Goal: Task Accomplishment & Management: Manage account settings

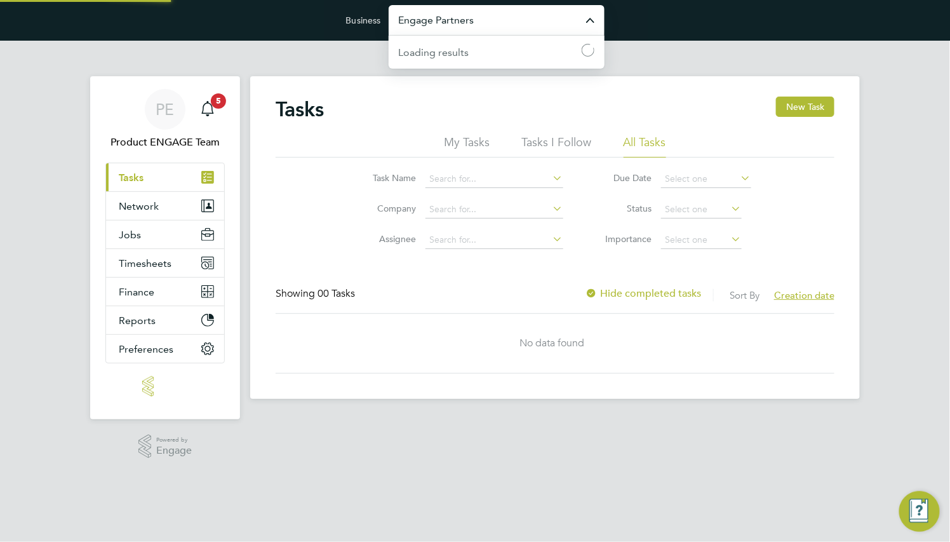
click at [425, 20] on input "Engage Partners" at bounding box center [497, 20] width 216 height 30
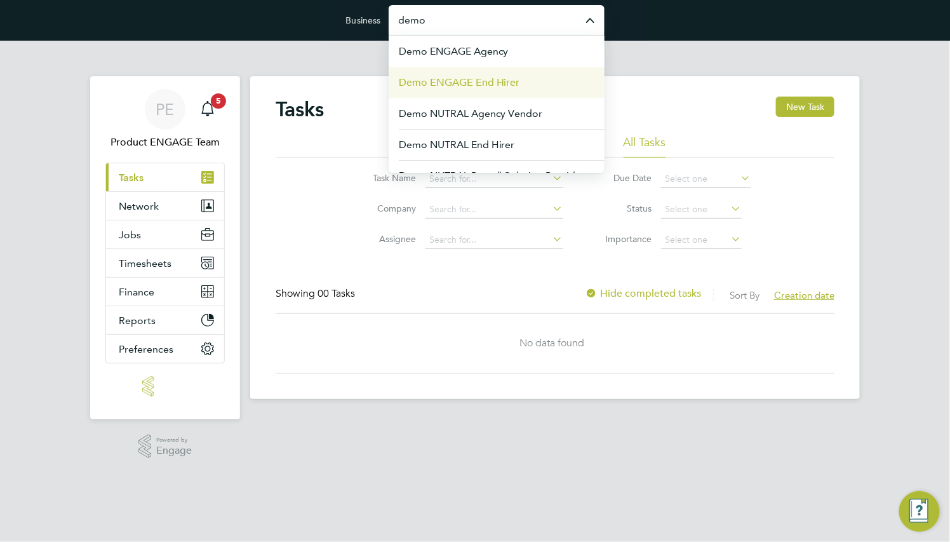
click at [475, 75] on span "Demo ENGAGE End Hirer" at bounding box center [459, 82] width 121 height 15
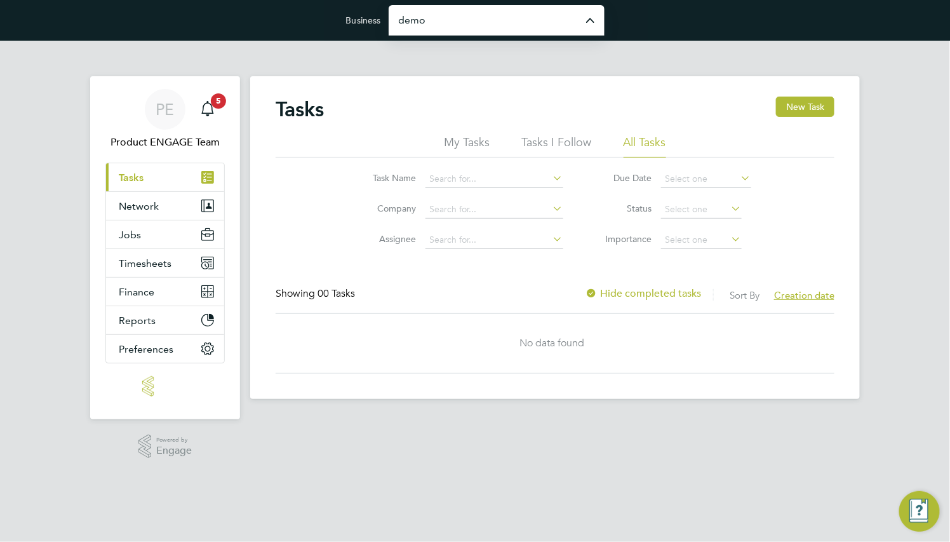
type input "Demo ENGAGE End Hirer"
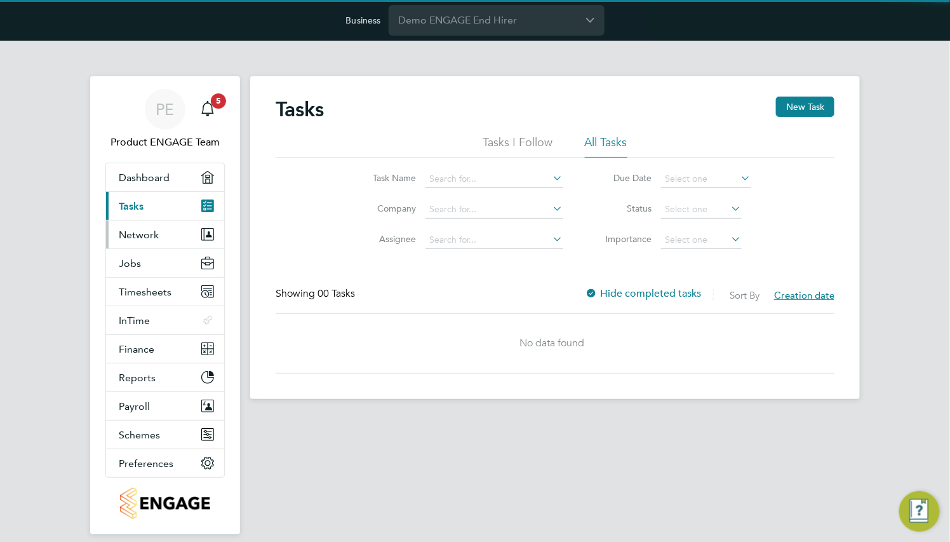
click at [187, 231] on button "Network" at bounding box center [165, 234] width 118 height 28
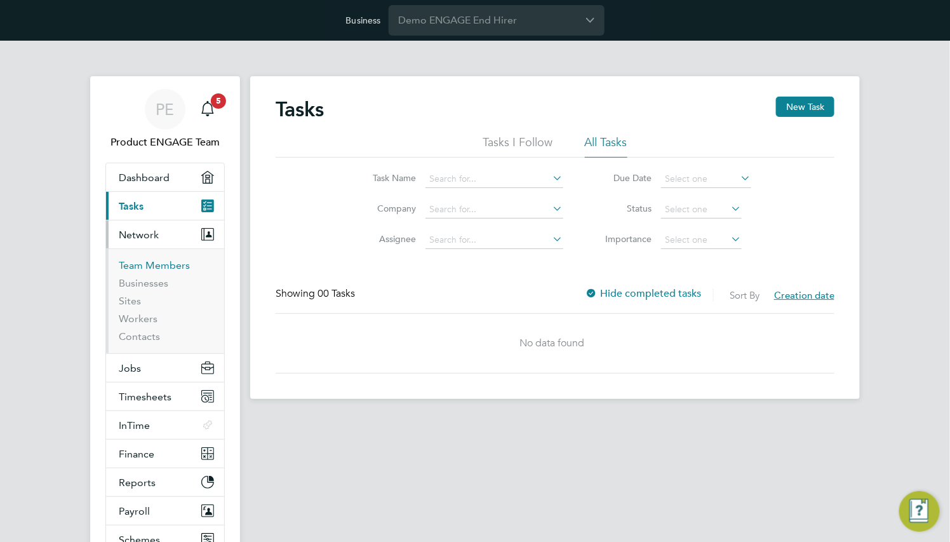
click at [168, 264] on link "Team Members" at bounding box center [154, 265] width 71 height 12
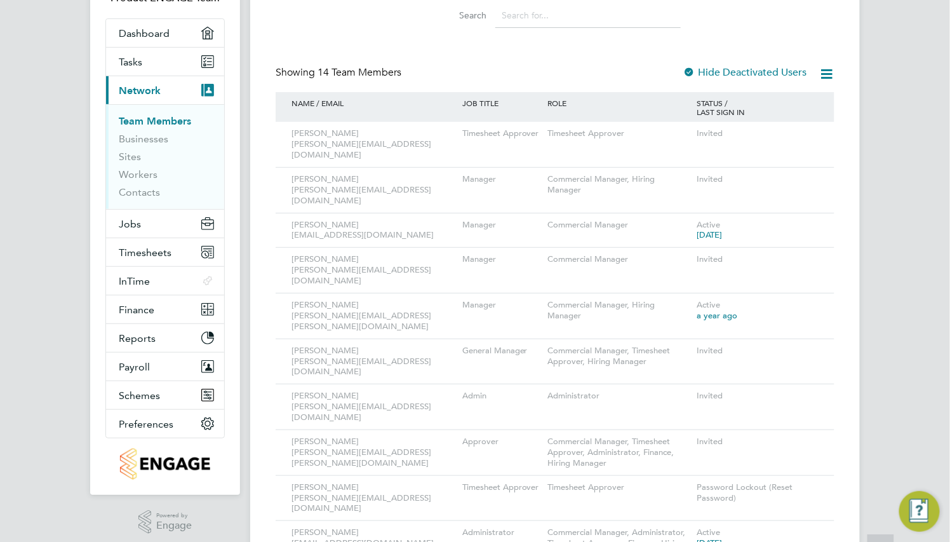
scroll to position [191, 0]
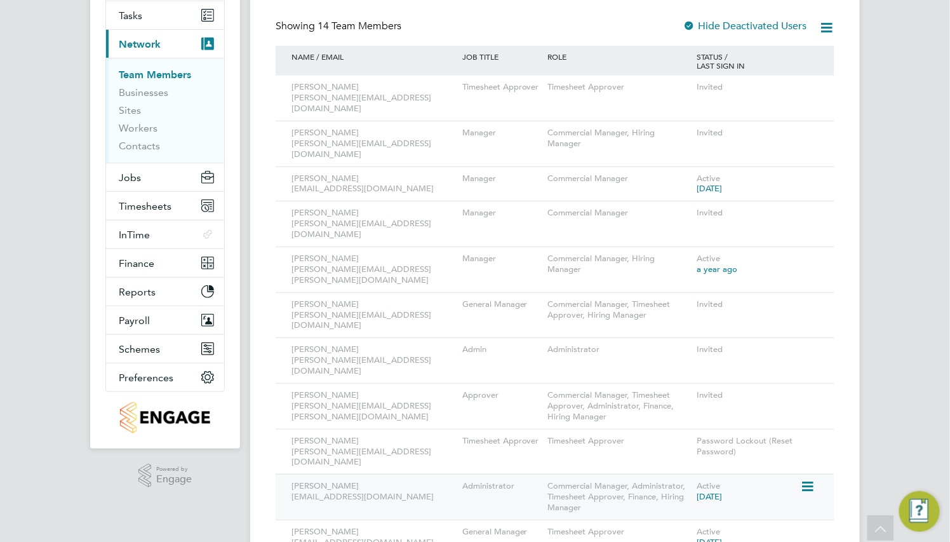
click at [811, 479] on icon at bounding box center [806, 486] width 13 height 15
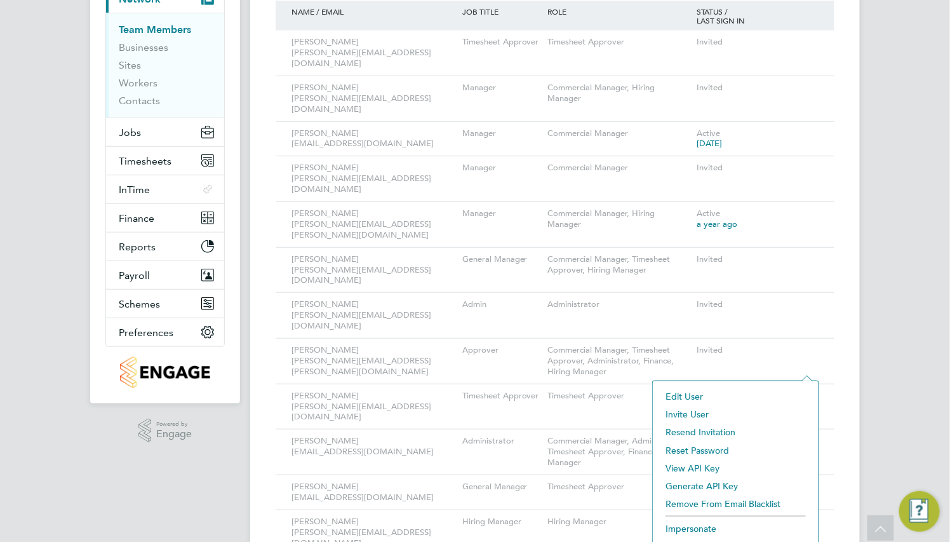
scroll to position [279, 0]
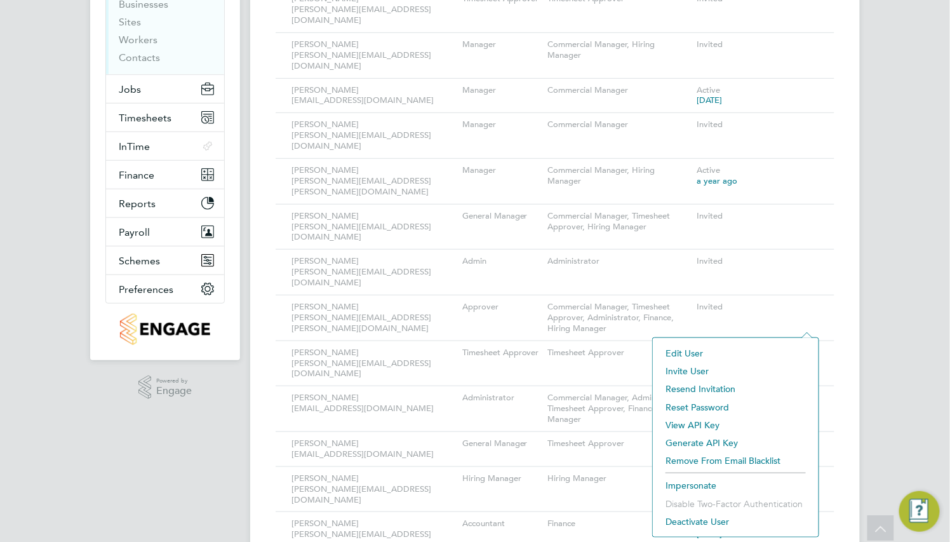
click at [702, 479] on li "Impersonate" at bounding box center [735, 485] width 153 height 18
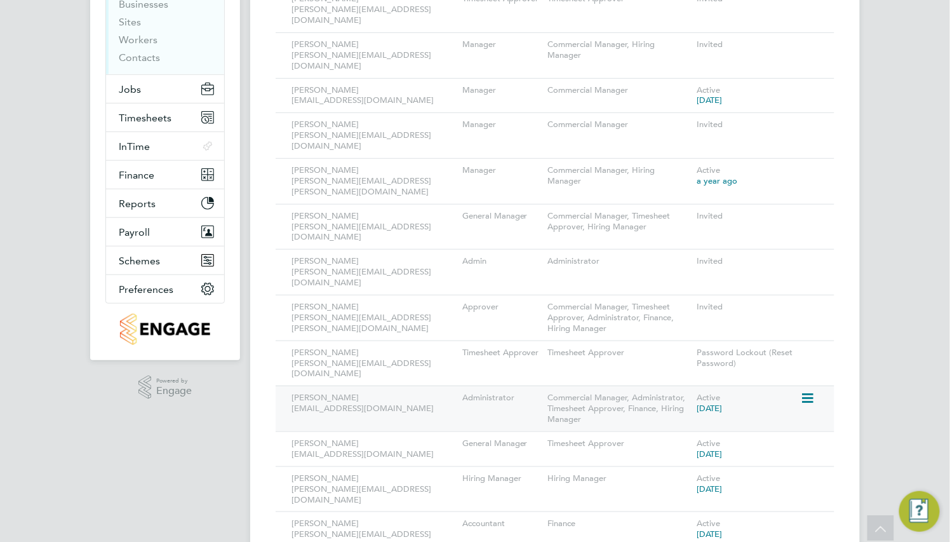
click at [807, 391] on icon at bounding box center [806, 398] width 13 height 15
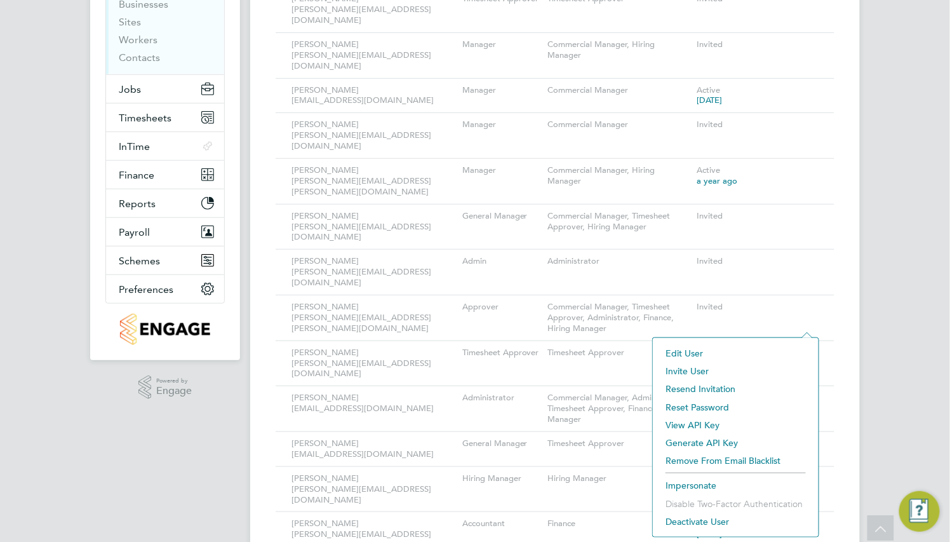
click at [685, 487] on li "Impersonate" at bounding box center [735, 485] width 153 height 18
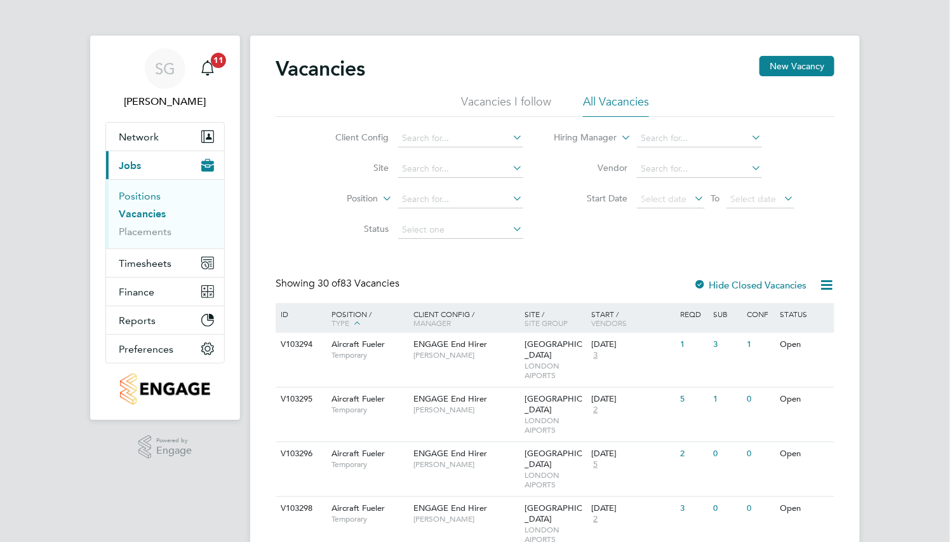
click at [147, 199] on link "Positions" at bounding box center [140, 196] width 42 height 12
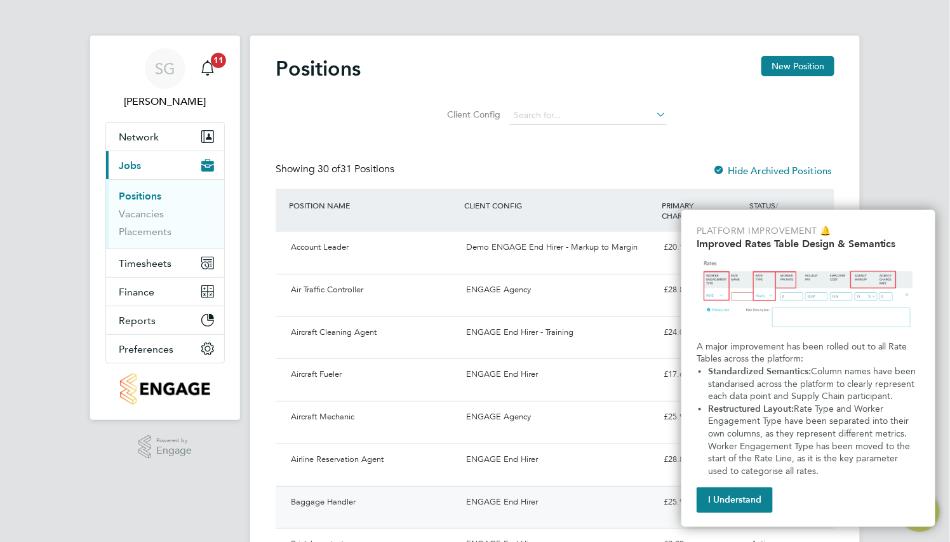
click at [720, 494] on button "I Understand" at bounding box center [735, 499] width 76 height 25
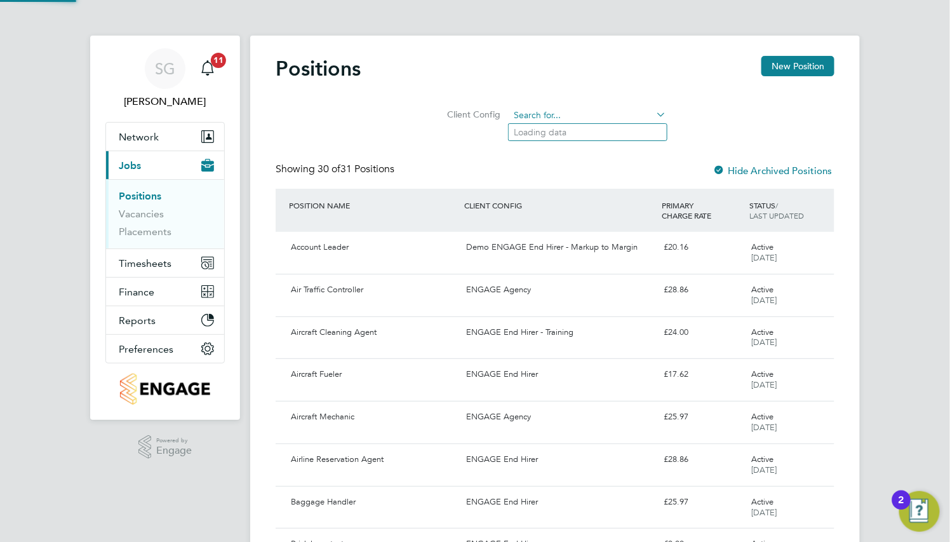
click at [570, 112] on input at bounding box center [588, 116] width 157 height 18
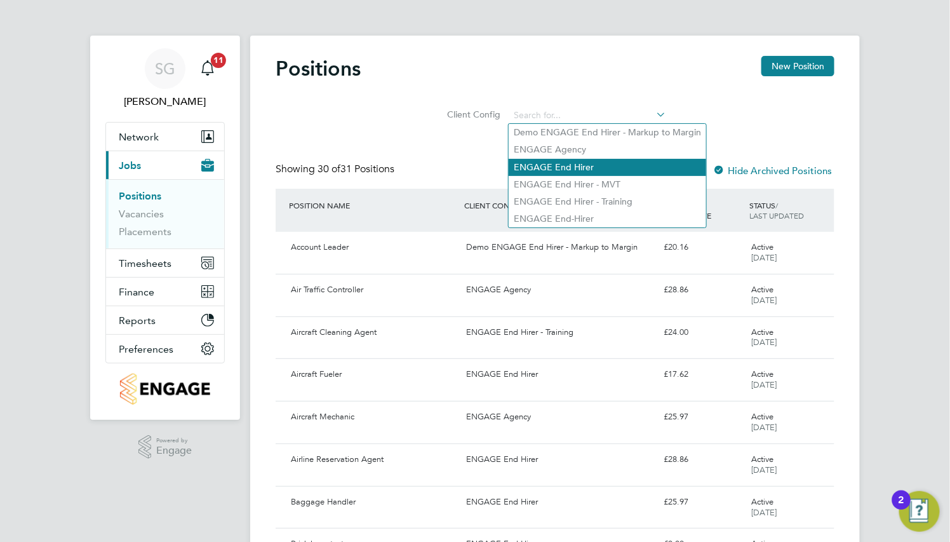
click at [581, 161] on li "ENGAGE End Hirer" at bounding box center [608, 167] width 198 height 17
type input "ENGAGE End Hirer"
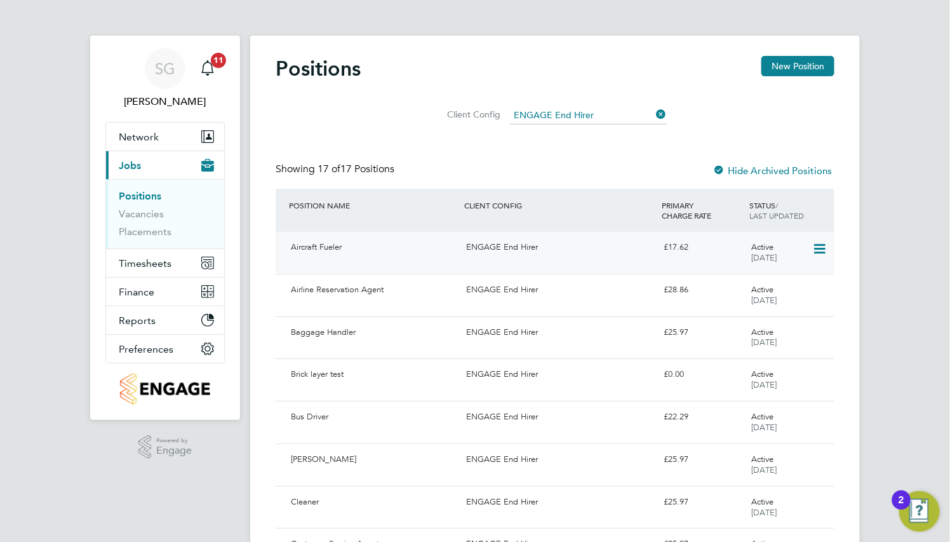
click at [545, 245] on div "ENGAGE End Hirer" at bounding box center [560, 247] width 198 height 21
click at [654, 113] on icon at bounding box center [654, 114] width 0 height 18
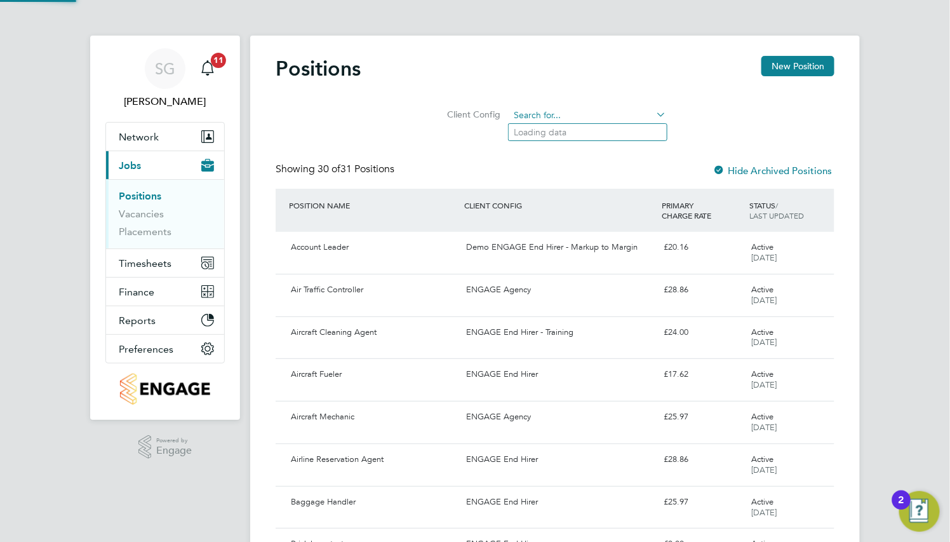
click at [597, 113] on input at bounding box center [588, 116] width 157 height 18
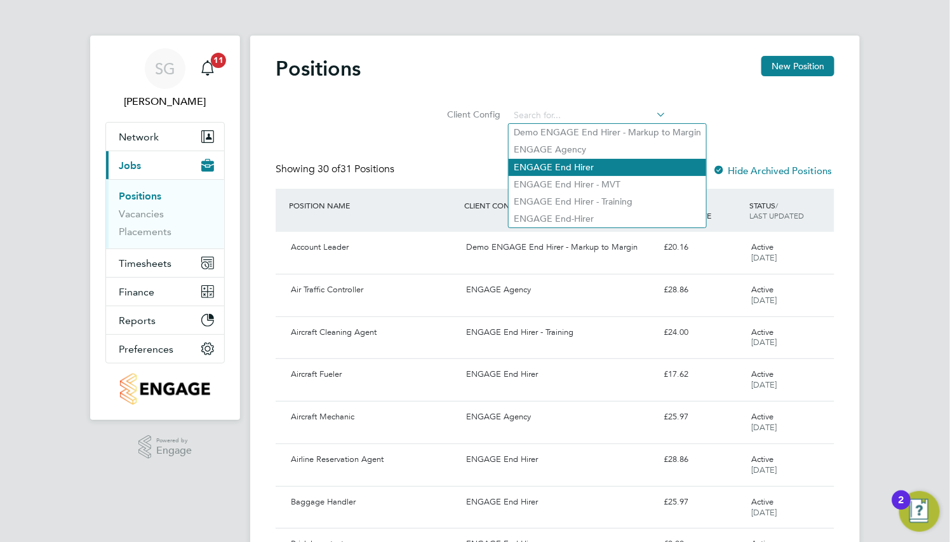
click at [603, 162] on li "ENGAGE End Hirer" at bounding box center [608, 167] width 198 height 17
type input "ENGAGE End Hirer"
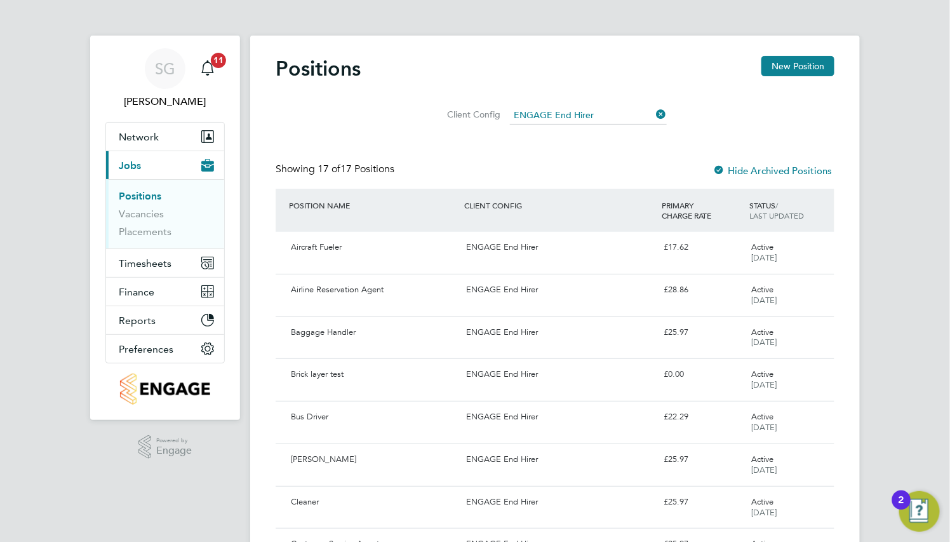
click at [654, 115] on icon at bounding box center [654, 114] width 0 height 18
click at [589, 113] on input at bounding box center [588, 116] width 157 height 18
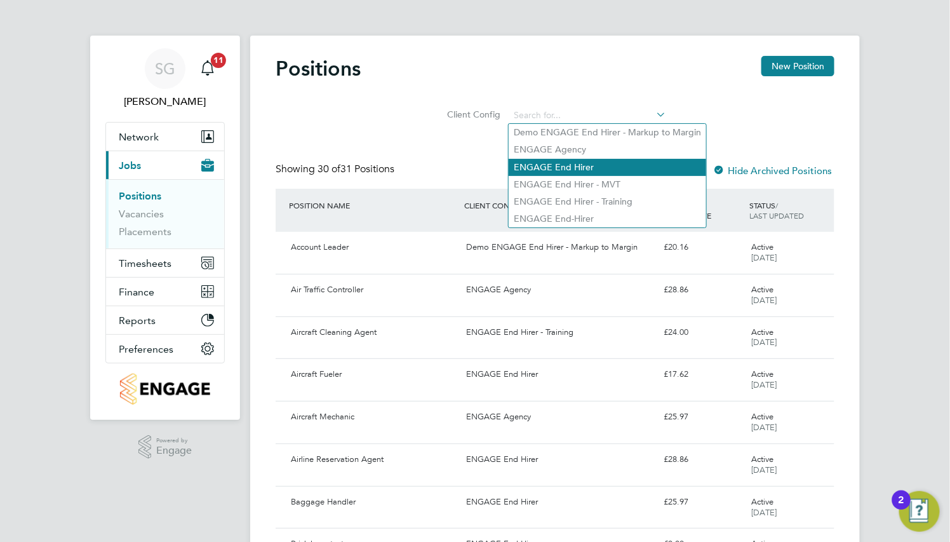
click at [597, 165] on li "ENGAGE End Hirer" at bounding box center [608, 167] width 198 height 17
type input "ENGAGE End Hirer"
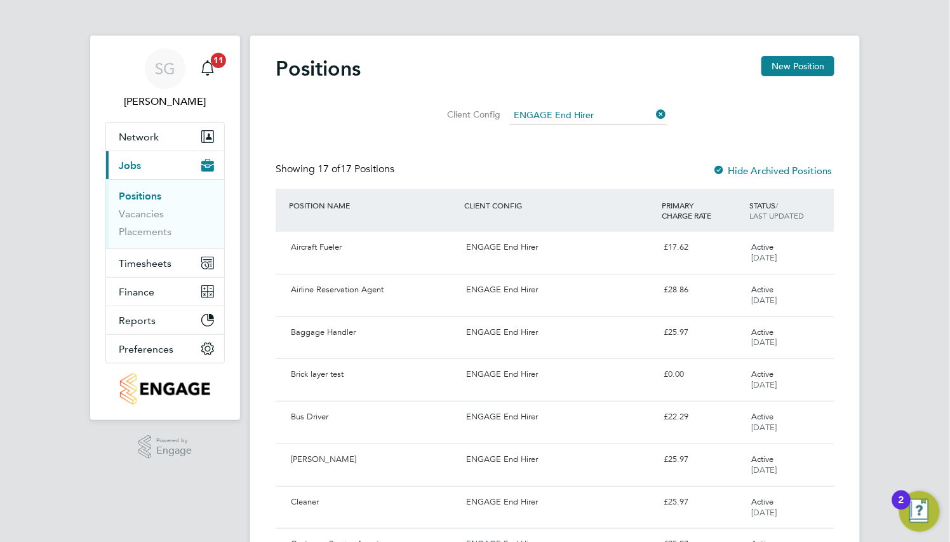
click at [654, 113] on icon at bounding box center [654, 114] width 0 height 18
click at [568, 115] on input at bounding box center [588, 116] width 157 height 18
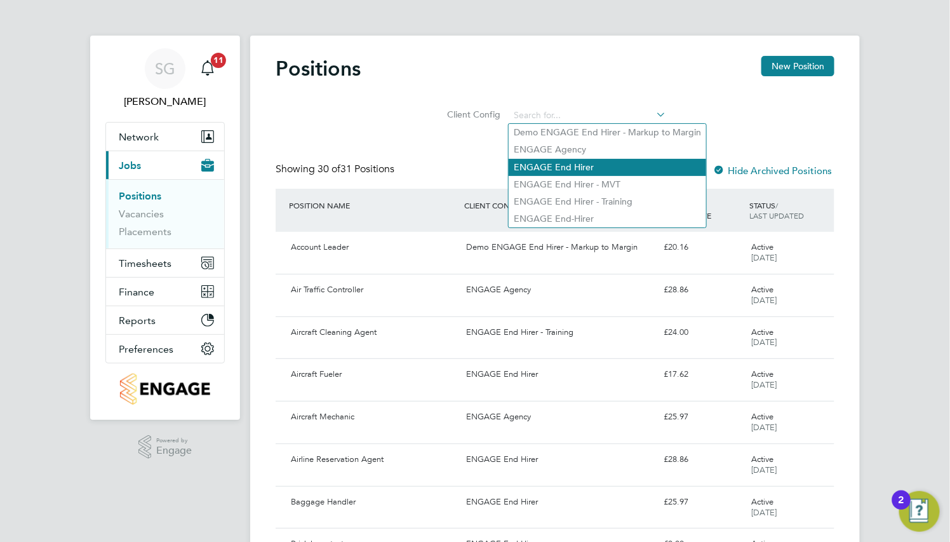
click at [573, 165] on li "ENGAGE End Hirer" at bounding box center [608, 167] width 198 height 17
type input "ENGAGE End Hirer"
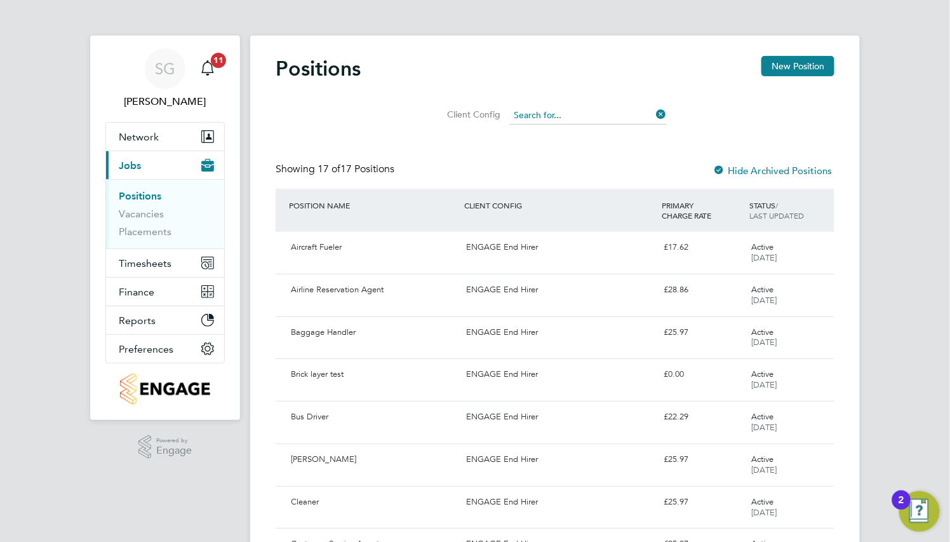
click at [652, 113] on input at bounding box center [588, 116] width 157 height 18
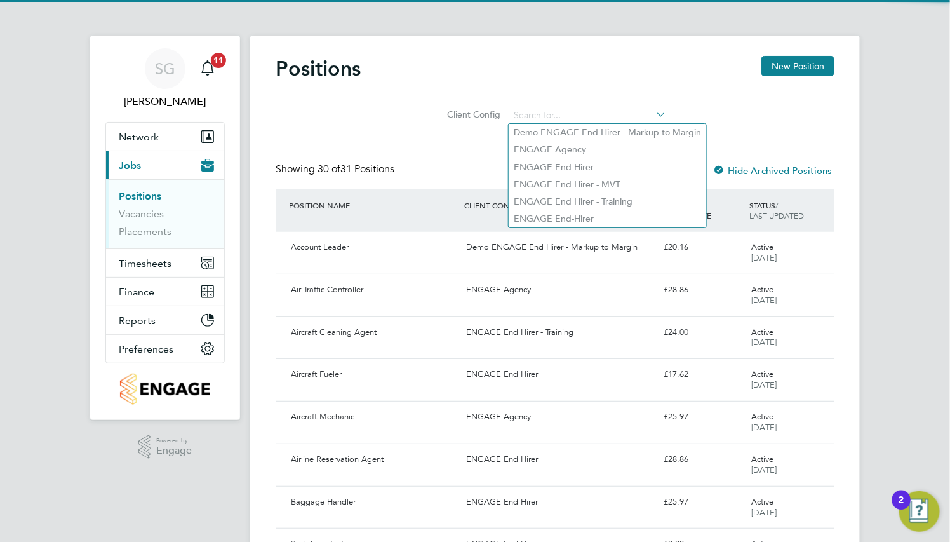
click at [740, 98] on div "Client Config" at bounding box center [555, 112] width 559 height 37
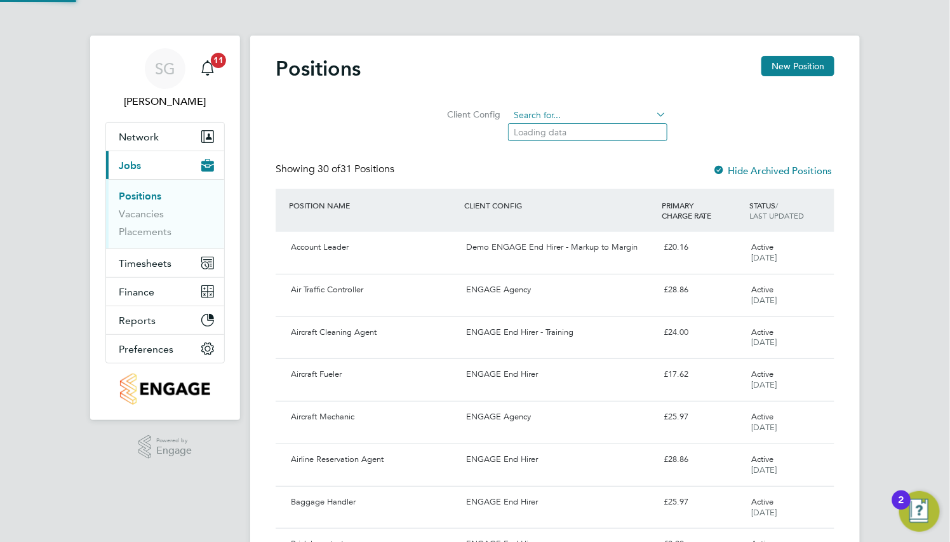
click at [596, 114] on input at bounding box center [588, 116] width 157 height 18
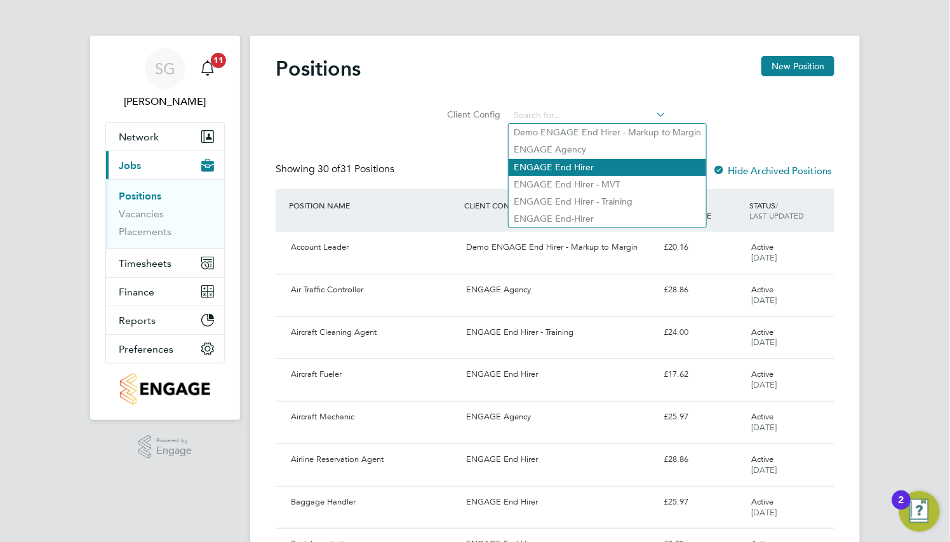
click at [597, 164] on li "ENGAGE End Hirer" at bounding box center [608, 167] width 198 height 17
type input "ENGAGE End Hirer"
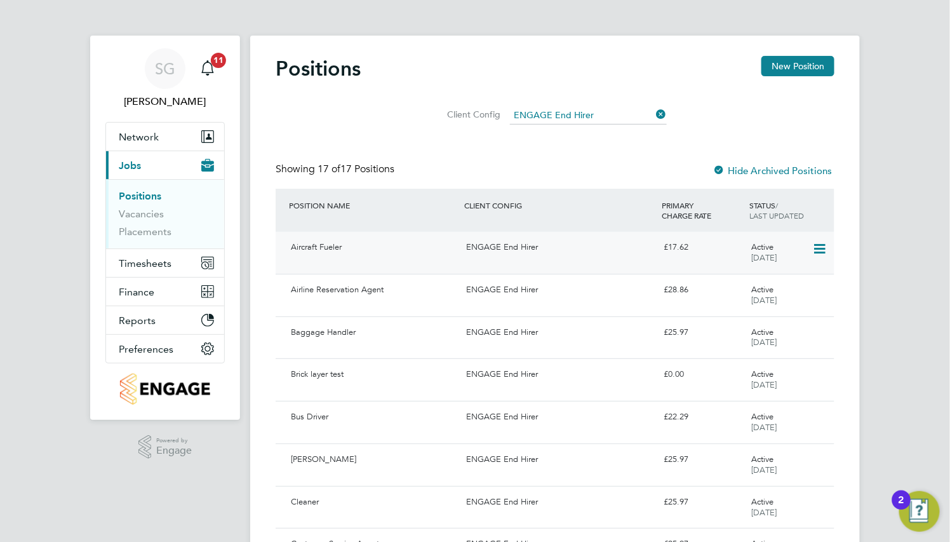
click at [413, 252] on div "Aircraft Fueler" at bounding box center [373, 247] width 175 height 21
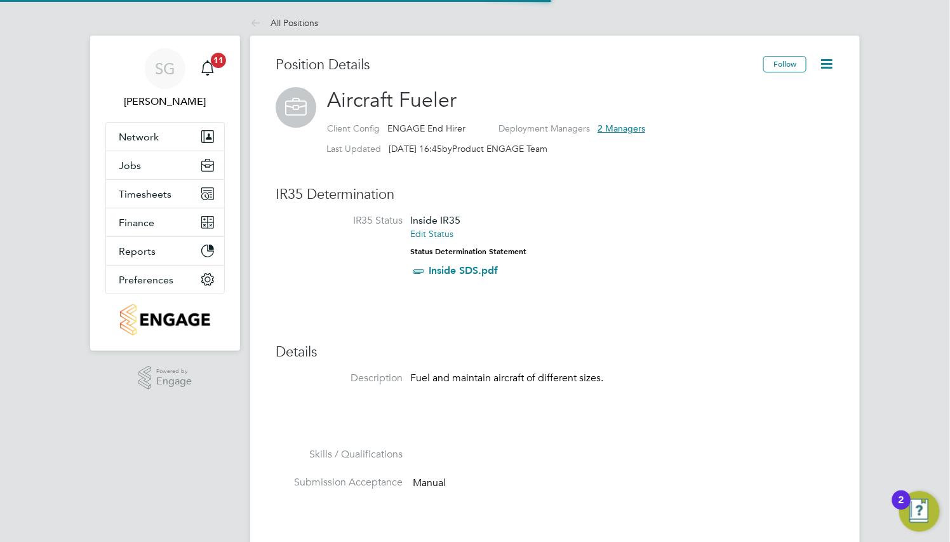
scroll to position [29, 554]
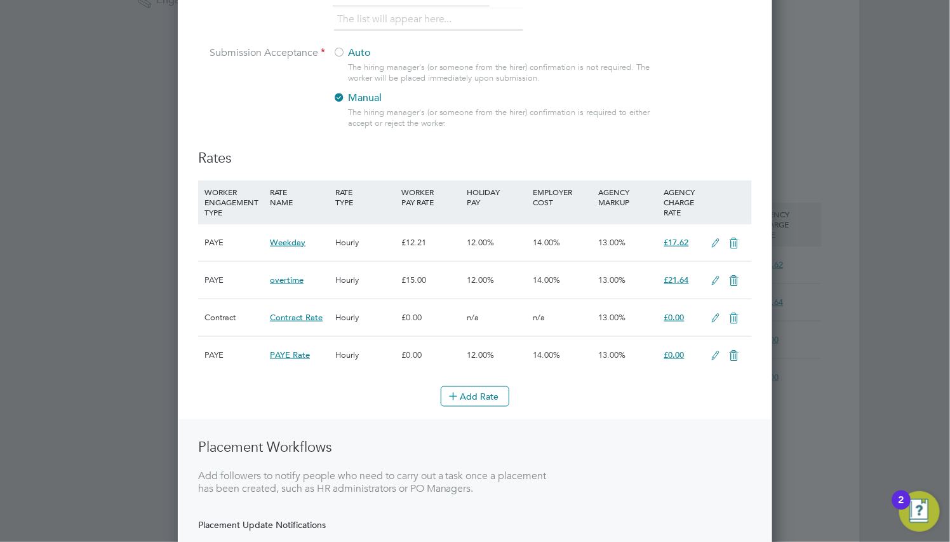
click at [736, 276] on icon at bounding box center [735, 281] width 16 height 10
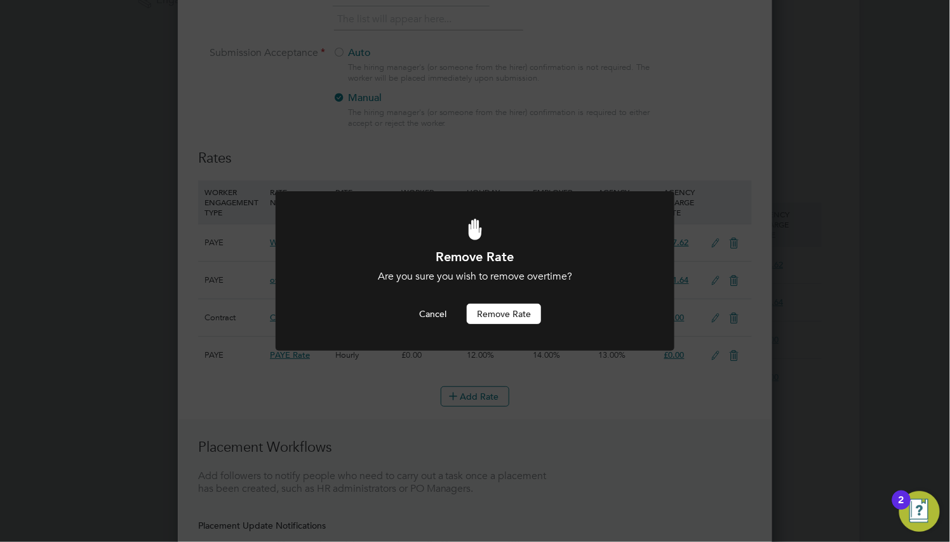
click at [524, 309] on button "Remove rate" at bounding box center [504, 314] width 74 height 20
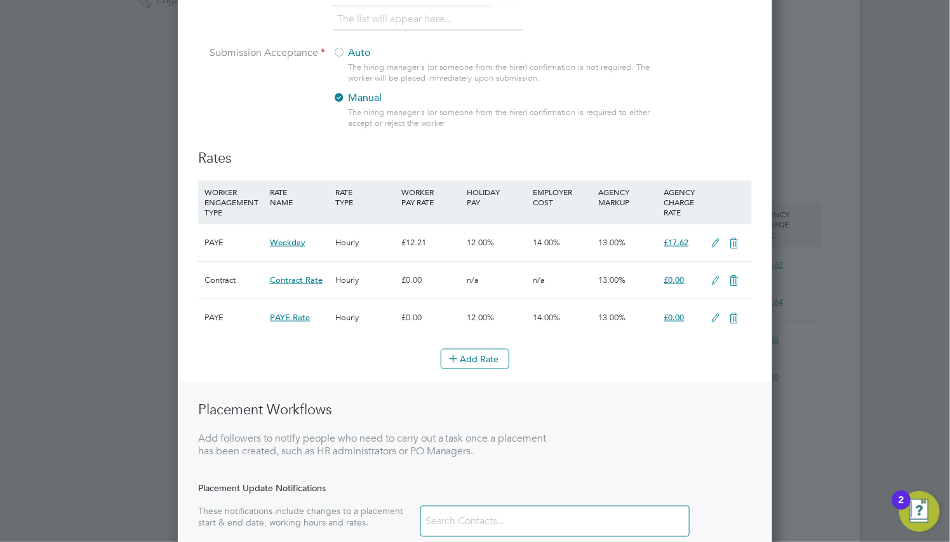
click at [729, 279] on icon at bounding box center [735, 281] width 16 height 10
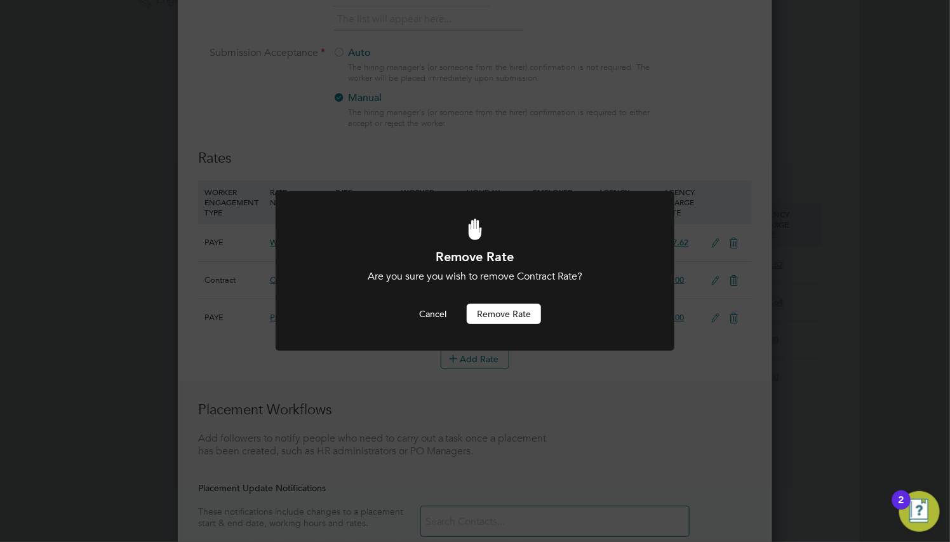
scroll to position [0, 0]
click at [488, 311] on button "Remove rate" at bounding box center [504, 314] width 74 height 20
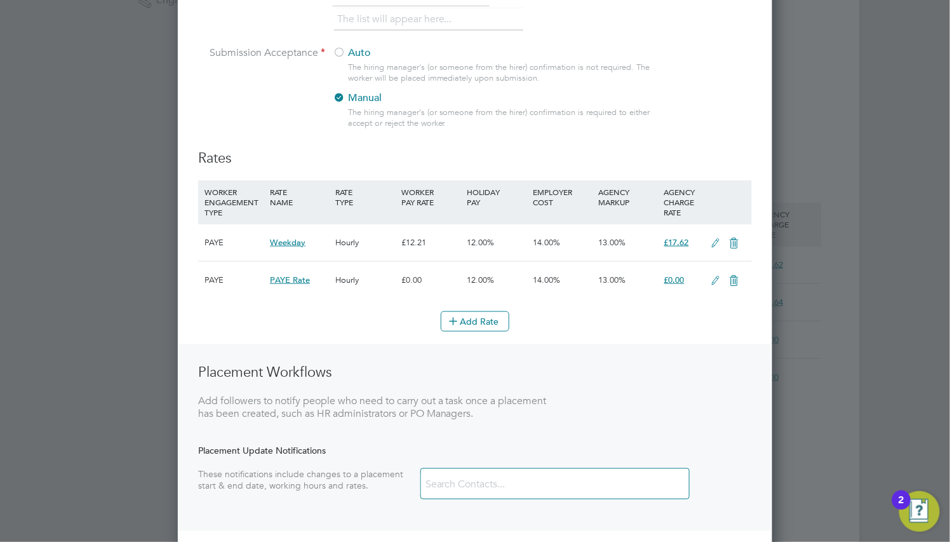
click at [732, 276] on icon at bounding box center [735, 281] width 16 height 10
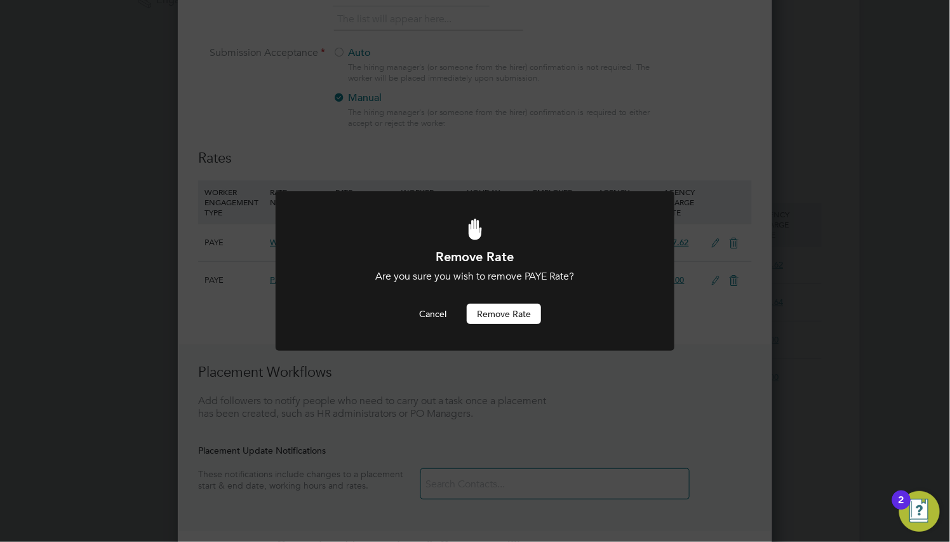
click at [540, 306] on button "Remove rate" at bounding box center [504, 314] width 74 height 20
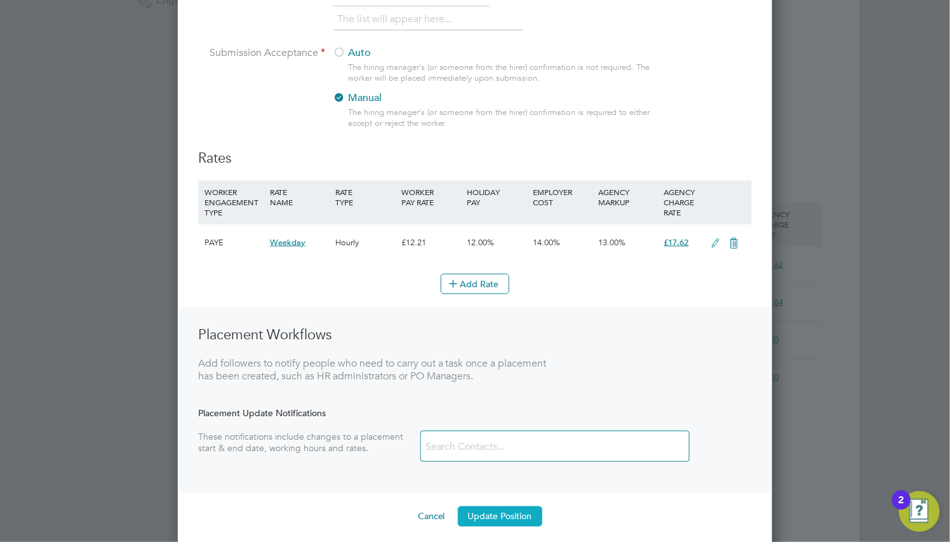
click at [530, 510] on button "Update Position" at bounding box center [500, 516] width 84 height 20
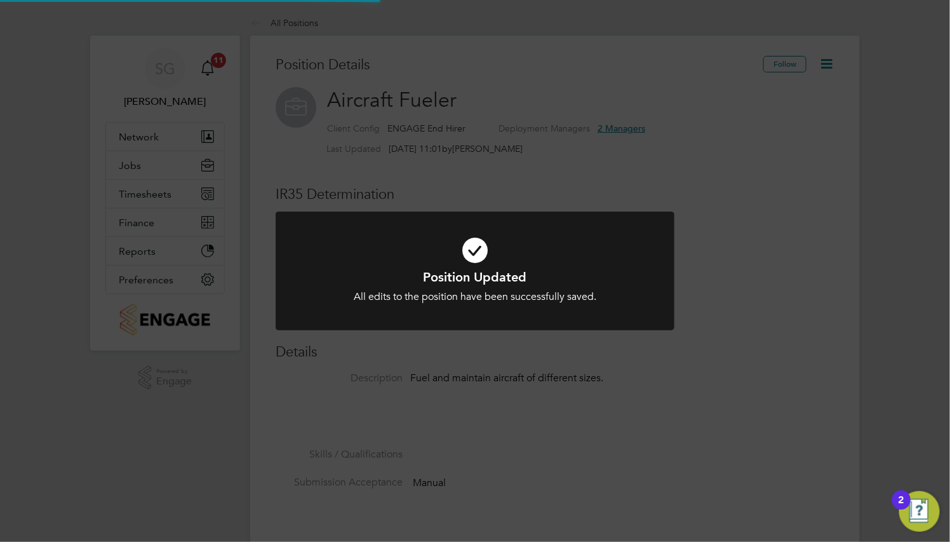
click at [535, 260] on icon at bounding box center [475, 250] width 330 height 50
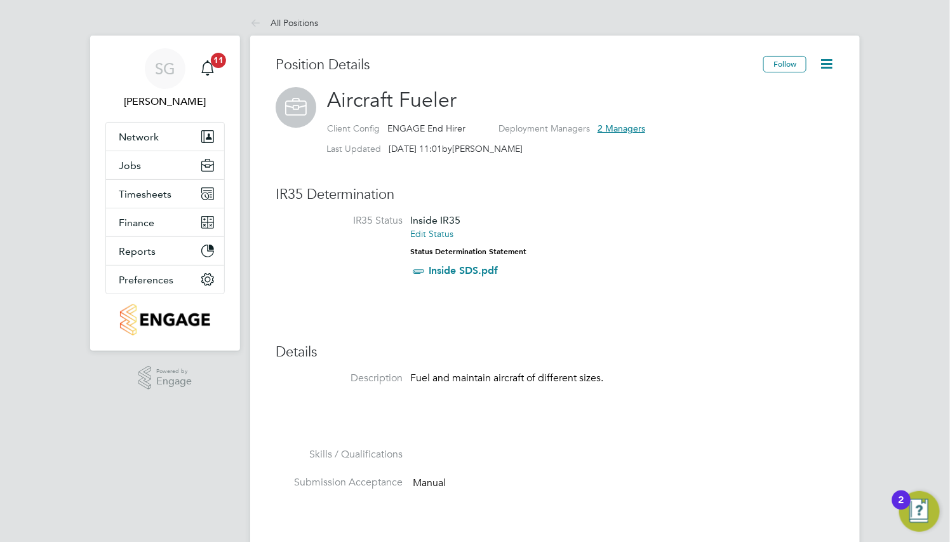
click at [829, 65] on icon at bounding box center [827, 64] width 16 height 16
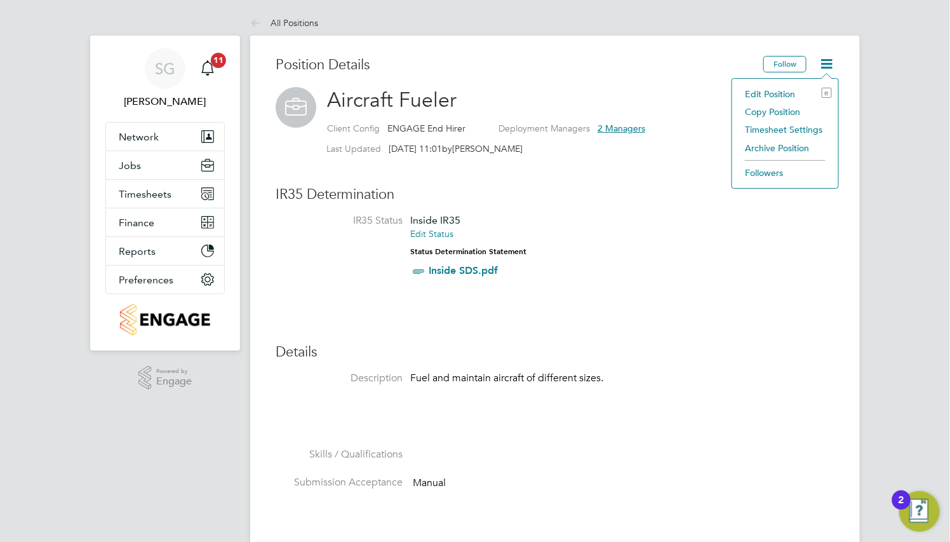
click at [787, 93] on li "Edit Position e" at bounding box center [785, 94] width 93 height 18
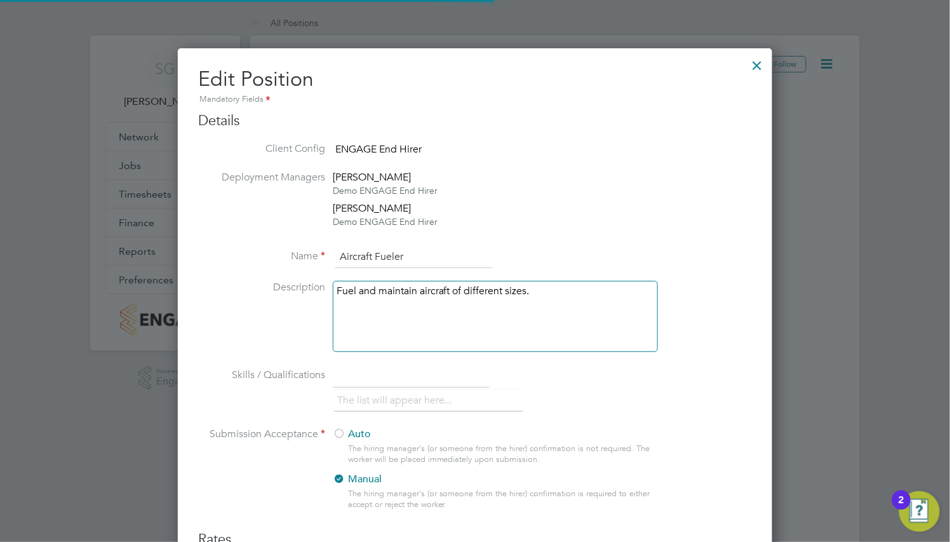
scroll to position [886, 595]
click at [759, 67] on div at bounding box center [757, 62] width 23 height 23
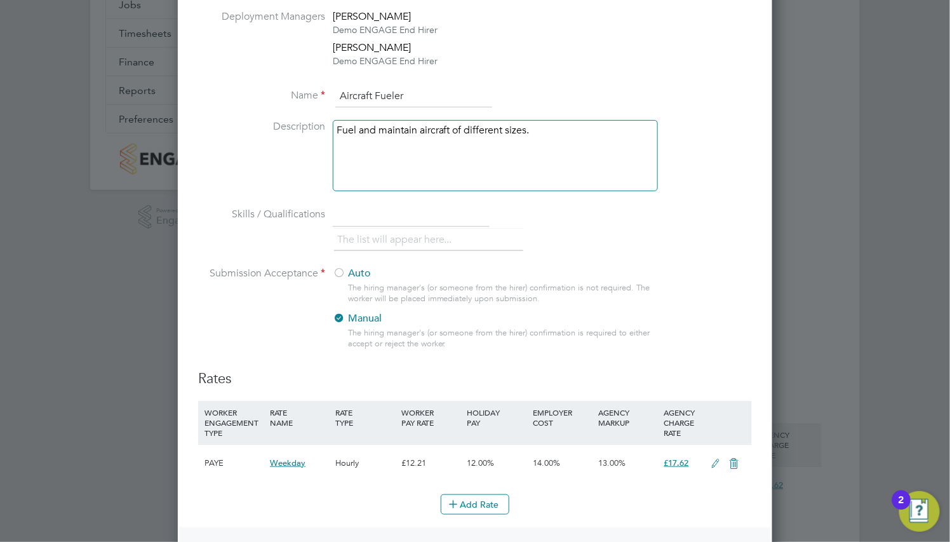
scroll to position [381, 0]
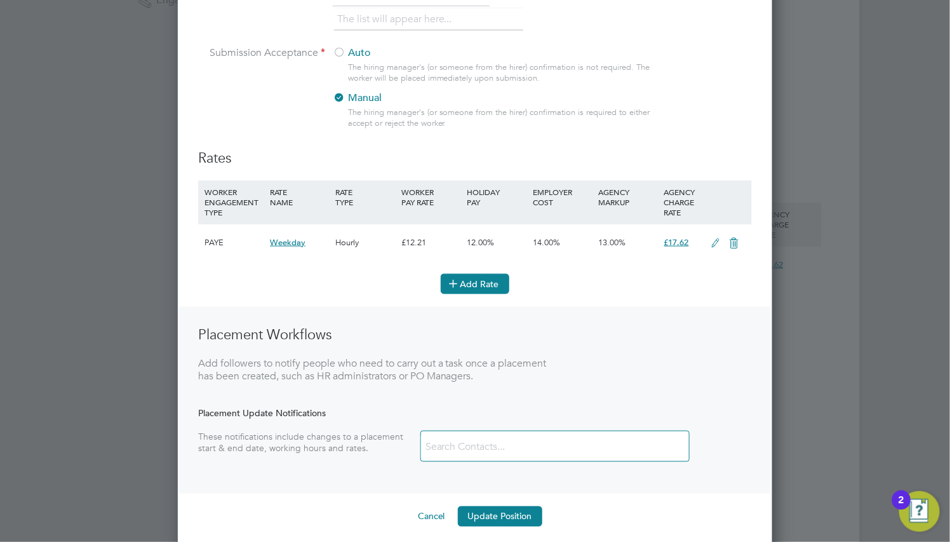
click at [480, 279] on button "Add Rate" at bounding box center [475, 284] width 69 height 20
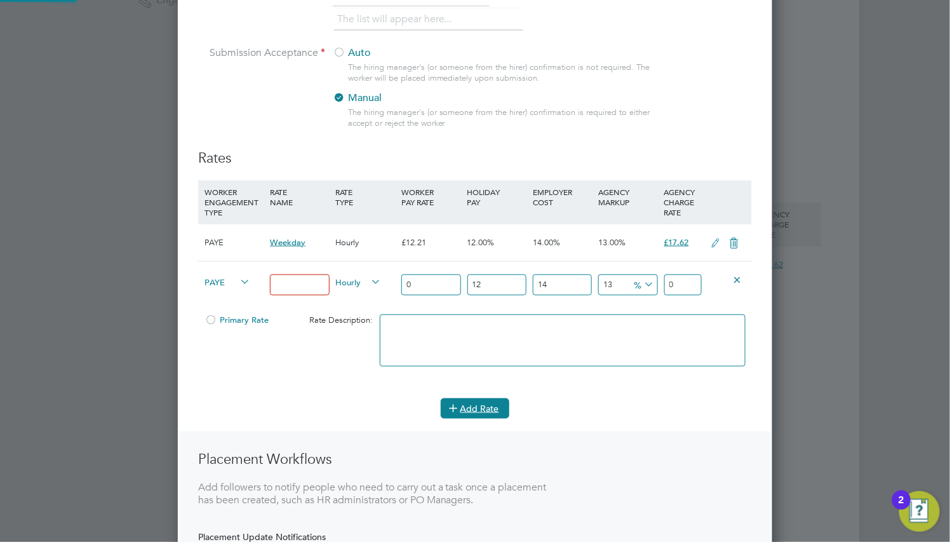
scroll to position [1011, 595]
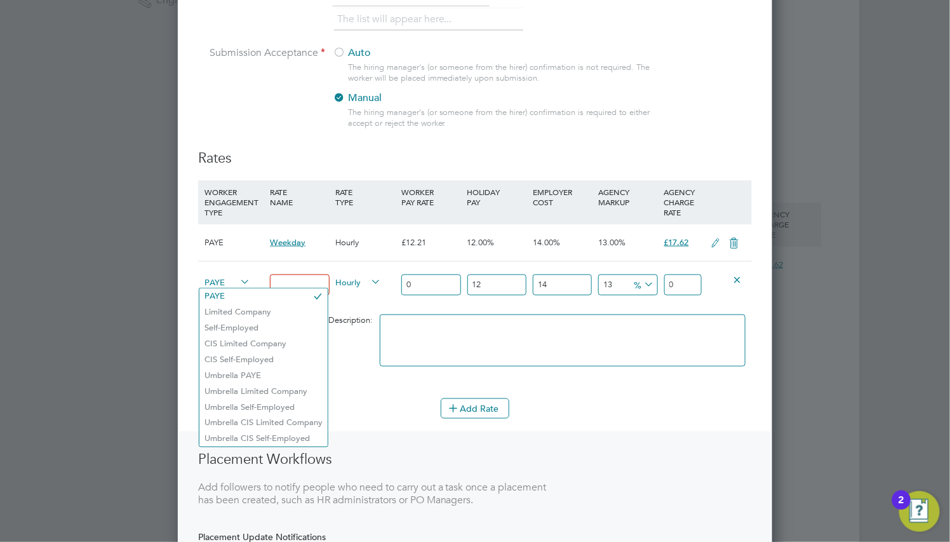
click at [236, 283] on span "PAYE" at bounding box center [228, 281] width 46 height 14
click at [239, 313] on li "Limited Company" at bounding box center [263, 312] width 128 height 16
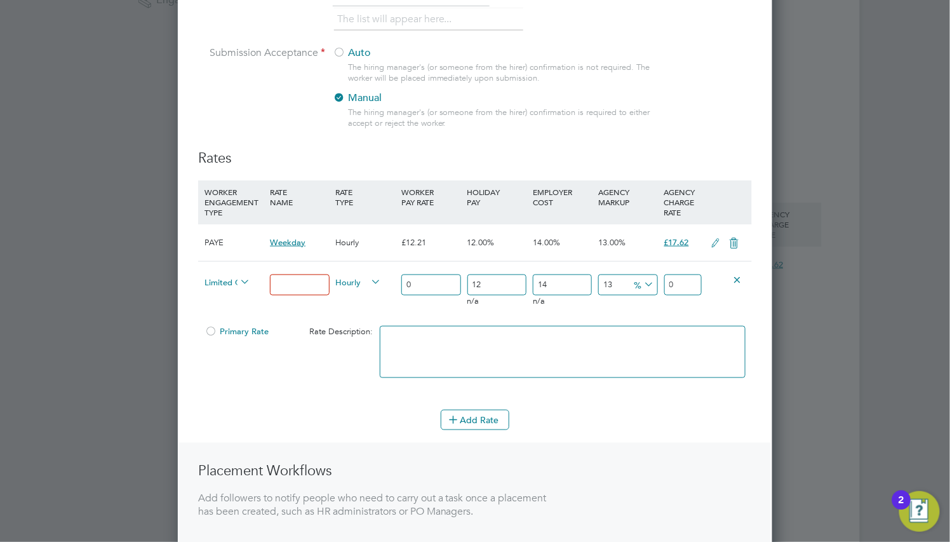
scroll to position [6, 6]
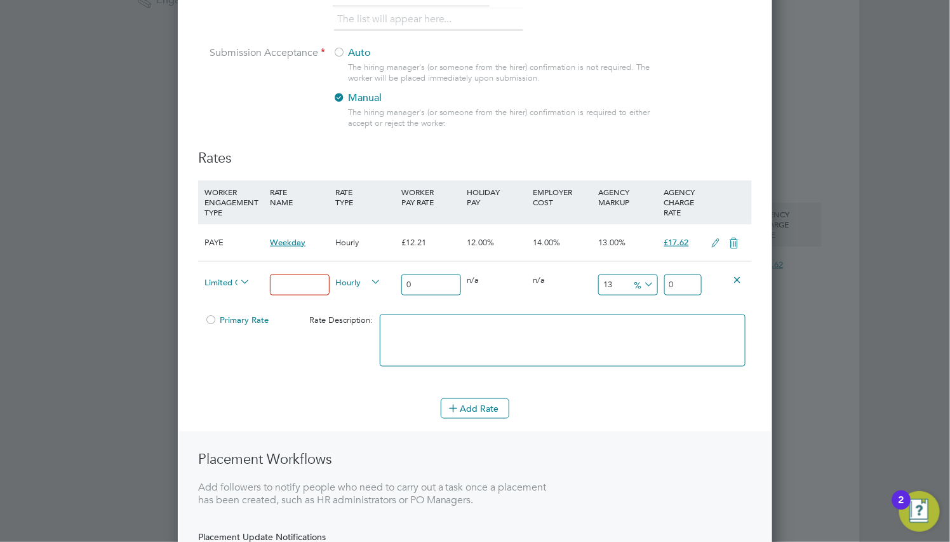
click at [250, 288] on div "All Positions All Positions Position Details Follow Aircraft Fueler Client Conf…" at bounding box center [555, 140] width 610 height 1023
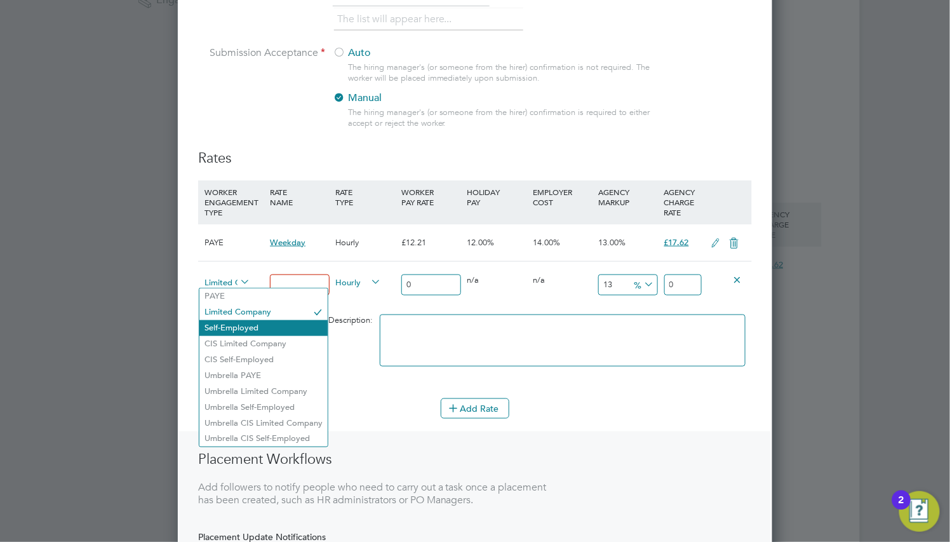
click at [246, 322] on li "Self-Employed" at bounding box center [263, 328] width 128 height 16
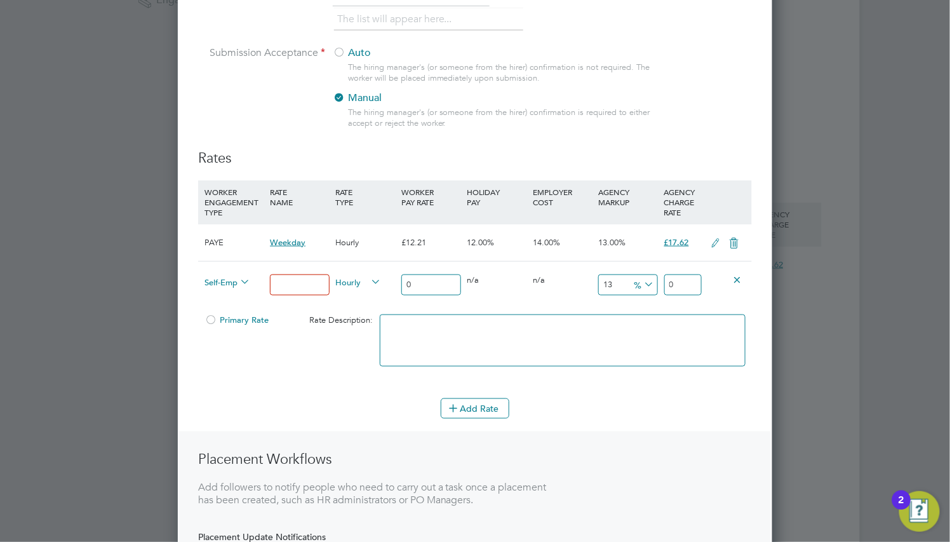
click at [238, 285] on icon at bounding box center [238, 282] width 0 height 18
click at [238, 280] on icon at bounding box center [238, 282] width 0 height 18
click at [298, 288] on input at bounding box center [299, 284] width 59 height 21
click at [238, 283] on icon at bounding box center [238, 282] width 0 height 18
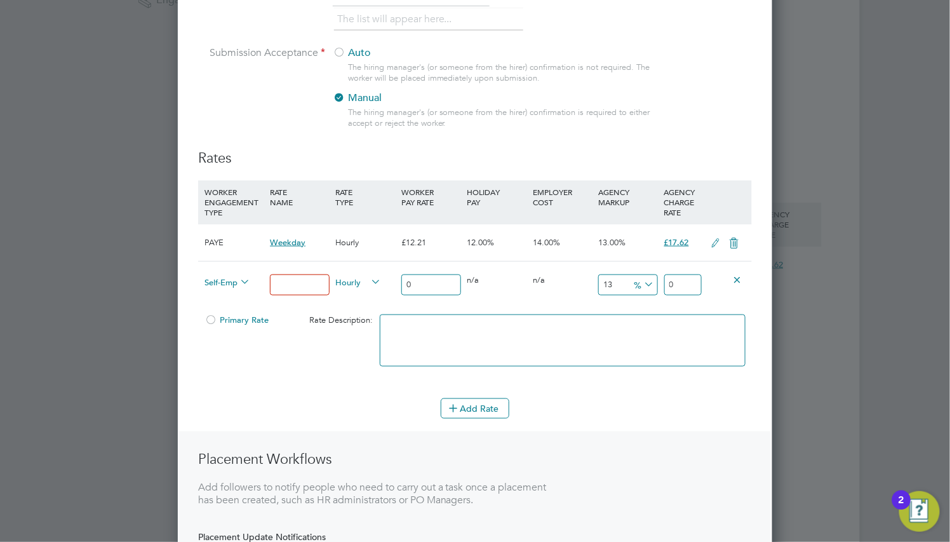
drag, startPoint x: 189, startPoint y: 281, endPoint x: 227, endPoint y: 283, distance: 38.1
click at [191, 281] on div "Edit Position Mandatory Fields Details Client Config ENGAGE End Hirer Deploymen…" at bounding box center [475, 171] width 595 height 1009
click at [227, 283] on span "Self-Employed" at bounding box center [228, 281] width 46 height 14
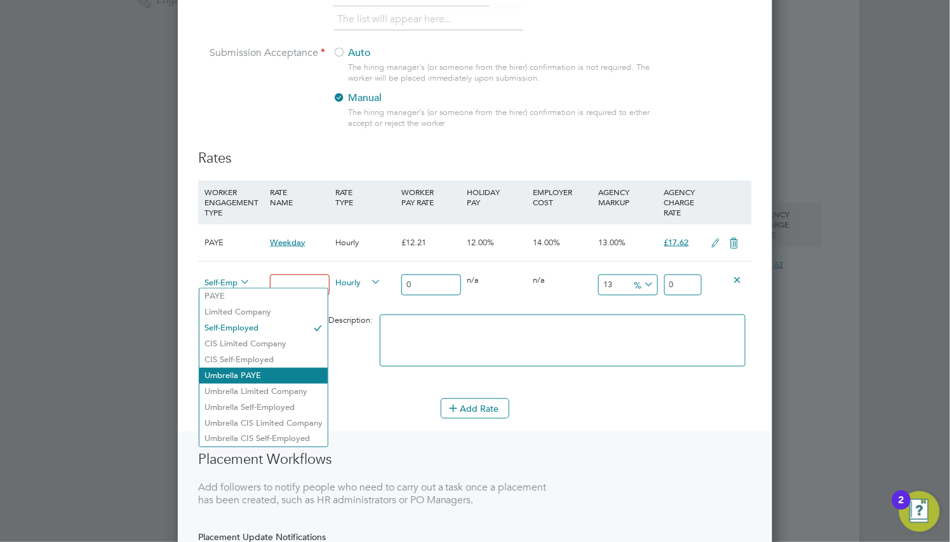
click at [271, 372] on li "Umbrella PAYE" at bounding box center [263, 376] width 128 height 16
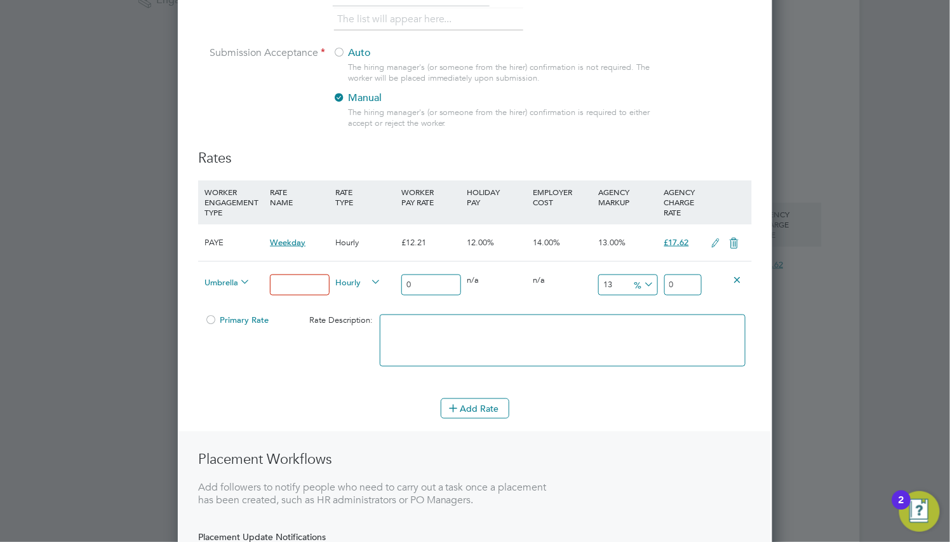
click at [234, 292] on div "Umbrella PAYE" at bounding box center [233, 283] width 65 height 43
click at [230, 284] on span "Umbrella PAYE" at bounding box center [228, 281] width 46 height 14
click at [236, 298] on li "PAYE" at bounding box center [263, 296] width 128 height 16
click at [236, 279] on span "PAYE" at bounding box center [228, 281] width 46 height 14
click at [260, 379] on li "Umbrella PAYE" at bounding box center [263, 376] width 128 height 16
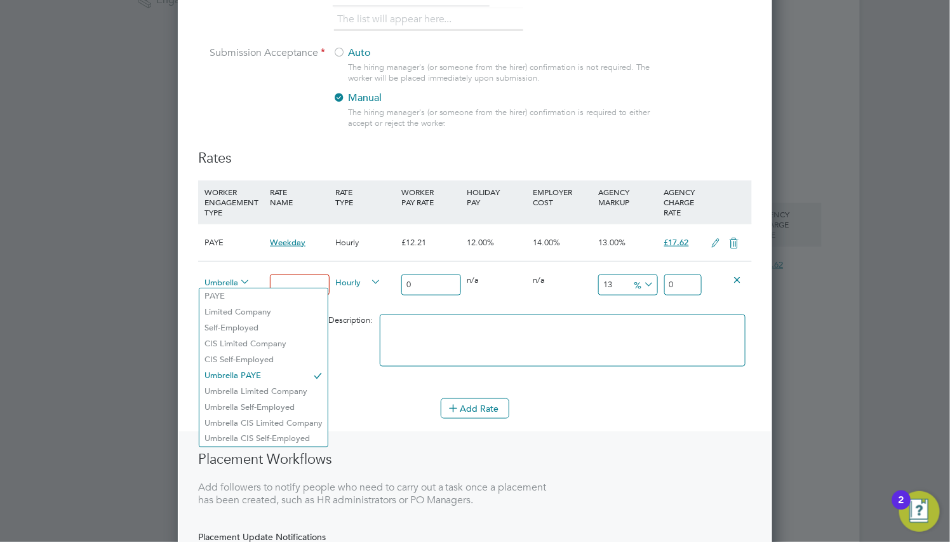
click at [232, 281] on span "Umbrella PAYE" at bounding box center [228, 281] width 46 height 14
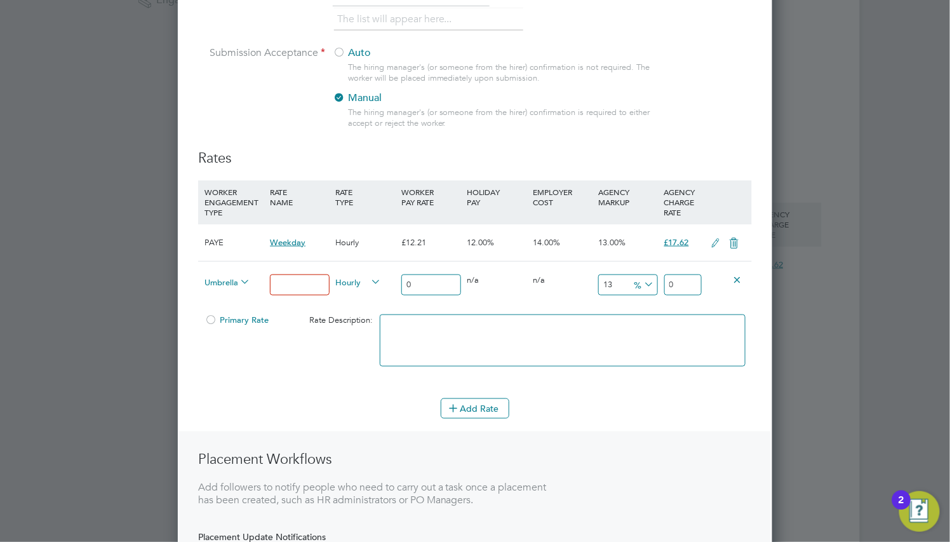
click at [269, 389] on li "Umbrella Limited Company" at bounding box center [263, 392] width 128 height 16
click at [238, 278] on icon at bounding box center [238, 282] width 0 height 18
click at [227, 284] on span "Umbrella Limited Company" at bounding box center [228, 281] width 46 height 14
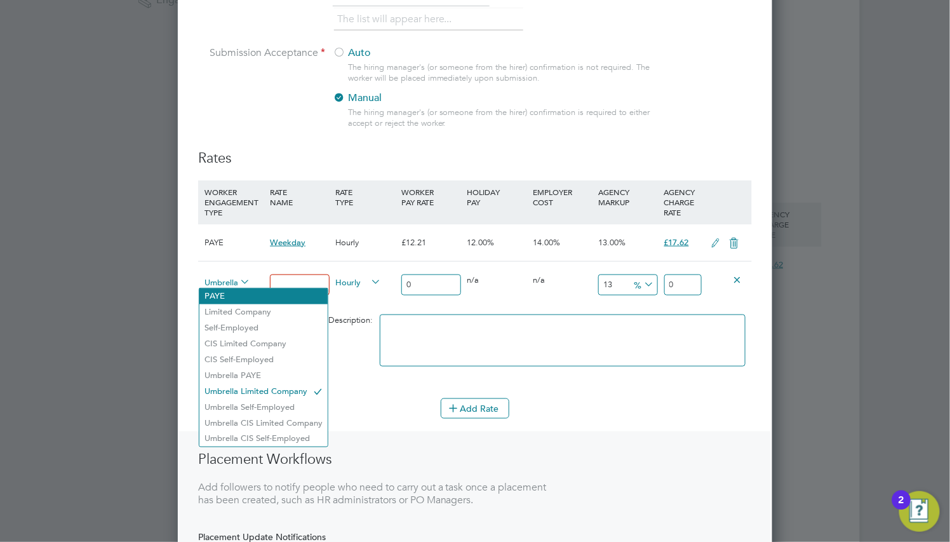
click at [231, 291] on li "PAYE" at bounding box center [263, 296] width 128 height 16
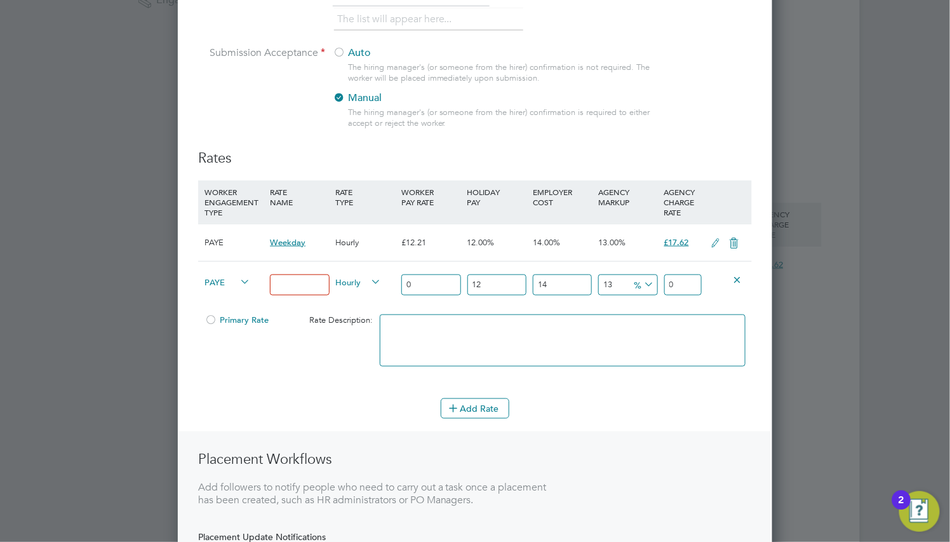
click at [227, 277] on span "PAYE" at bounding box center [228, 281] width 46 height 14
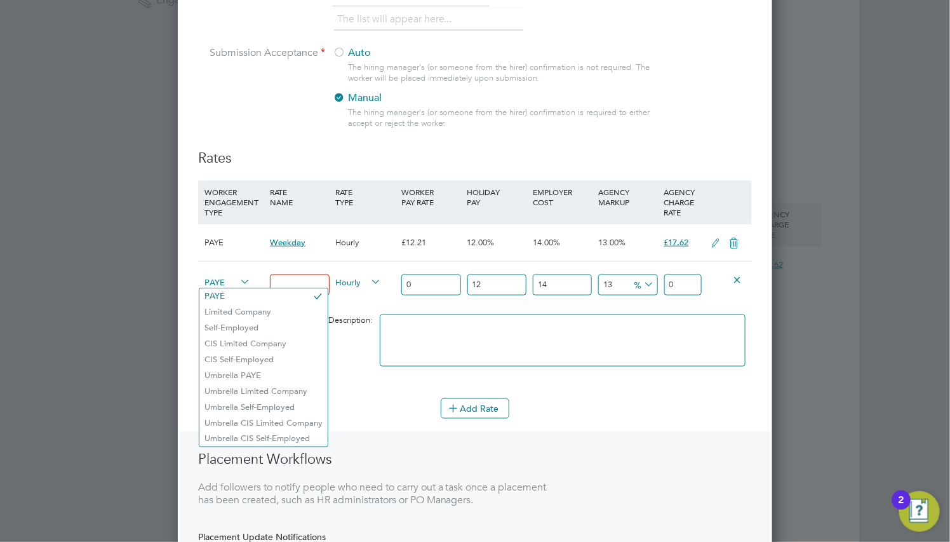
click at [225, 262] on div "PAYE" at bounding box center [233, 283] width 65 height 43
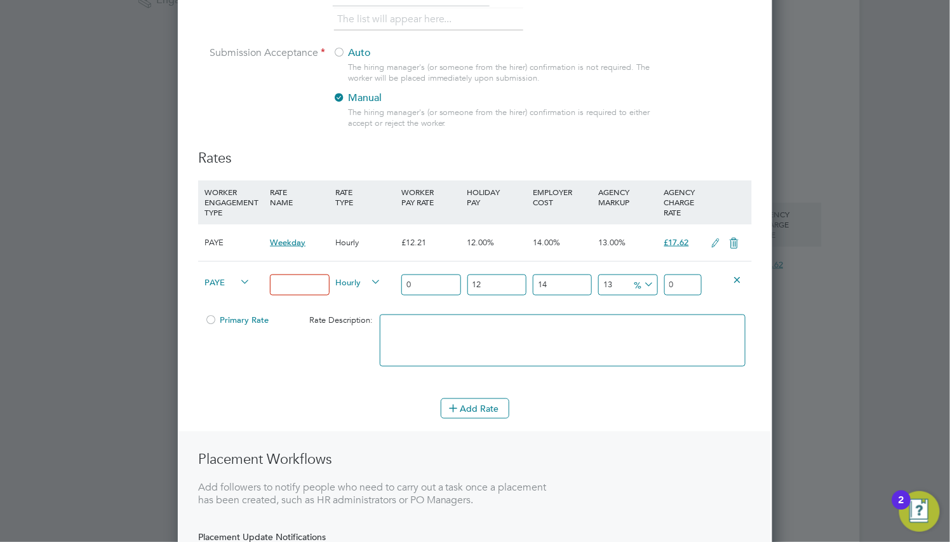
click at [234, 279] on span "PAYE" at bounding box center [228, 281] width 46 height 14
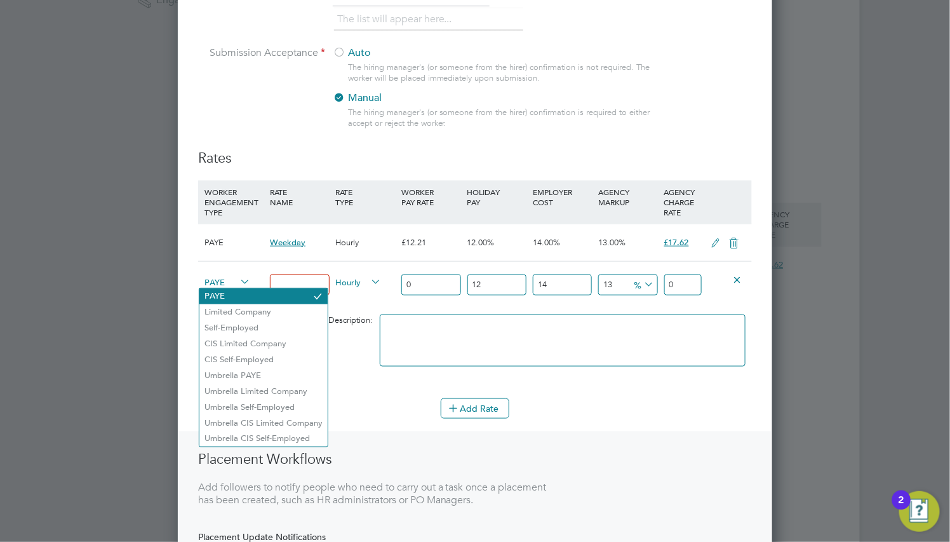
click at [234, 294] on li "PAYE" at bounding box center [263, 296] width 128 height 16
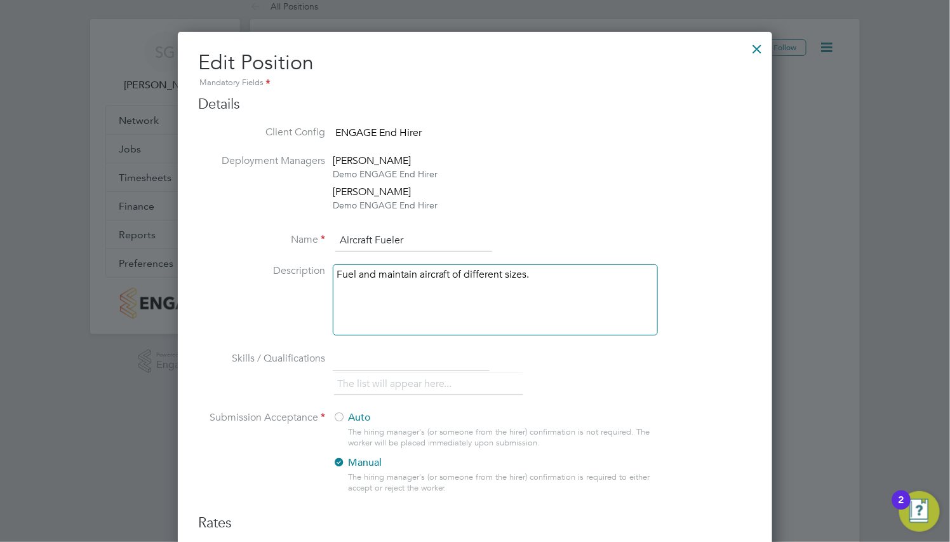
scroll to position [0, 0]
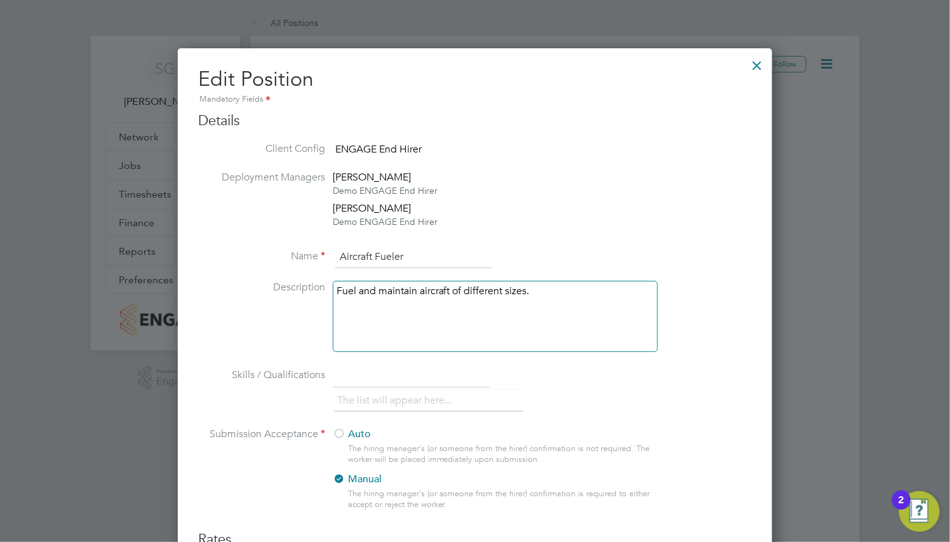
click at [755, 65] on div at bounding box center [757, 62] width 23 height 23
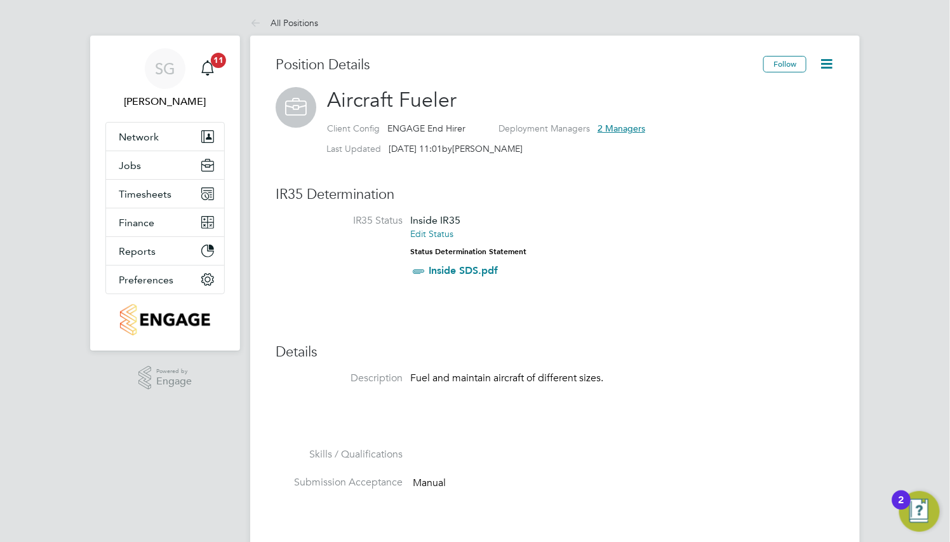
click at [829, 60] on icon at bounding box center [827, 64] width 16 height 16
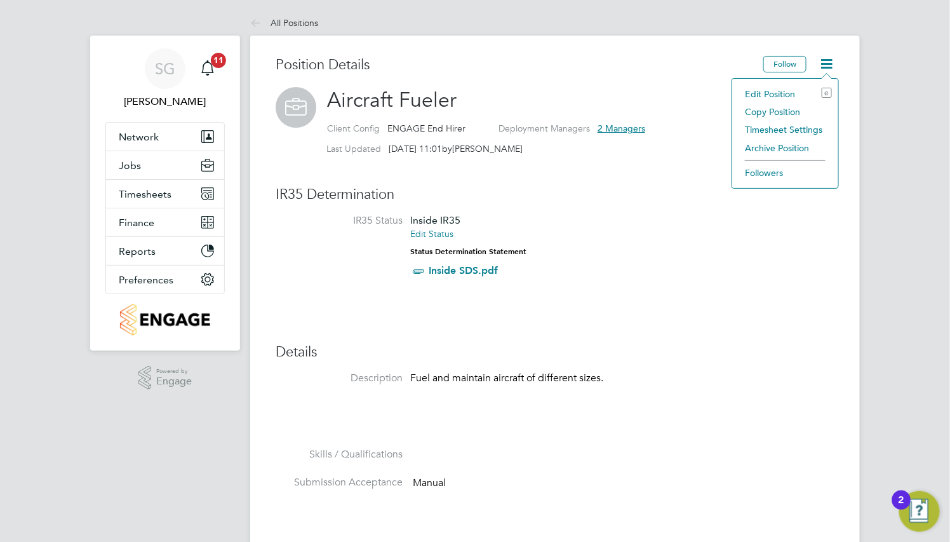
click at [777, 93] on li "Edit Position e" at bounding box center [785, 94] width 93 height 18
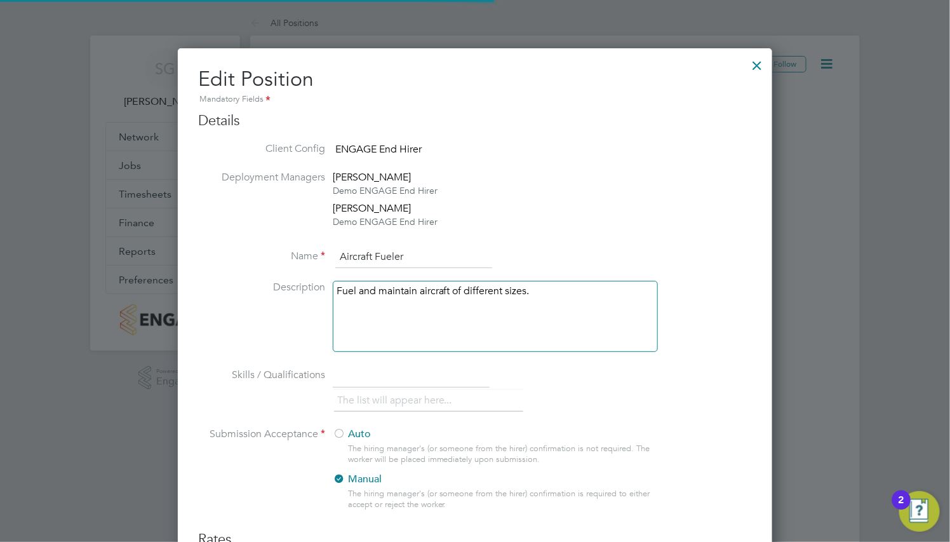
scroll to position [886, 595]
click at [756, 65] on div at bounding box center [757, 62] width 23 height 23
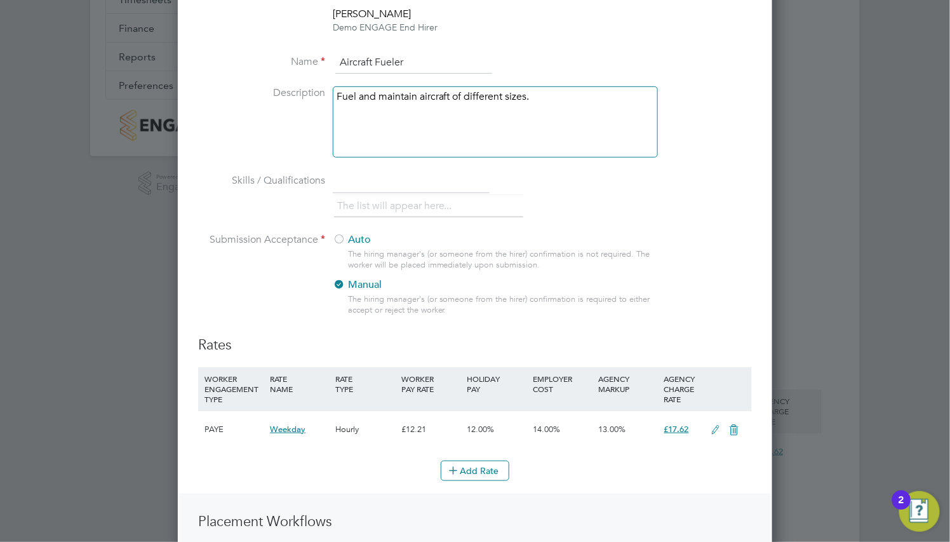
scroll to position [381, 0]
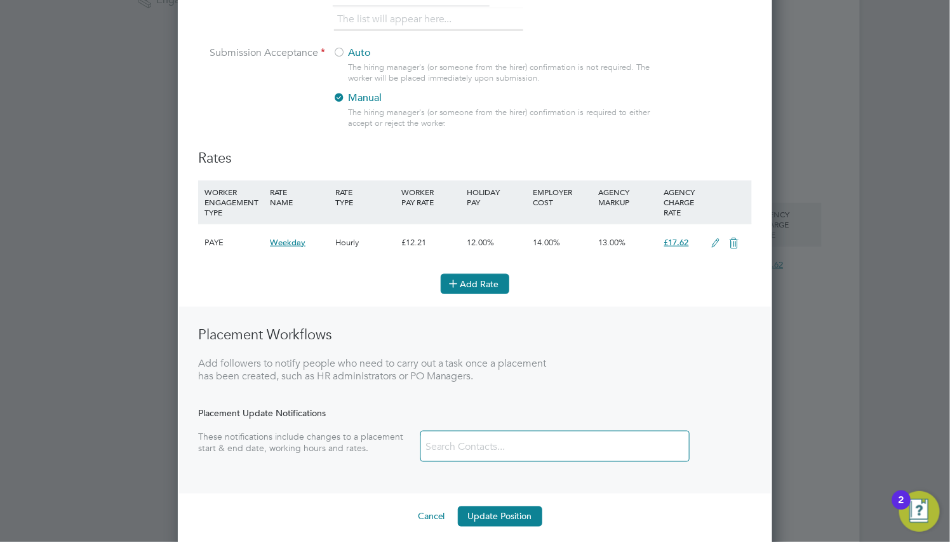
click at [479, 283] on button "Add Rate" at bounding box center [475, 284] width 69 height 20
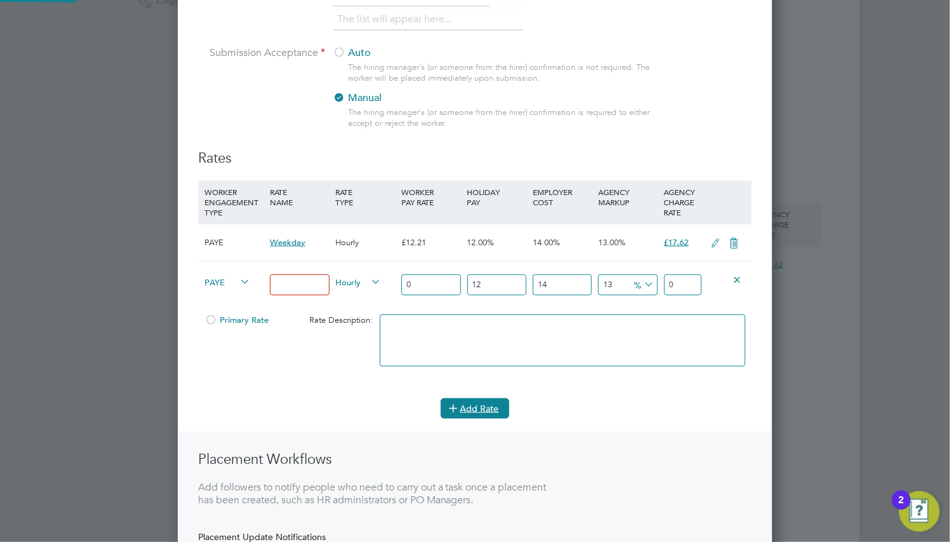
scroll to position [1011, 595]
click at [227, 283] on span "PAYE" at bounding box center [228, 281] width 46 height 14
click at [232, 295] on li "PAYE" at bounding box center [263, 296] width 128 height 16
click at [304, 283] on input at bounding box center [299, 284] width 59 height 21
type input "Basic"
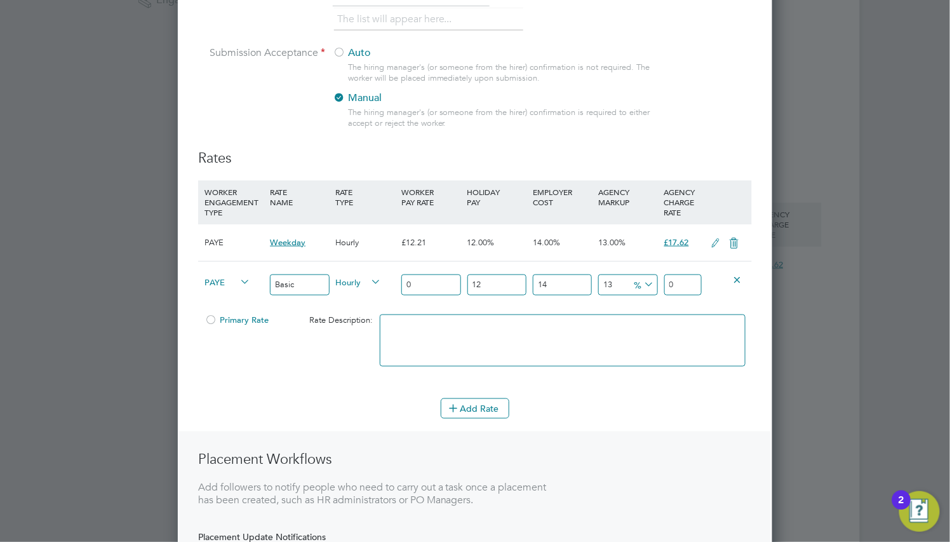
click at [304, 304] on div "Basic" at bounding box center [299, 285] width 65 height 46
click at [352, 283] on span "Hourly" at bounding box center [359, 281] width 46 height 14
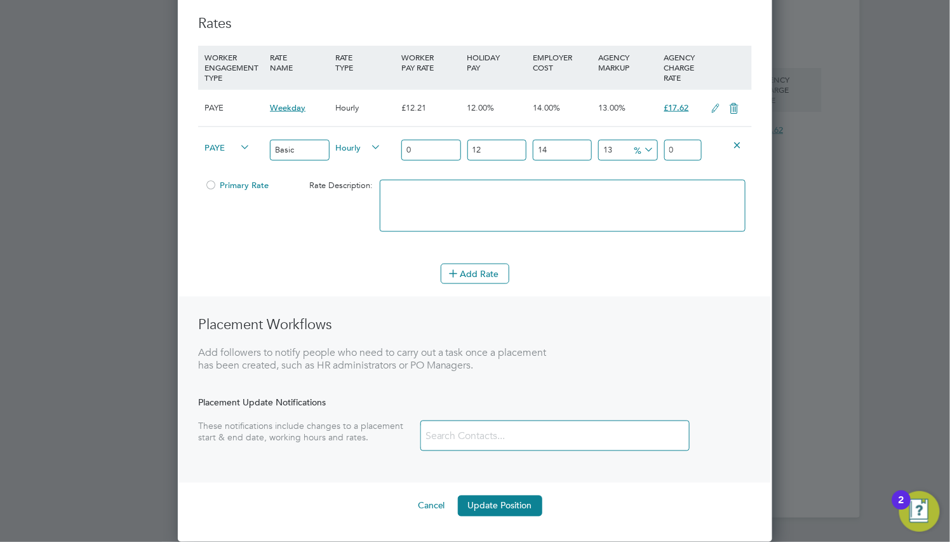
drag, startPoint x: 420, startPoint y: 502, endPoint x: 427, endPoint y: 495, distance: 10.3
click at [420, 502] on button "Cancel" at bounding box center [432, 505] width 48 height 20
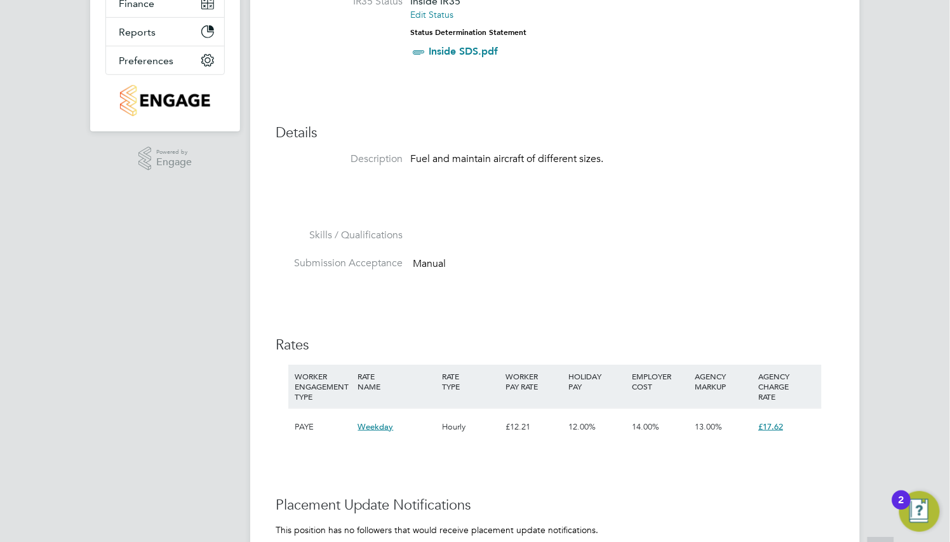
scroll to position [0, 0]
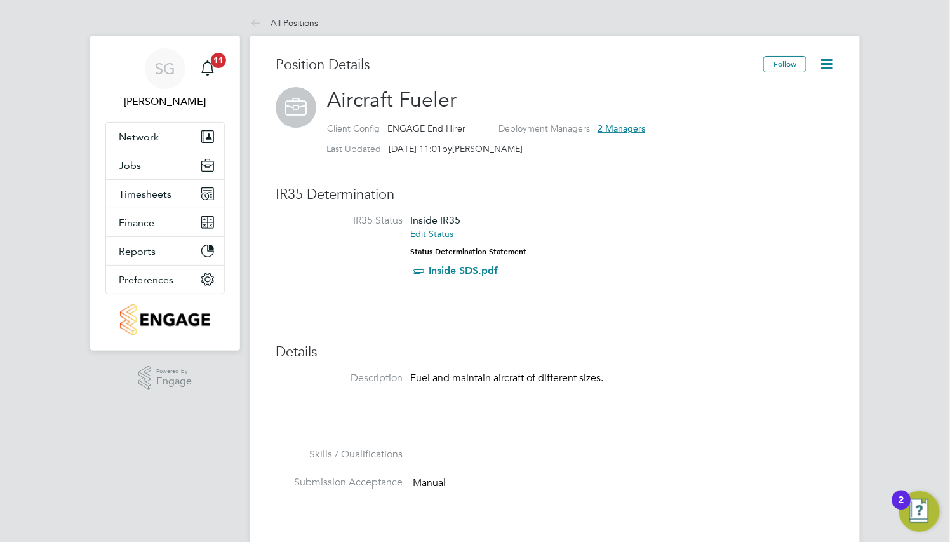
click at [826, 65] on icon at bounding box center [827, 64] width 16 height 16
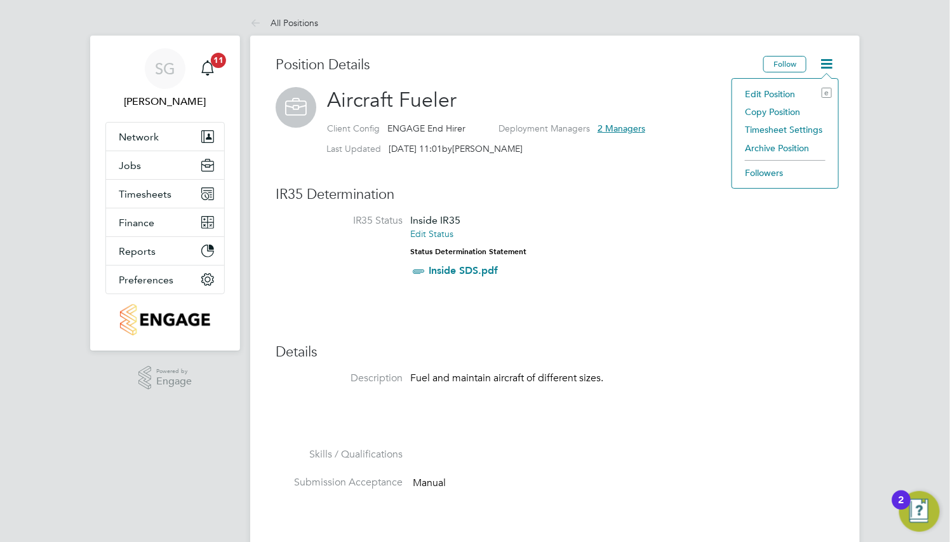
click at [780, 93] on li "Edit Position e" at bounding box center [785, 94] width 93 height 18
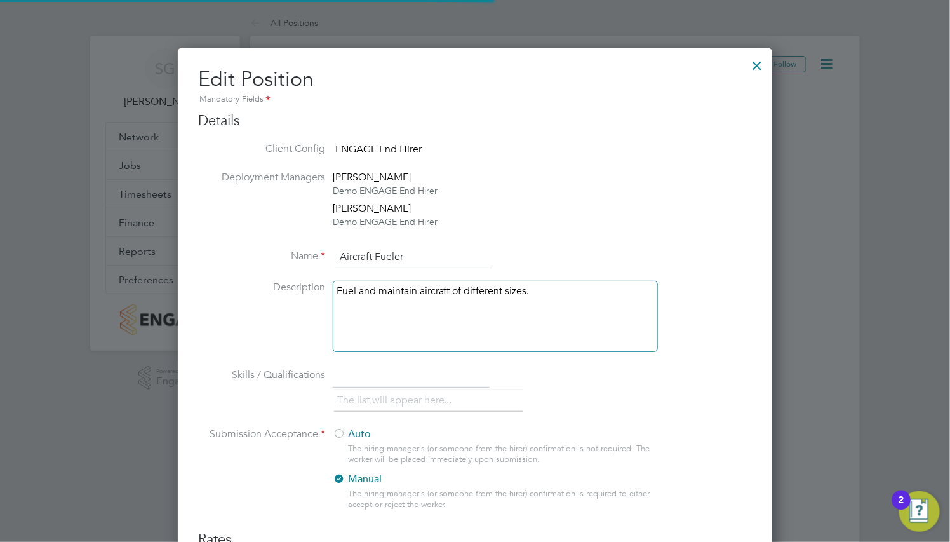
scroll to position [886, 595]
click at [758, 64] on div at bounding box center [757, 62] width 23 height 23
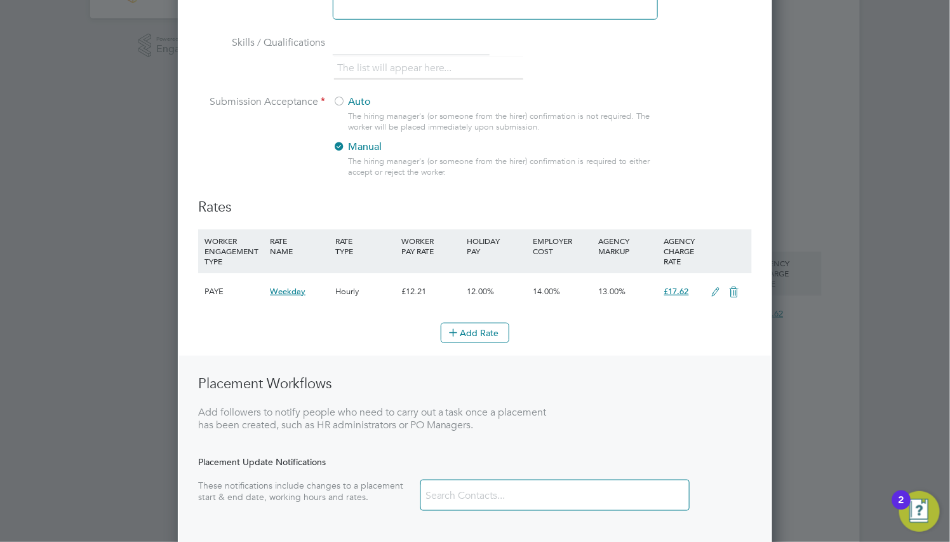
scroll to position [381, 0]
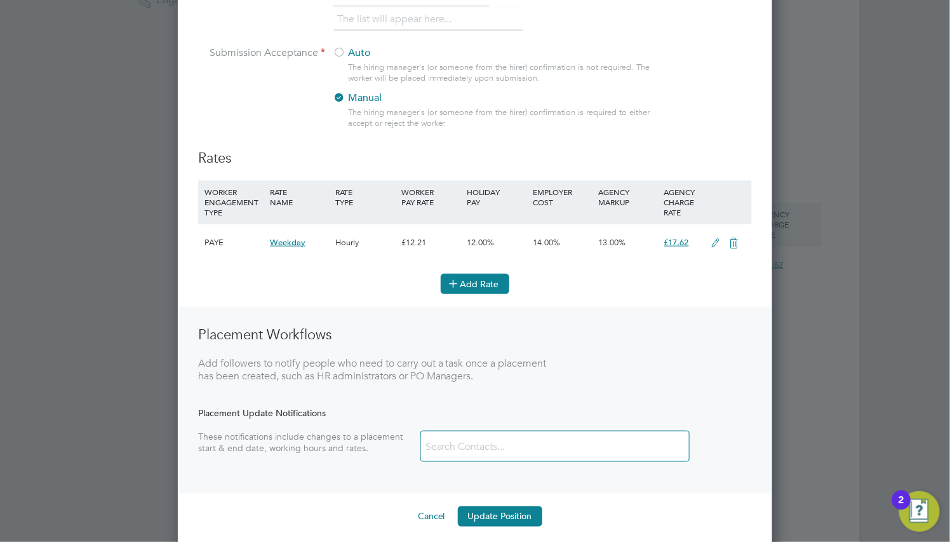
click at [485, 284] on button "Add Rate" at bounding box center [475, 284] width 69 height 20
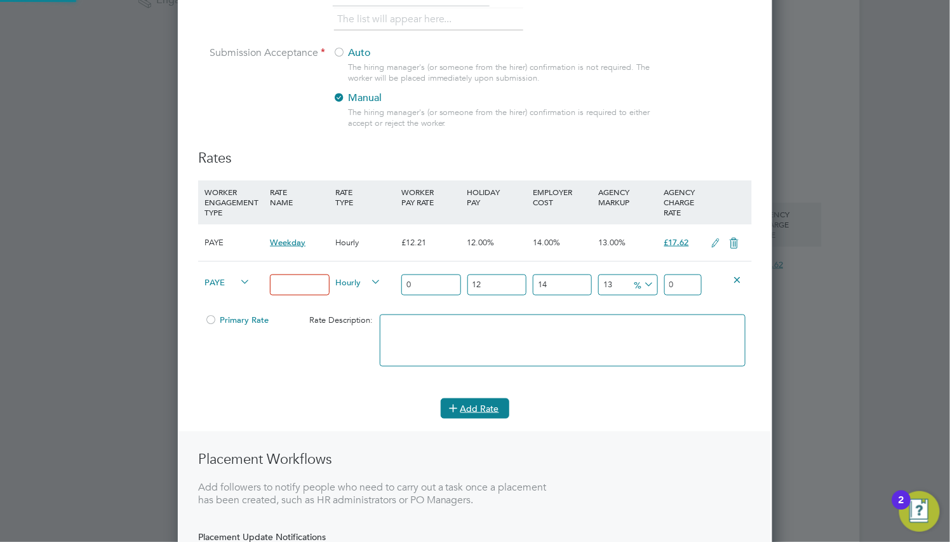
scroll to position [1011, 595]
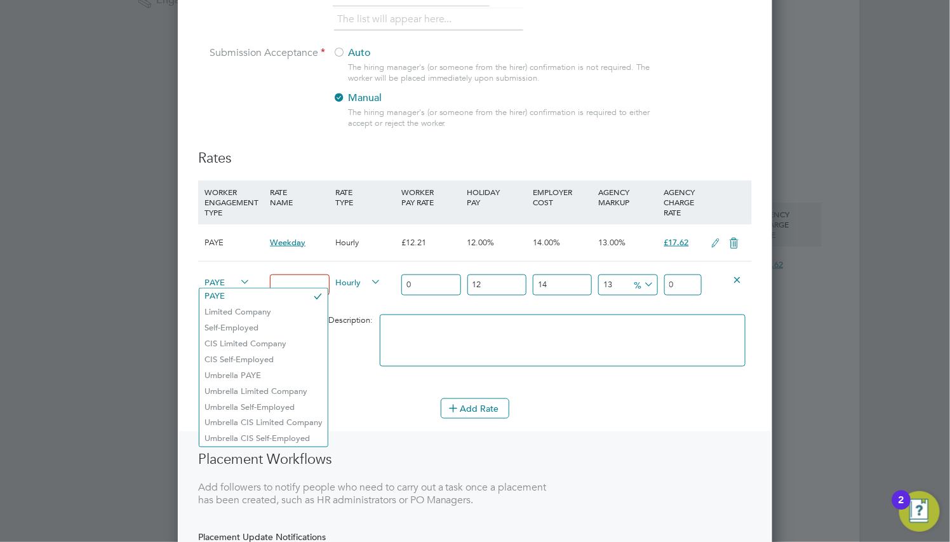
click at [229, 283] on span "PAYE" at bounding box center [228, 281] width 46 height 14
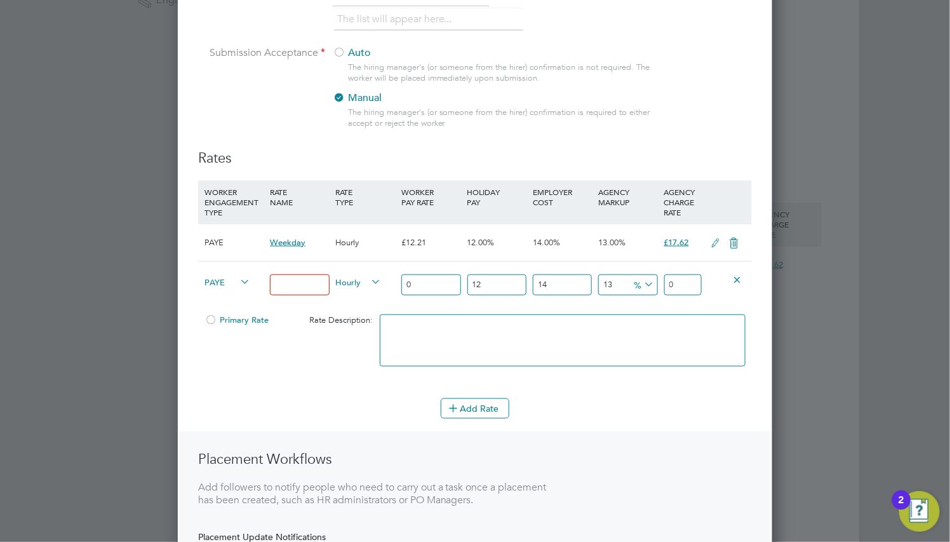
click at [232, 295] on li "PAYE" at bounding box center [263, 296] width 128 height 16
click at [300, 286] on input at bounding box center [299, 284] width 59 height 21
type input "Basic"
click at [360, 283] on span "Hourly" at bounding box center [359, 281] width 46 height 14
click at [356, 266] on div "Hourly" at bounding box center [365, 283] width 65 height 43
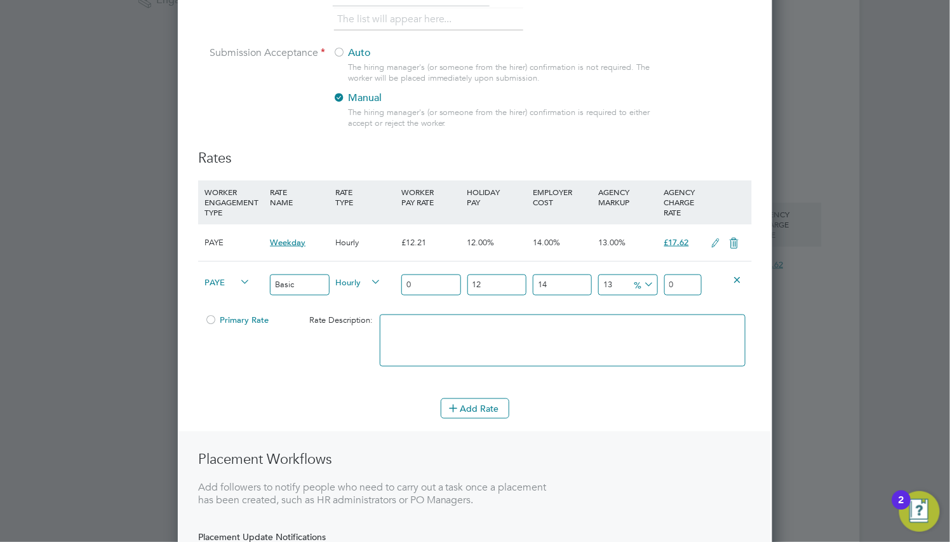
scroll to position [0, 0]
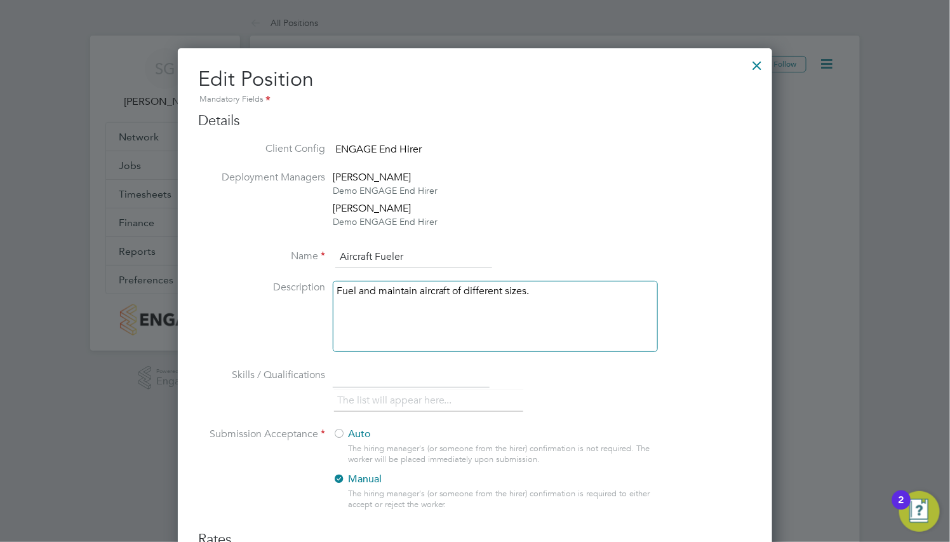
drag, startPoint x: 754, startPoint y: 67, endPoint x: 575, endPoint y: 12, distance: 187.5
click at [754, 67] on div at bounding box center [757, 62] width 23 height 23
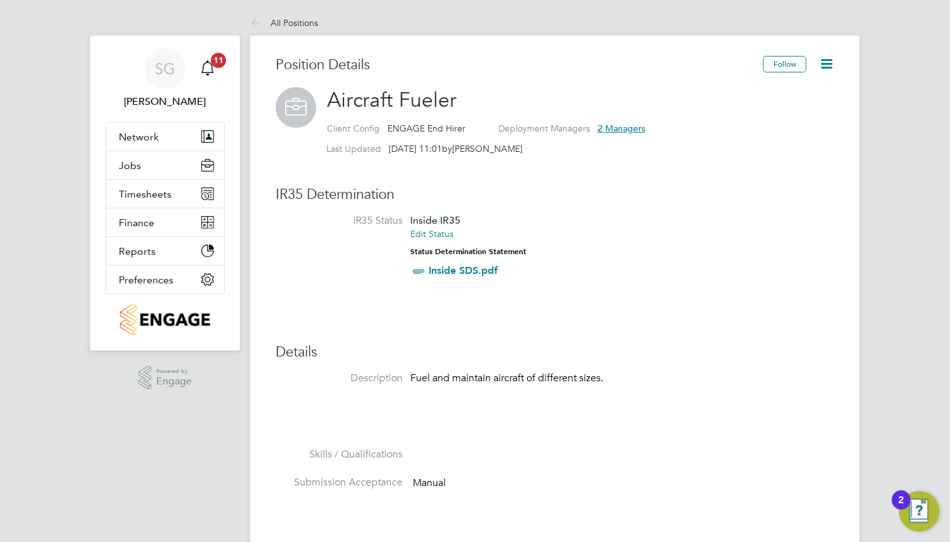
click at [832, 60] on icon at bounding box center [827, 64] width 16 height 16
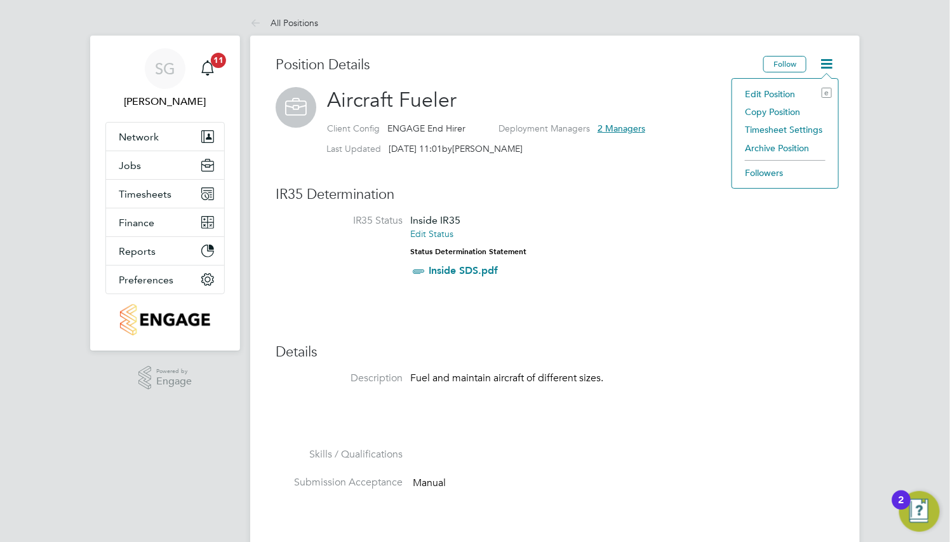
click at [782, 93] on li "Edit Position e" at bounding box center [785, 94] width 93 height 18
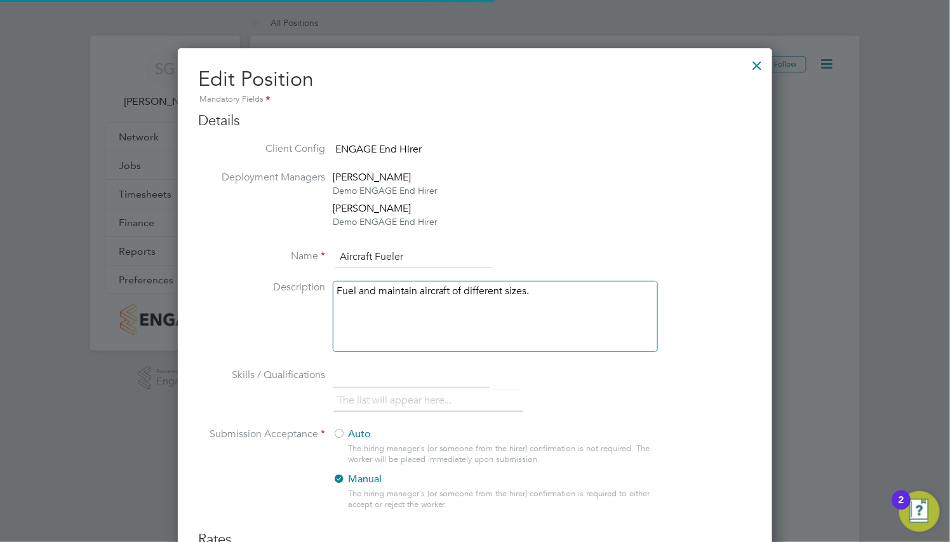
scroll to position [886, 595]
click at [760, 67] on div at bounding box center [757, 62] width 23 height 23
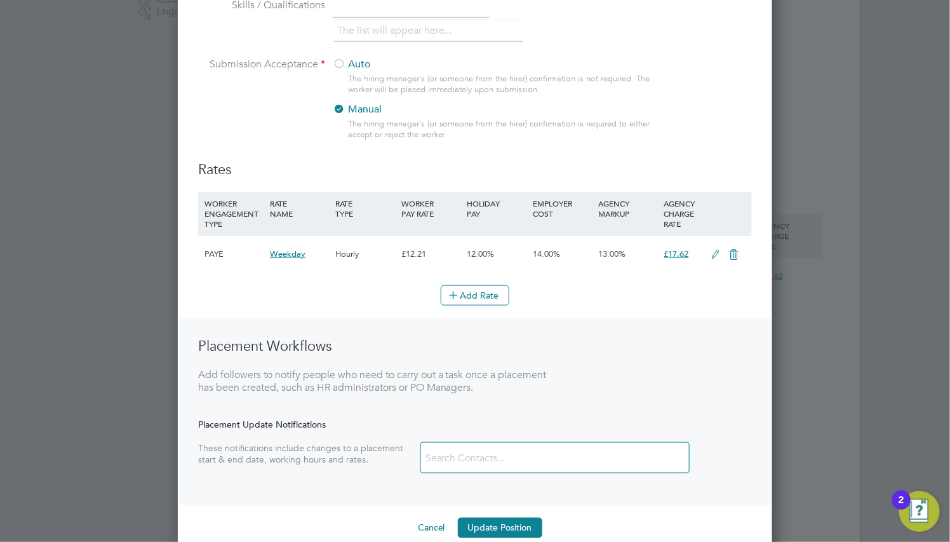
scroll to position [381, 0]
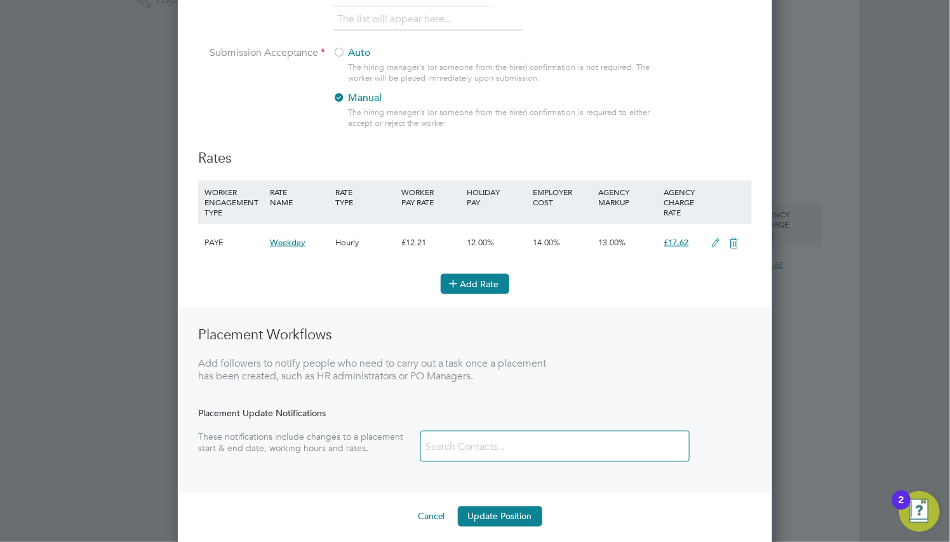
click at [499, 286] on button "Add Rate" at bounding box center [475, 284] width 69 height 20
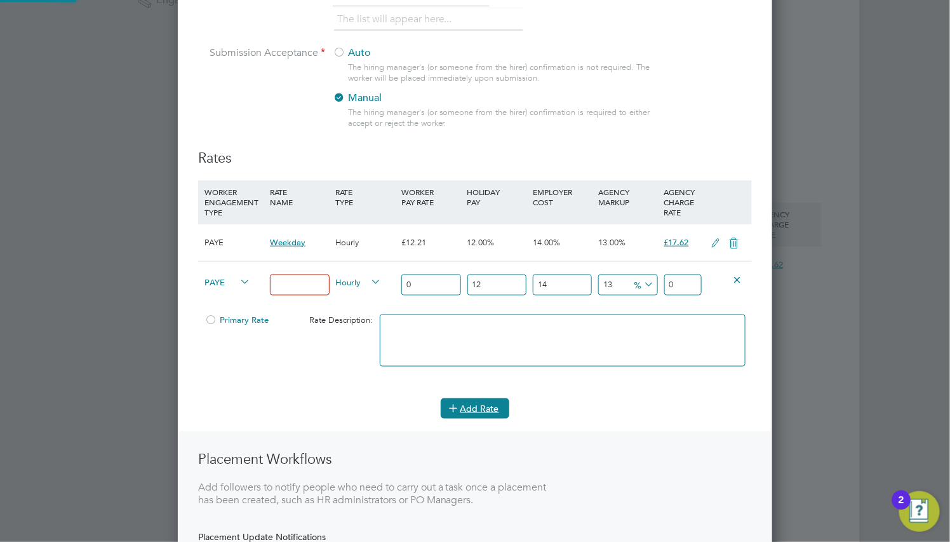
scroll to position [1011, 595]
click at [219, 281] on span "PAYE" at bounding box center [228, 281] width 46 height 14
click at [241, 293] on li "PAYE" at bounding box center [263, 296] width 128 height 16
click at [310, 285] on input at bounding box center [299, 284] width 59 height 21
type input "Basic"
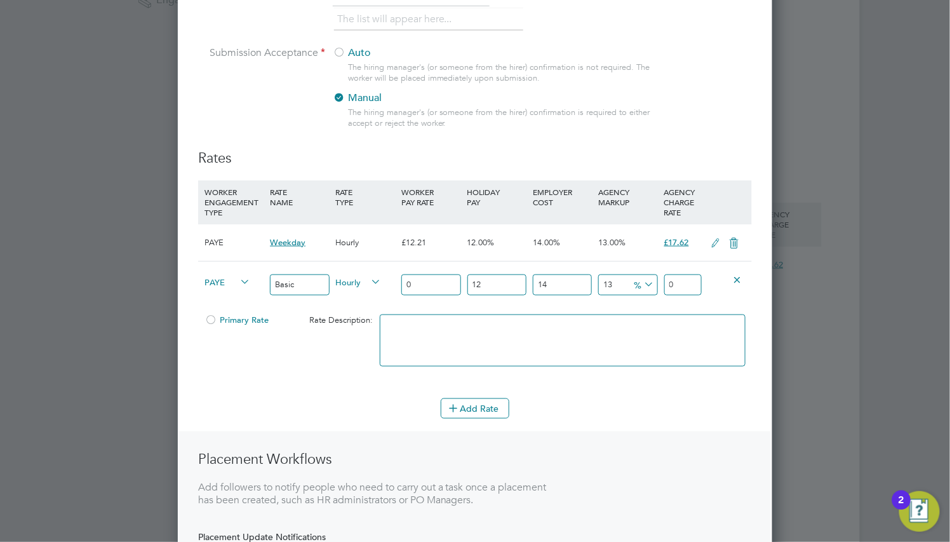
click at [365, 284] on span "Hourly" at bounding box center [359, 281] width 46 height 14
click at [423, 285] on input "0" at bounding box center [430, 284] width 59 height 21
type input "1"
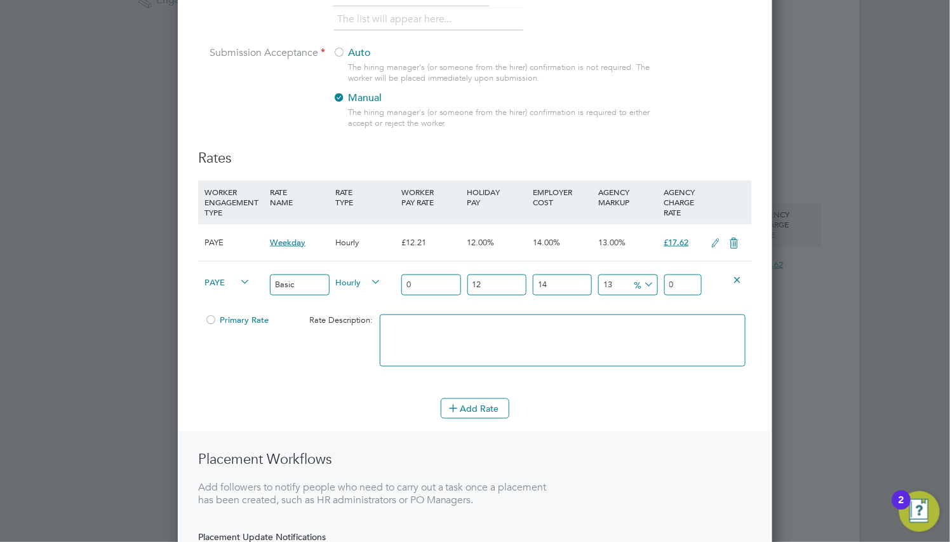
type input "1.442784"
type input "15"
type input "21.64176"
type input "15"
click at [423, 302] on div "15" at bounding box center [430, 285] width 65 height 46
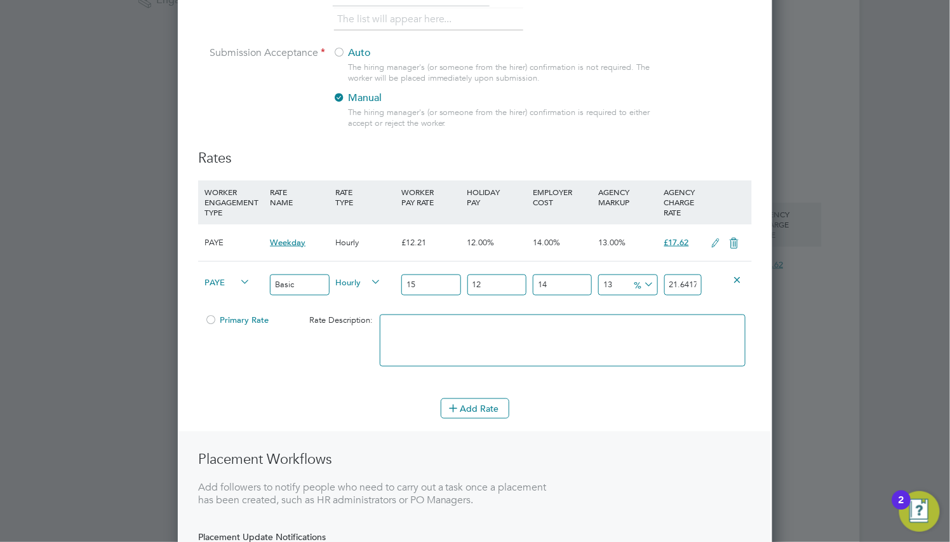
click at [615, 285] on input "13" at bounding box center [627, 284] width 59 height 21
type input "1"
type input "19.34352"
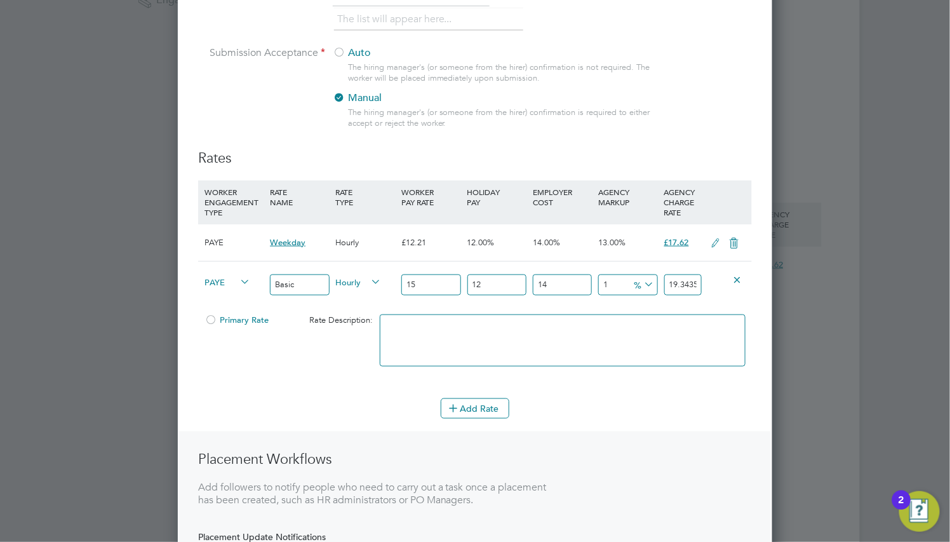
type input "14"
type input "21.83328"
type input "14"
click at [617, 299] on div "14 2.68128 %" at bounding box center [627, 285] width 65 height 46
click at [642, 284] on icon at bounding box center [642, 285] width 0 height 18
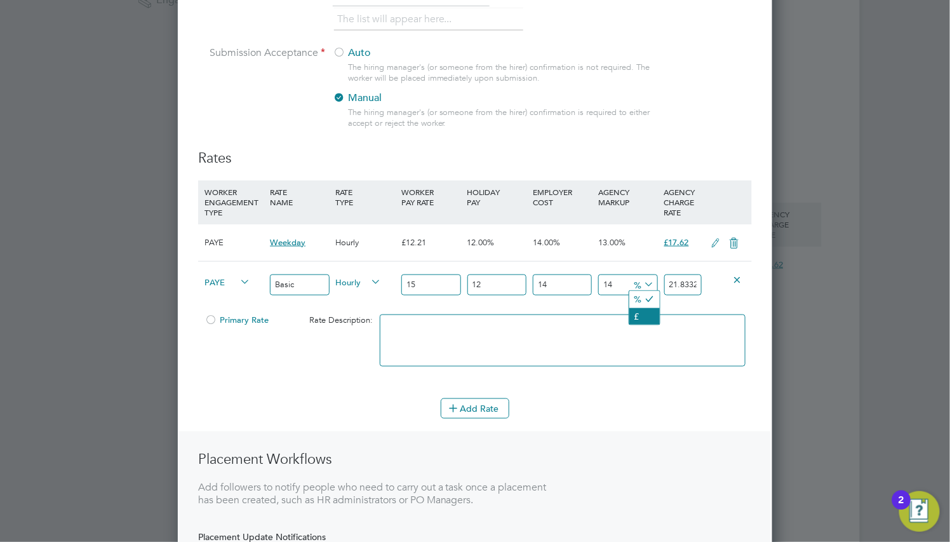
click at [647, 314] on li "£" at bounding box center [644, 316] width 30 height 17
click at [622, 325] on textarea at bounding box center [563, 340] width 366 height 52
paste textarea "Only used for standard workers"
type textarea "Only used for standard workers"
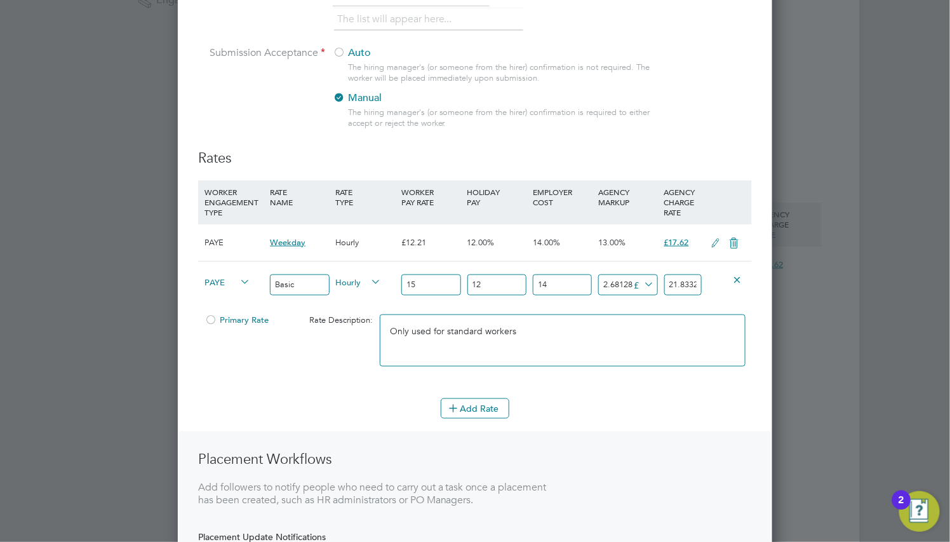
click at [608, 306] on div "14 2.68128 £" at bounding box center [627, 285] width 65 height 46
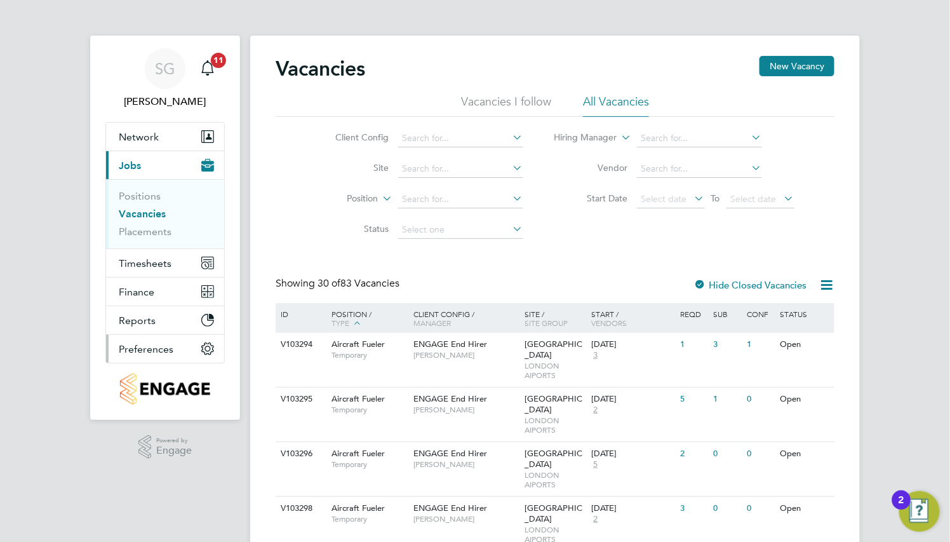
click at [140, 354] on span "Preferences" at bounding box center [146, 349] width 55 height 12
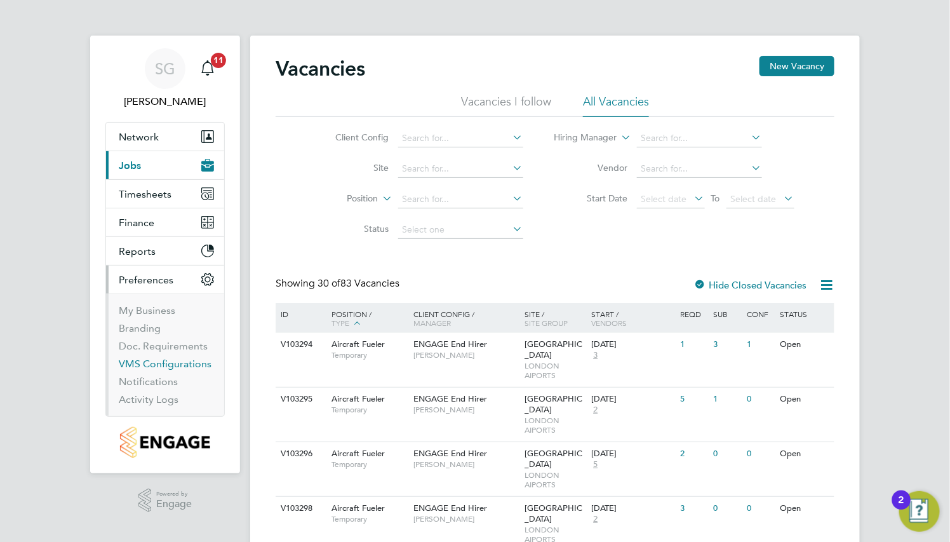
click at [167, 362] on link "VMS Configurations" at bounding box center [165, 364] width 93 height 12
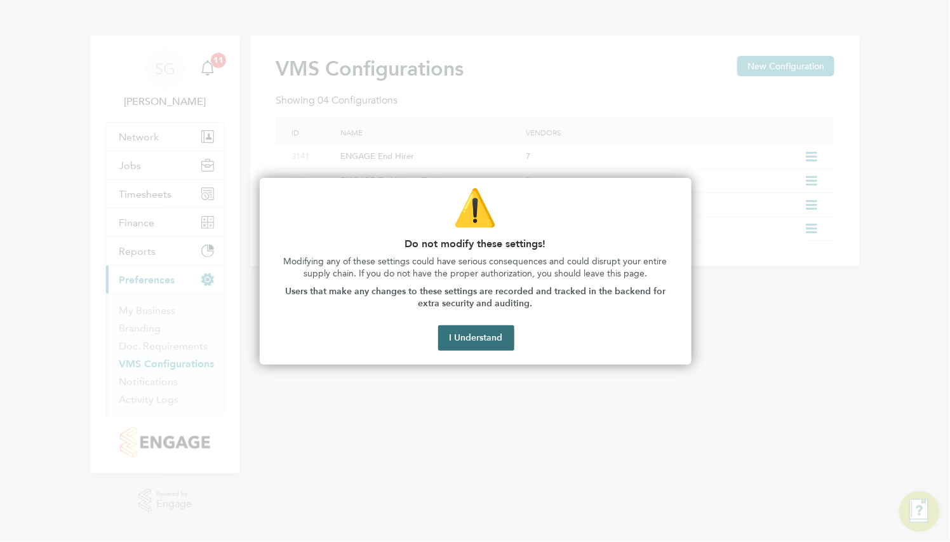
click at [487, 347] on button "I Understand" at bounding box center [476, 337] width 76 height 25
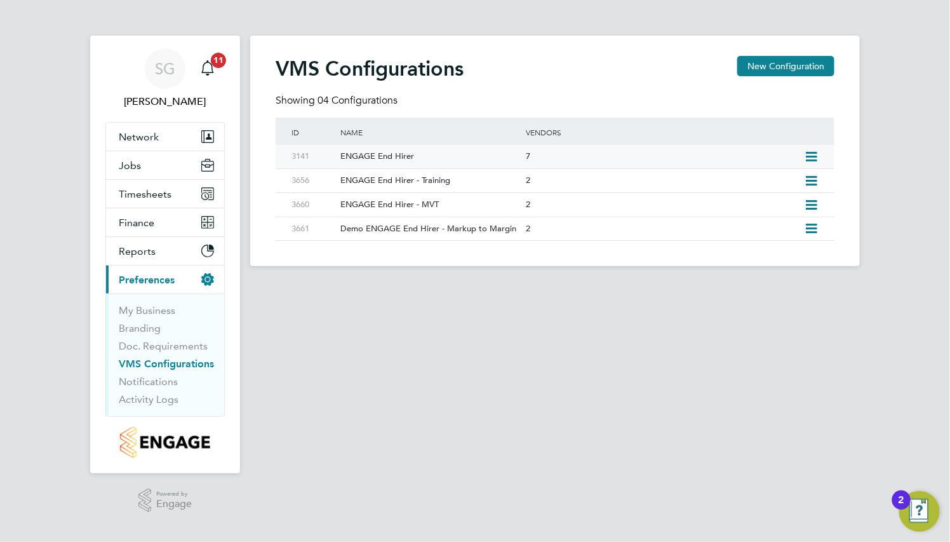
click at [812, 156] on icon at bounding box center [812, 157] width 16 height 10
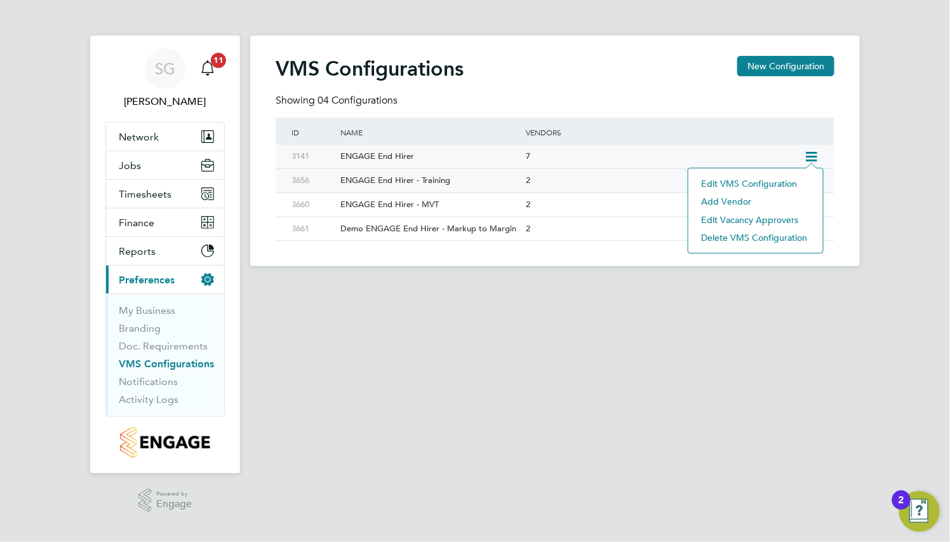
click at [791, 179] on li "Edit VMS Configuration" at bounding box center [756, 184] width 122 height 18
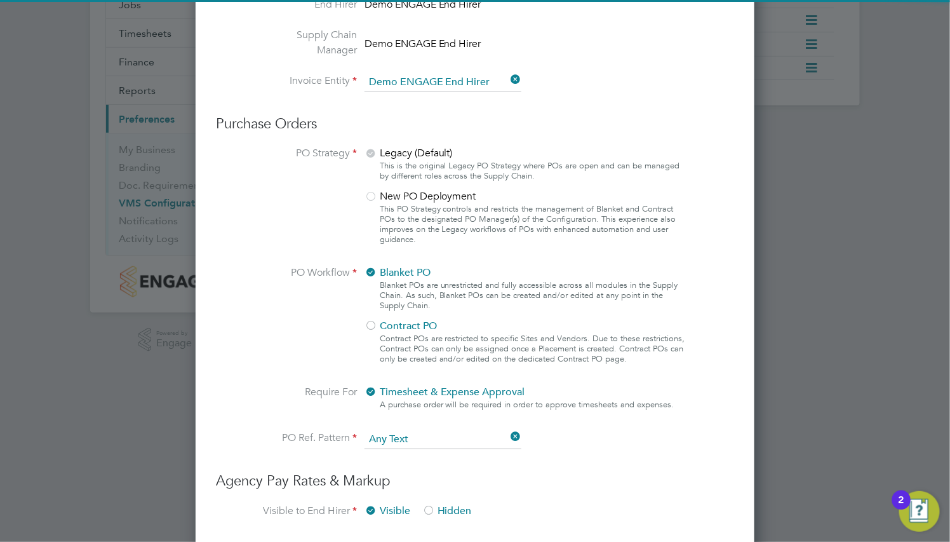
scroll to position [381, 0]
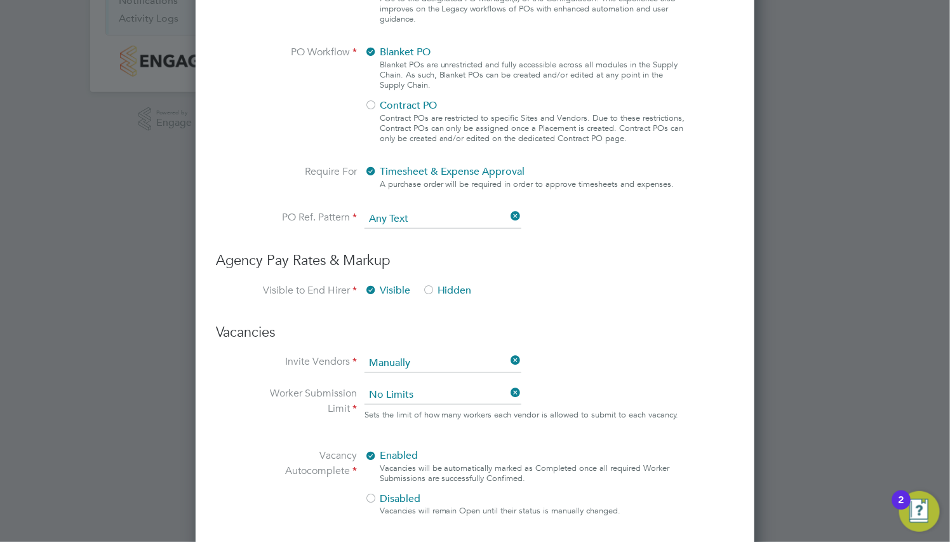
click at [422, 288] on div at bounding box center [428, 291] width 13 height 13
click at [379, 286] on span "Visible" at bounding box center [388, 290] width 46 height 13
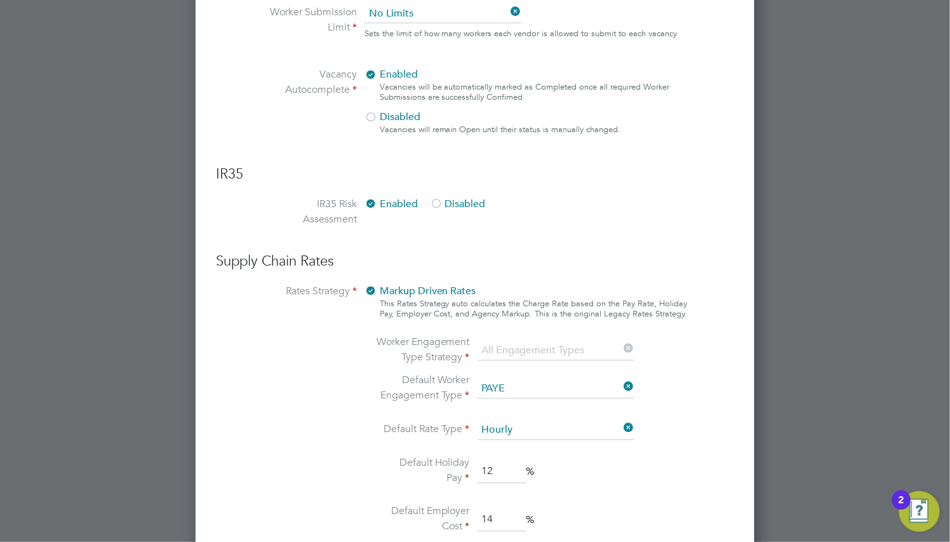
scroll to position [931, 0]
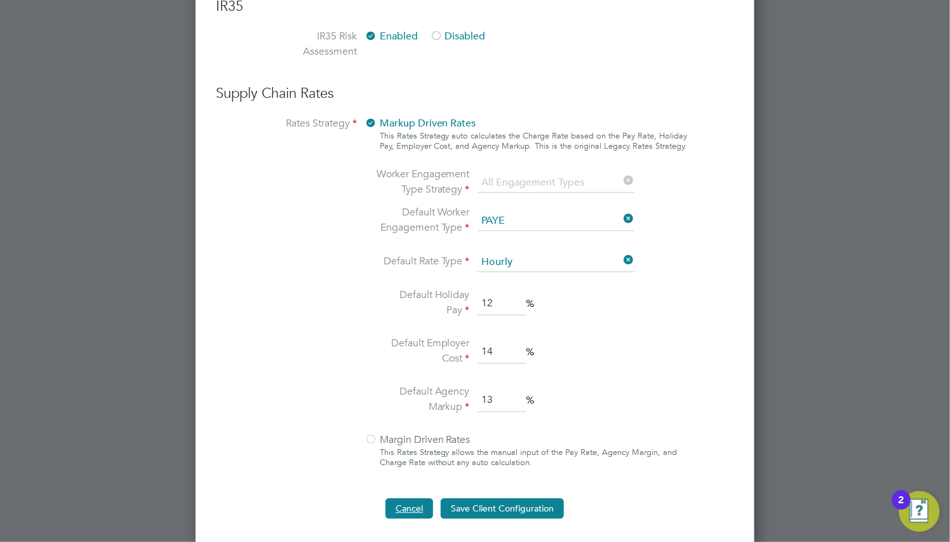
click at [417, 504] on button "Cancel" at bounding box center [410, 508] width 48 height 20
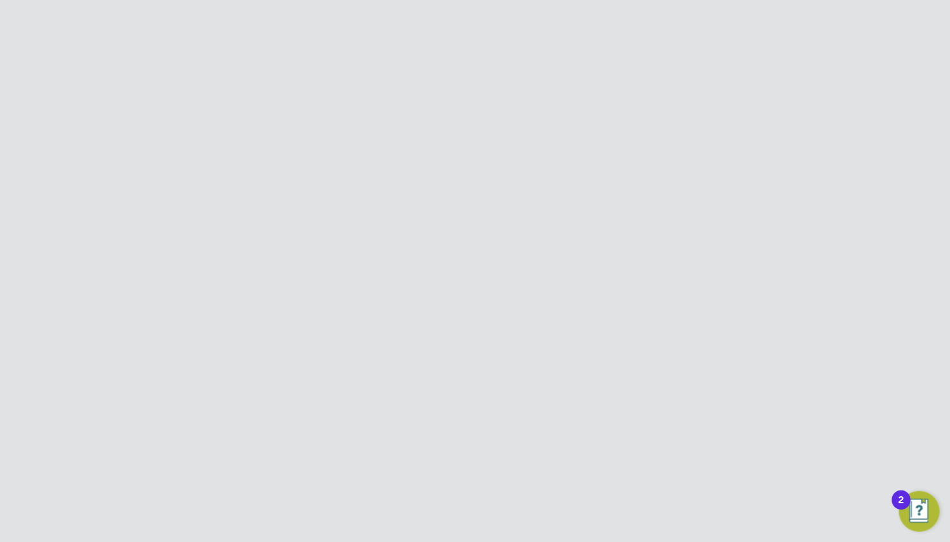
scroll to position [0, 0]
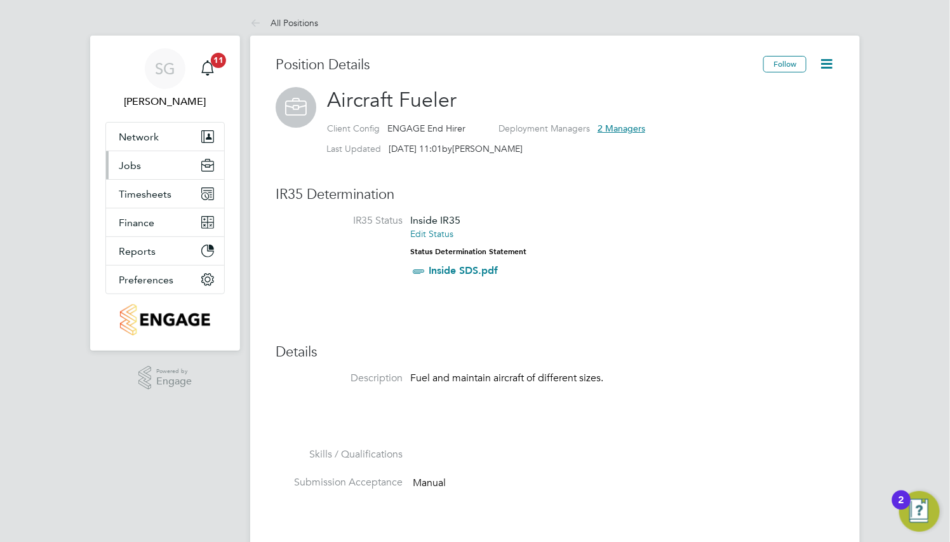
click at [128, 168] on span "Jobs" at bounding box center [130, 165] width 22 height 12
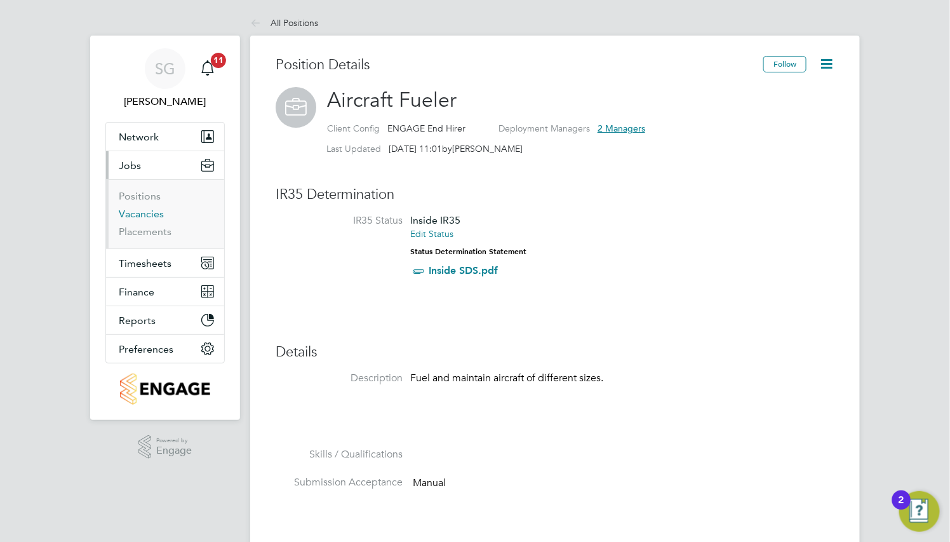
click at [151, 208] on link "Vacancies" at bounding box center [141, 214] width 45 height 12
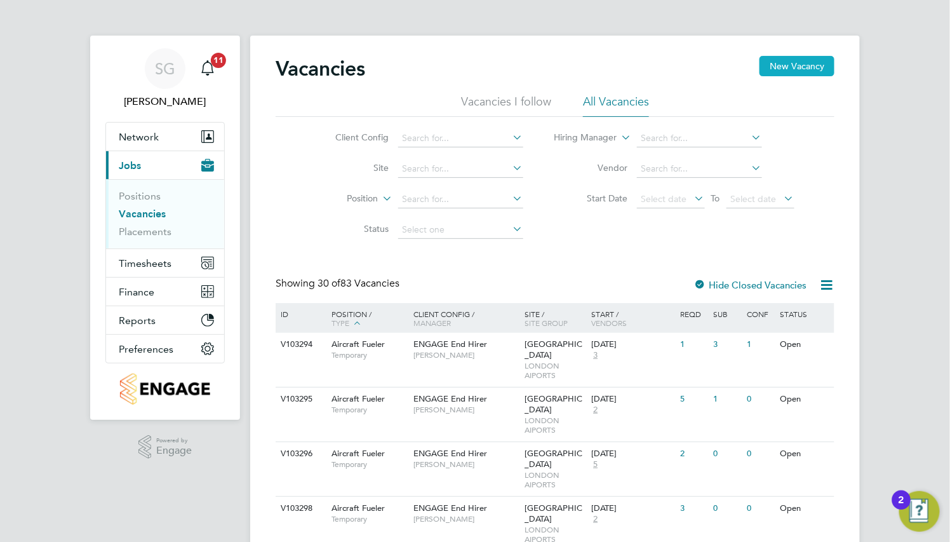
click at [796, 62] on button "New Vacancy" at bounding box center [797, 66] width 75 height 20
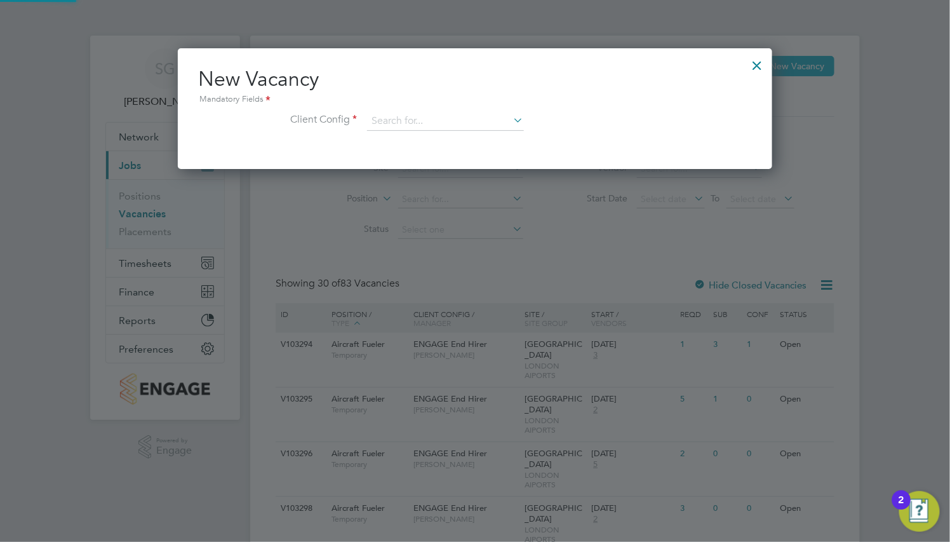
scroll to position [121, 595]
click at [760, 66] on div at bounding box center [757, 62] width 23 height 23
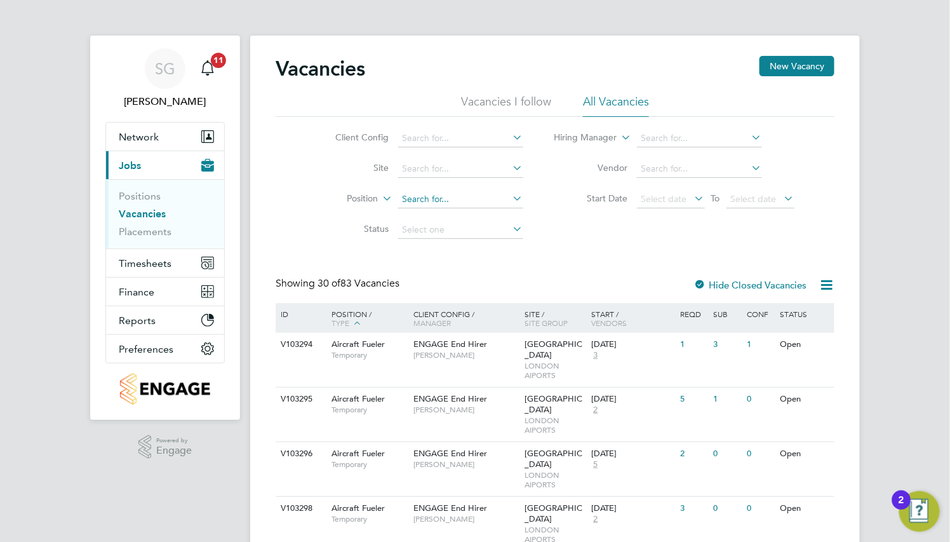
click at [444, 198] on input at bounding box center [460, 200] width 125 height 18
type input "aircr"
click at [464, 131] on input at bounding box center [460, 139] width 125 height 18
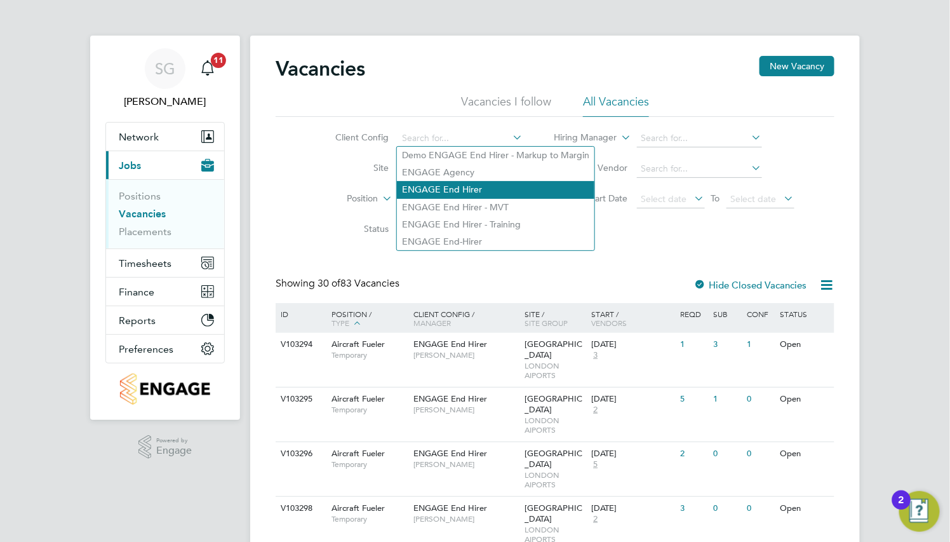
click at [473, 191] on li "ENGAGE End Hirer" at bounding box center [496, 189] width 198 height 17
type input "ENGAGE End Hirer"
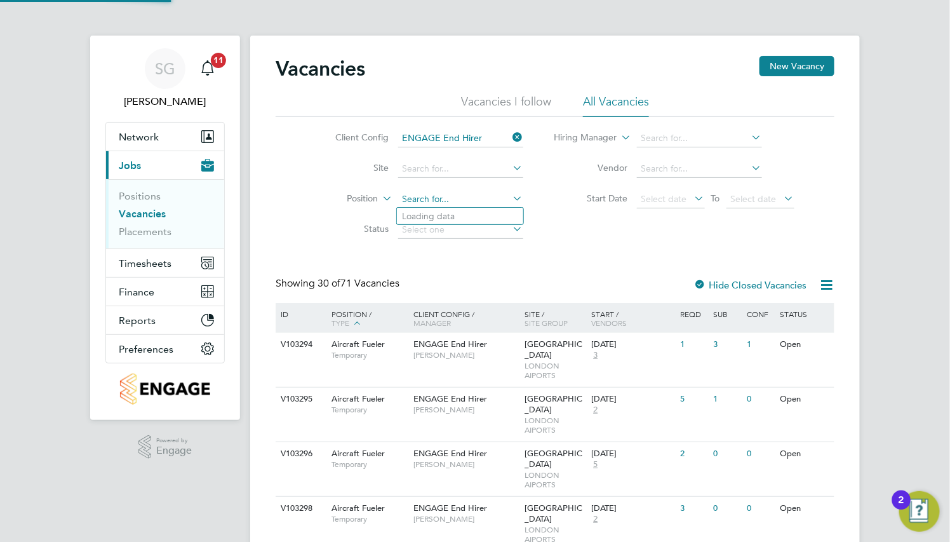
click at [439, 203] on input at bounding box center [460, 200] width 125 height 18
click at [456, 219] on li "Air craft Fueler" at bounding box center [460, 216] width 126 height 17
type input "Aircraft Fueler"
click at [608, 319] on span "Vendors" at bounding box center [609, 323] width 36 height 10
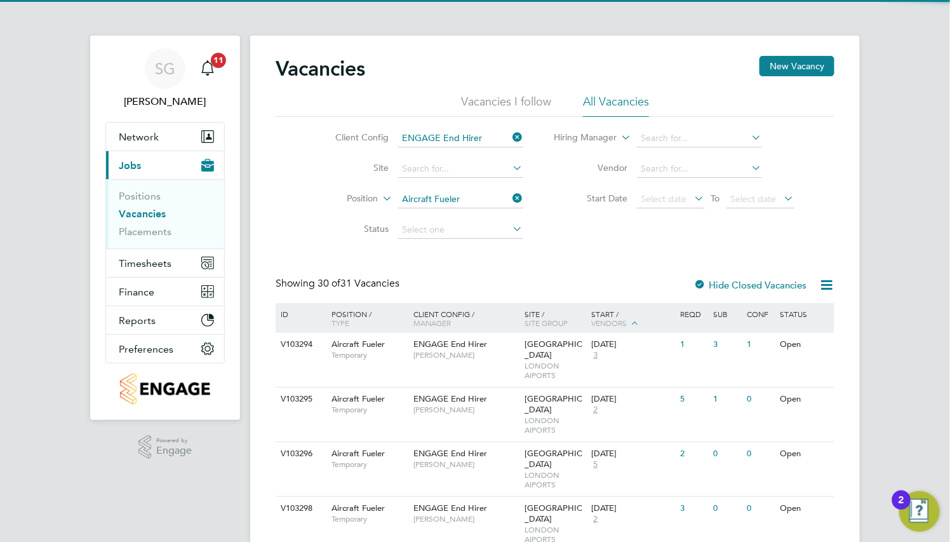
click at [608, 319] on span "Vendors" at bounding box center [609, 323] width 36 height 10
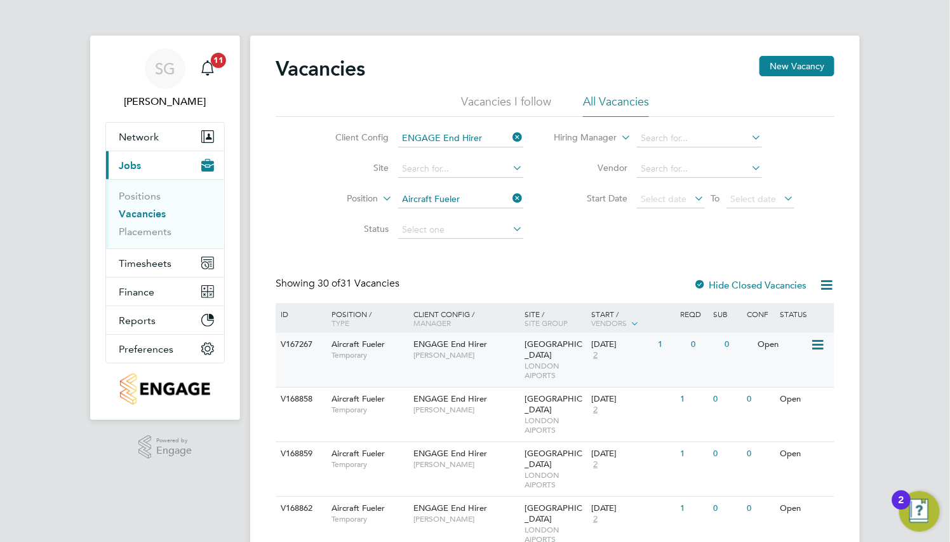
click at [461, 352] on span "[PERSON_NAME]" at bounding box center [466, 355] width 105 height 10
click at [794, 72] on button "New Vacancy" at bounding box center [797, 66] width 75 height 20
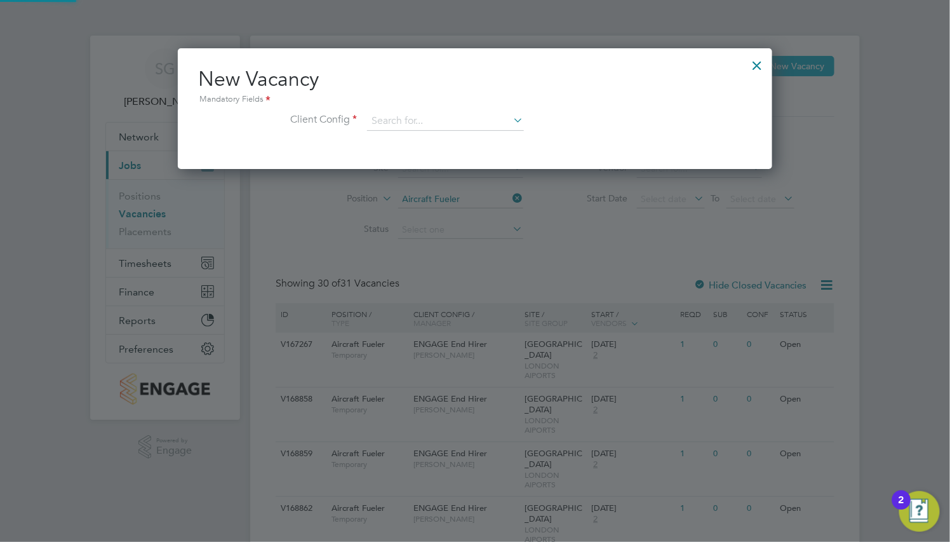
scroll to position [121, 595]
click at [499, 119] on input at bounding box center [445, 121] width 157 height 19
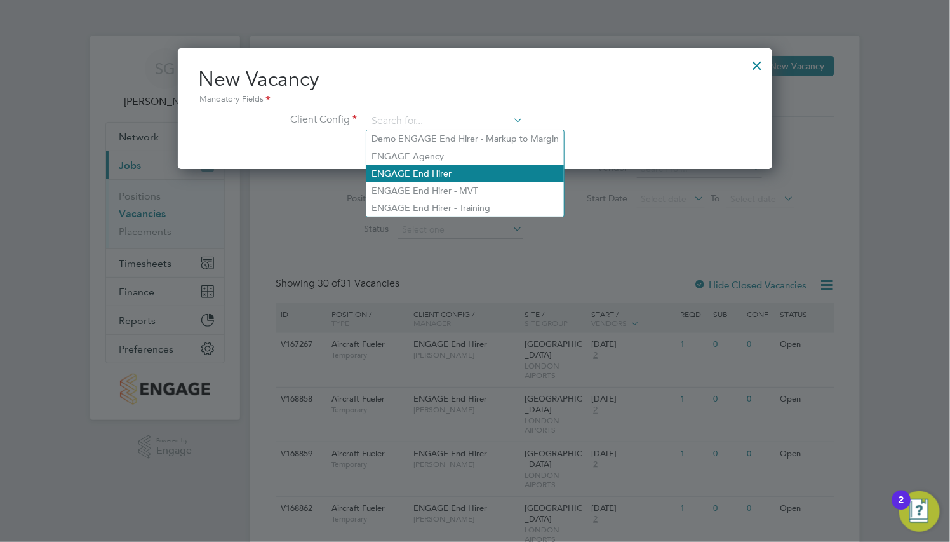
click at [511, 172] on li "ENGAGE End Hirer" at bounding box center [466, 173] width 198 height 17
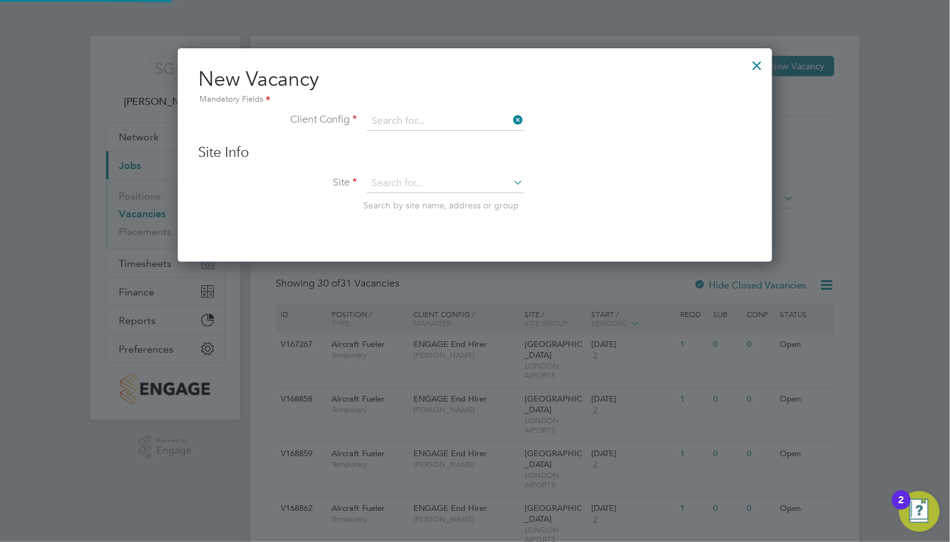
type input "ENGAGE End Hirer"
click at [486, 184] on input at bounding box center [445, 183] width 157 height 19
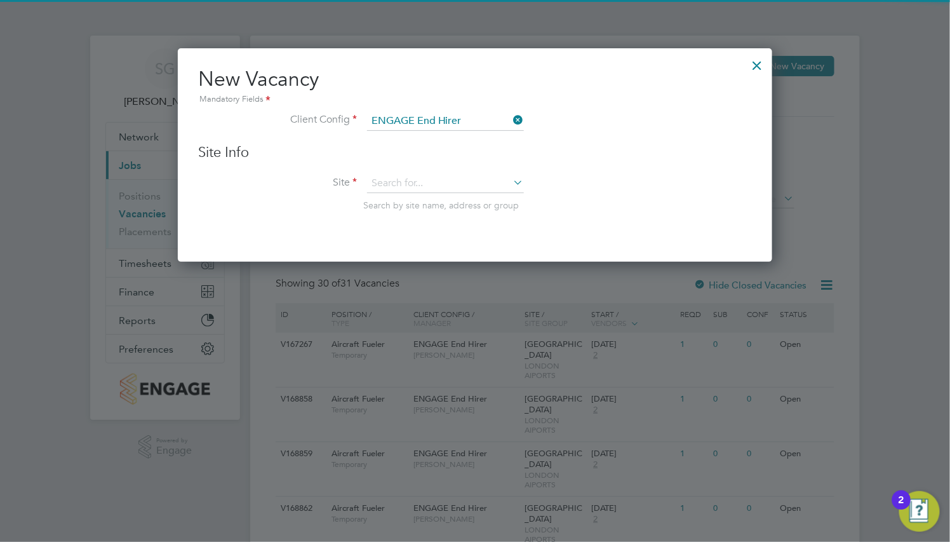
click at [480, 222] on li "Heathrow Airport Terminal 2" at bounding box center [446, 218] width 158 height 17
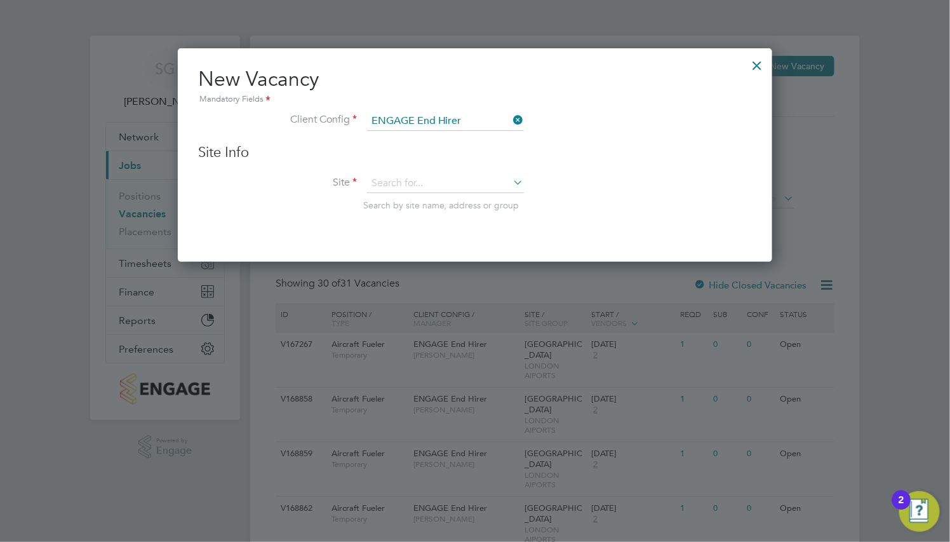
type input "Heathrow Airport Terminal 2"
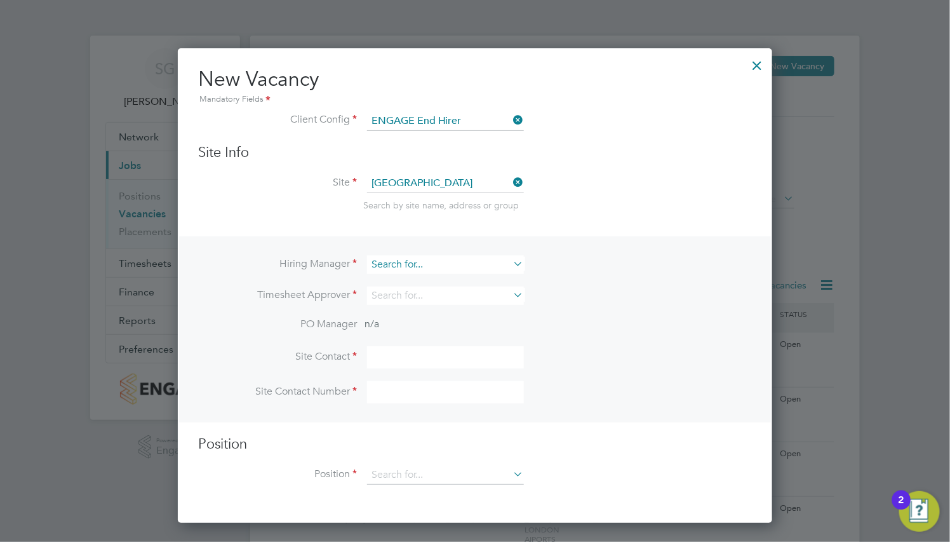
click at [468, 264] on input at bounding box center [445, 264] width 157 height 18
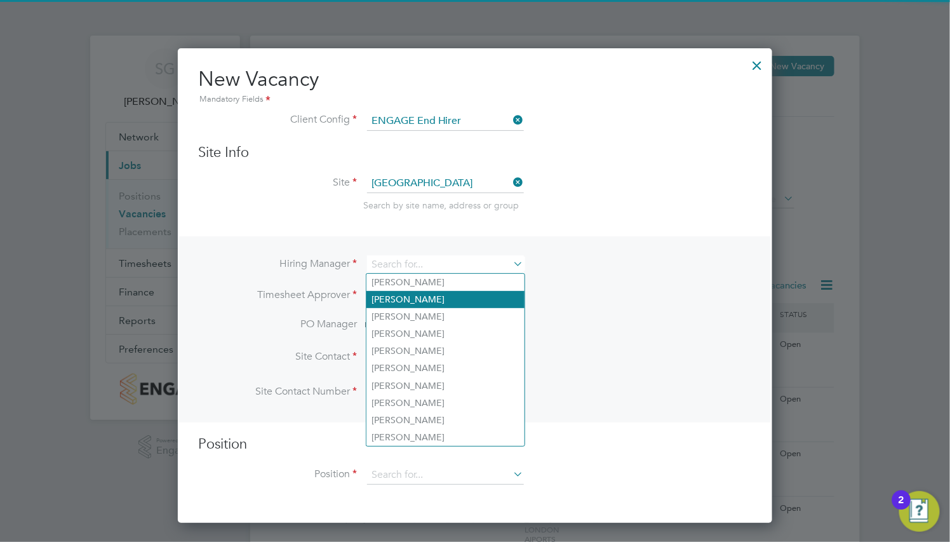
click at [468, 304] on li "Billie Pearson" at bounding box center [446, 299] width 158 height 17
type input "Billie Pearson"
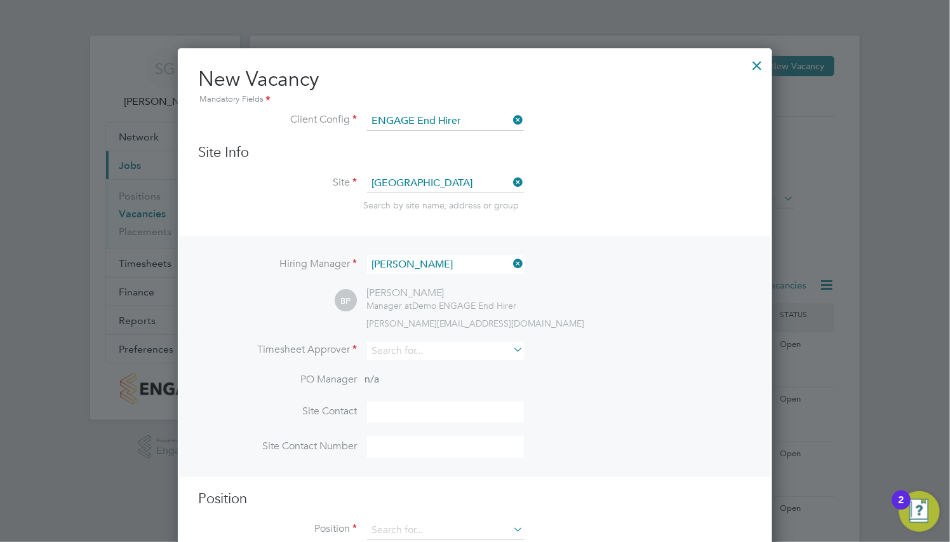
scroll to position [530, 595]
click at [446, 353] on input at bounding box center [445, 351] width 157 height 18
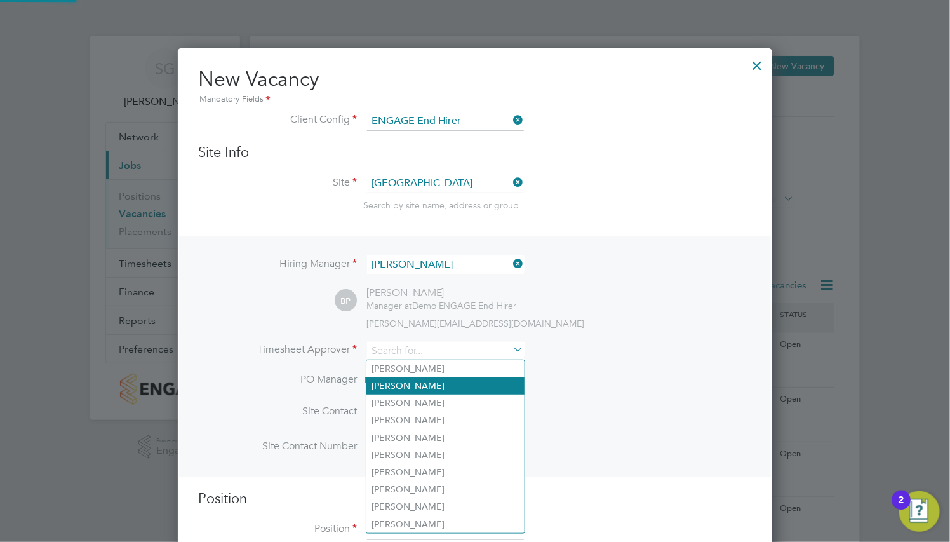
click at [445, 381] on li "Billie Pearson" at bounding box center [446, 385] width 158 height 17
type input "Billie Pearson"
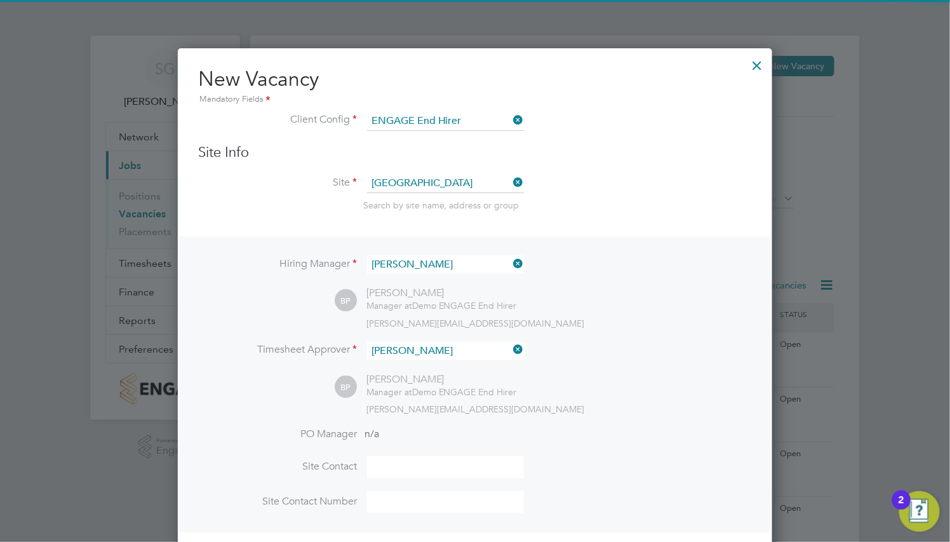
scroll to position [6, 6]
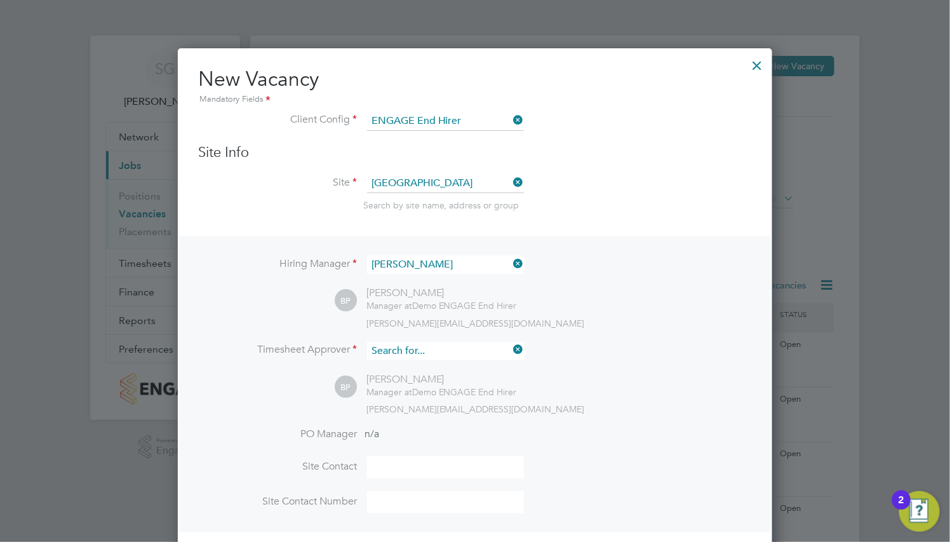
click at [444, 354] on input at bounding box center [445, 351] width 157 height 18
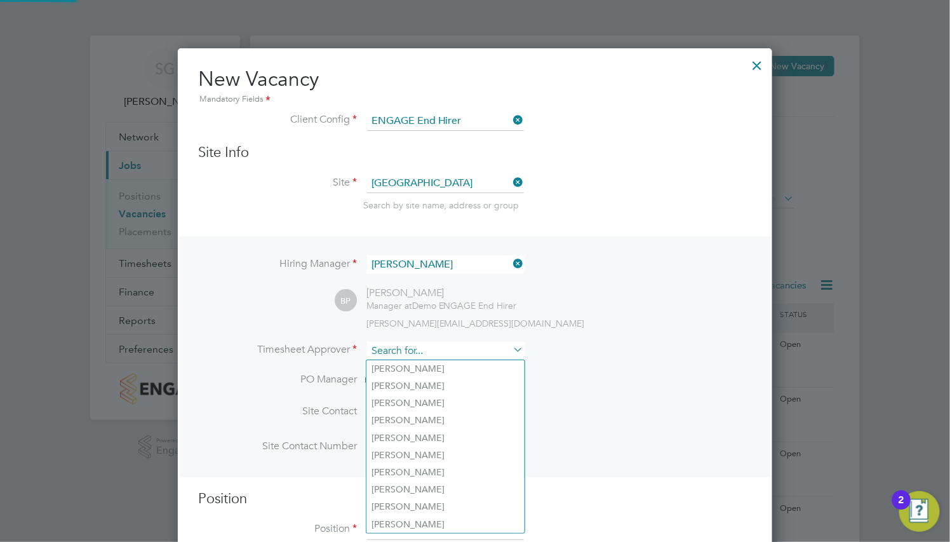
scroll to position [530, 595]
click at [434, 418] on li "Olivia Bennet" at bounding box center [446, 420] width 158 height 17
type input "Olivia Bennet"
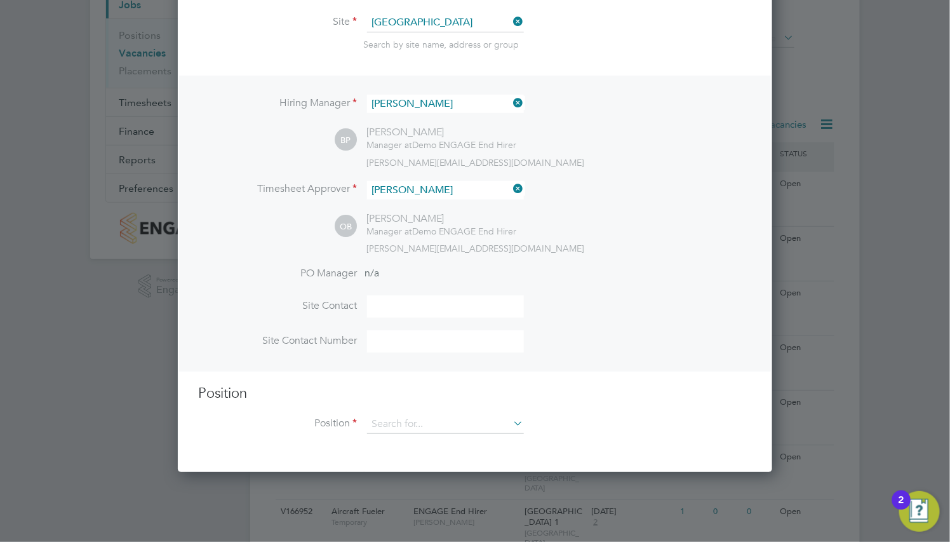
scroll to position [191, 0]
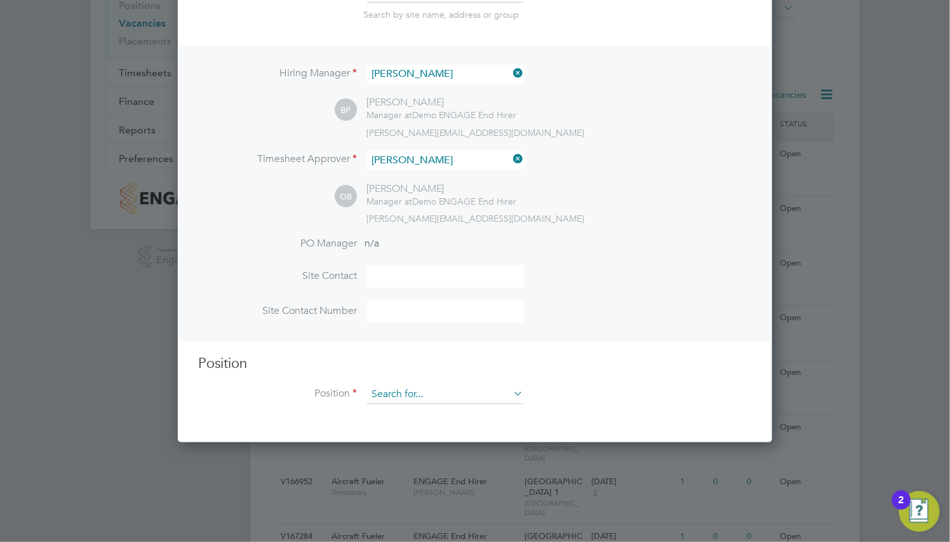
click at [486, 391] on input at bounding box center [445, 394] width 157 height 19
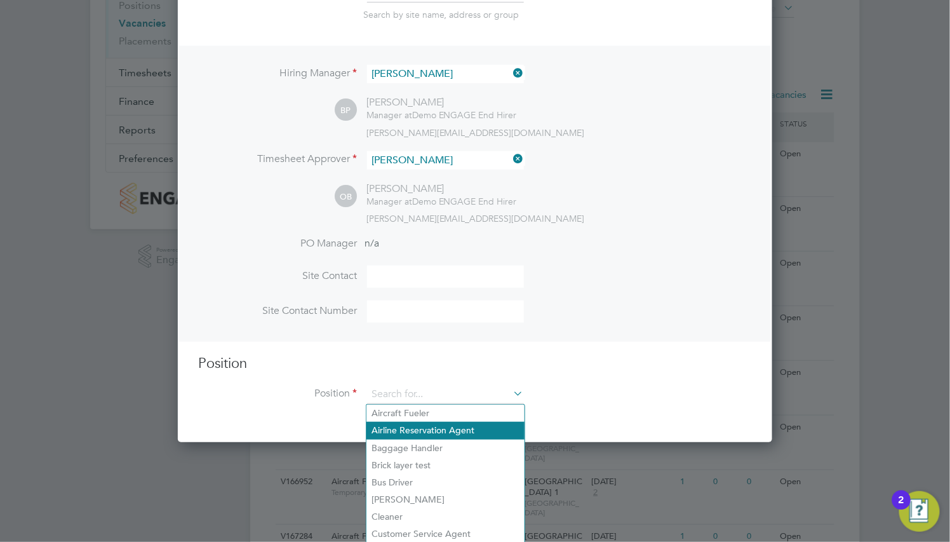
click at [480, 426] on li "Airline Reservation Agent" at bounding box center [446, 430] width 158 height 17
type input "Airline Reservation Agent"
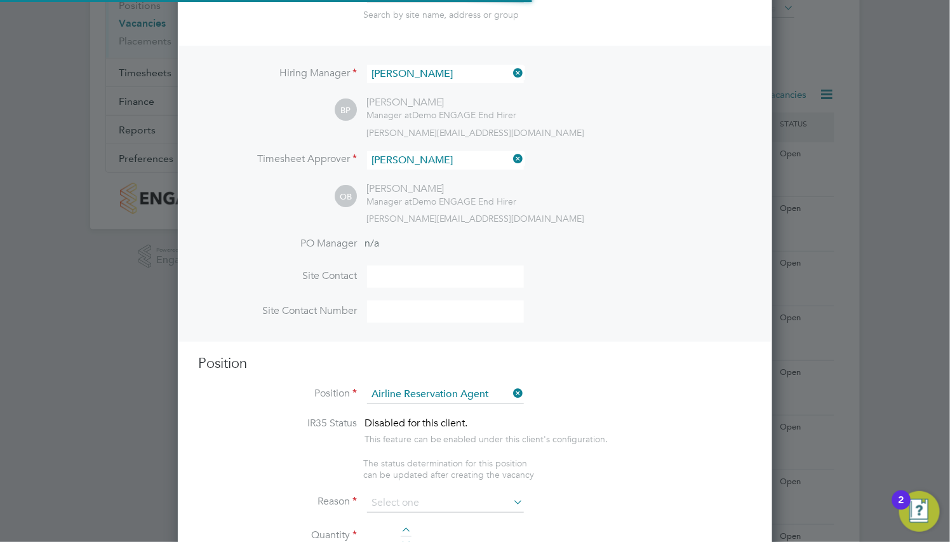
type textarea "- Exhibit a high degree or professionalism - Be proactive in upselling products…"
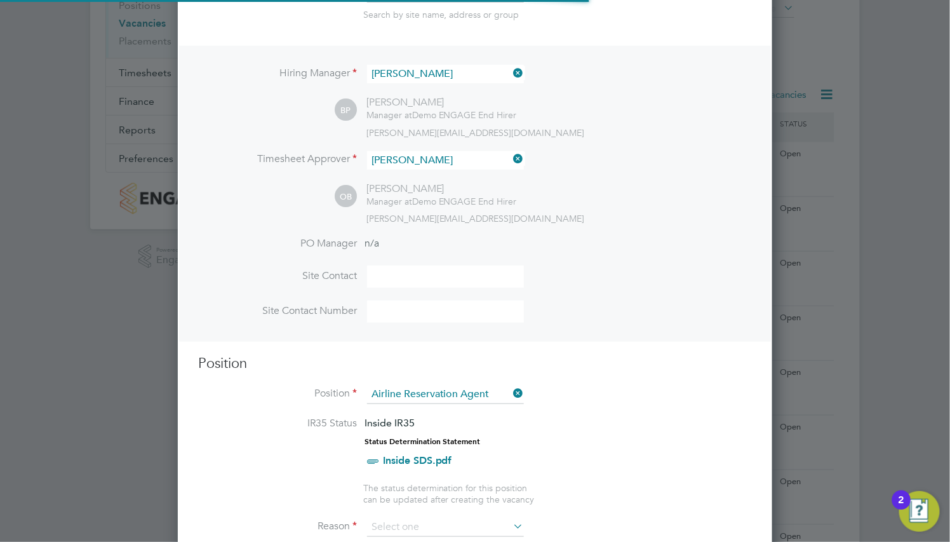
scroll to position [37, 65]
click at [490, 405] on li "Position Airline Reservation Agent" at bounding box center [475, 401] width 554 height 32
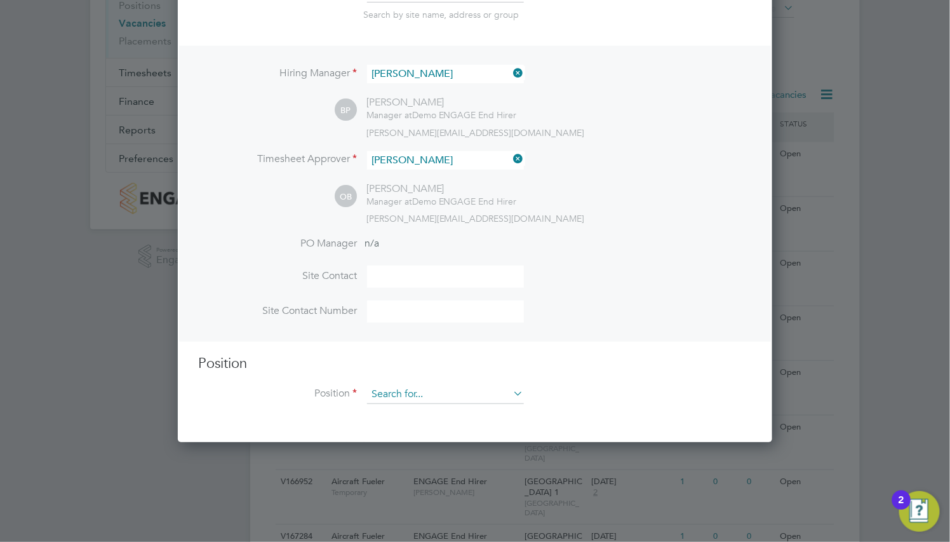
click at [492, 399] on input at bounding box center [445, 394] width 157 height 19
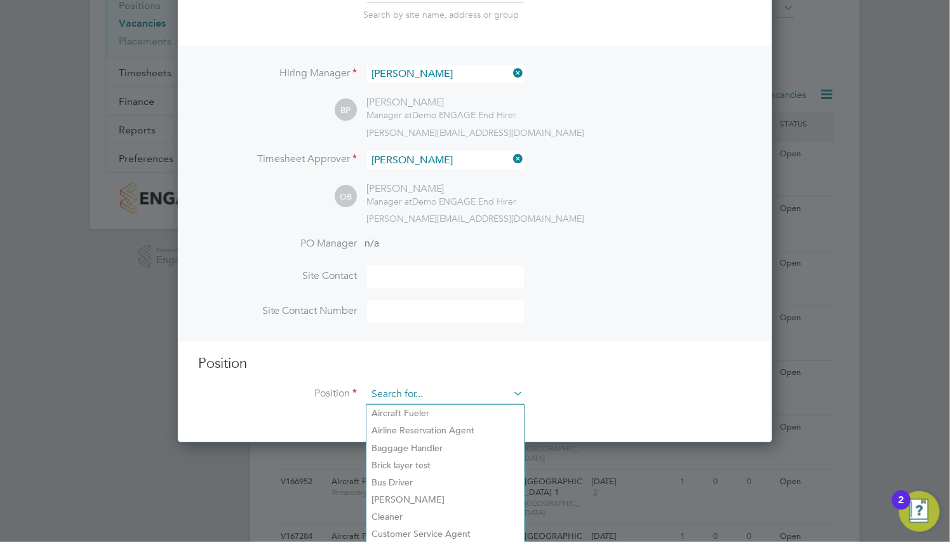
click at [489, 396] on input at bounding box center [445, 394] width 157 height 19
click at [479, 412] on li "Aircraft Fueler" at bounding box center [446, 413] width 158 height 17
type input "Aircraft Fueler"
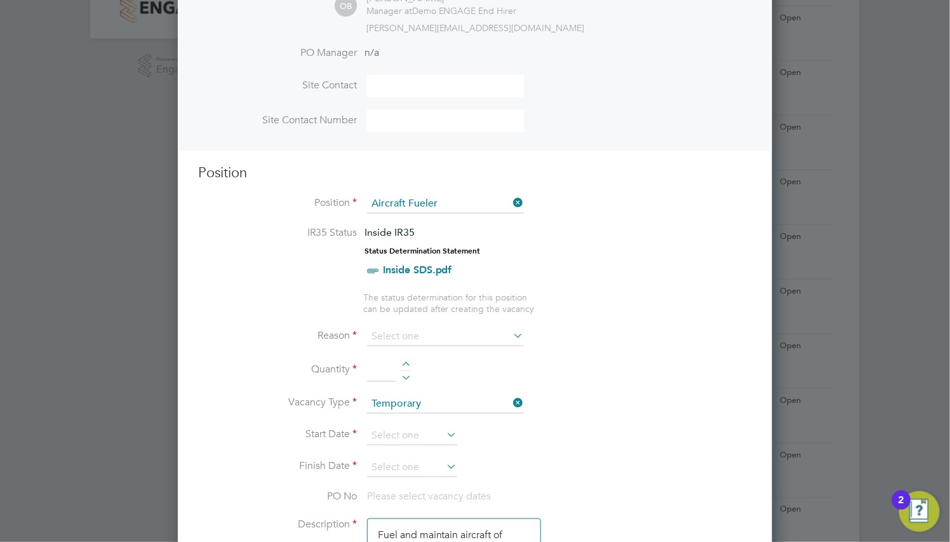
scroll to position [0, 0]
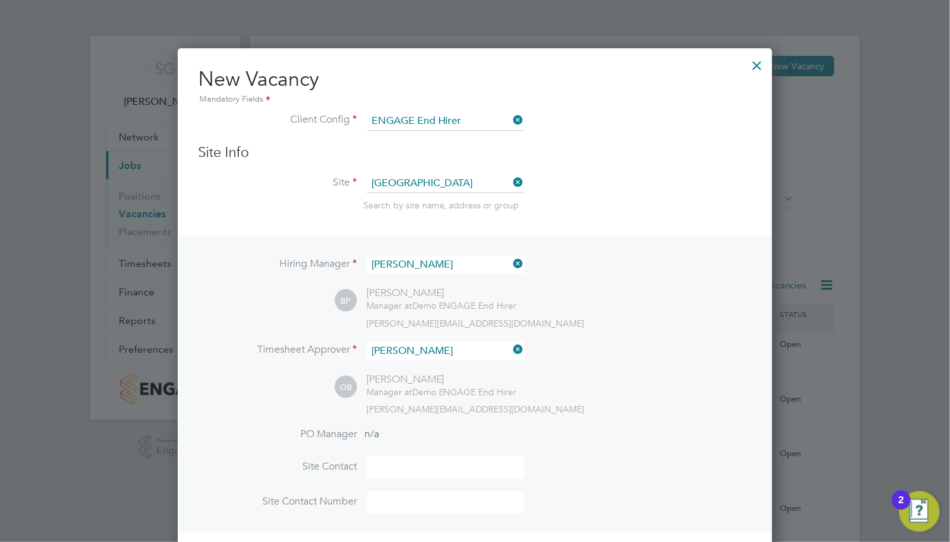
click at [665, 226] on li "Site Heathrow Airport Terminal 2 Search by site name, address or group" at bounding box center [475, 205] width 554 height 62
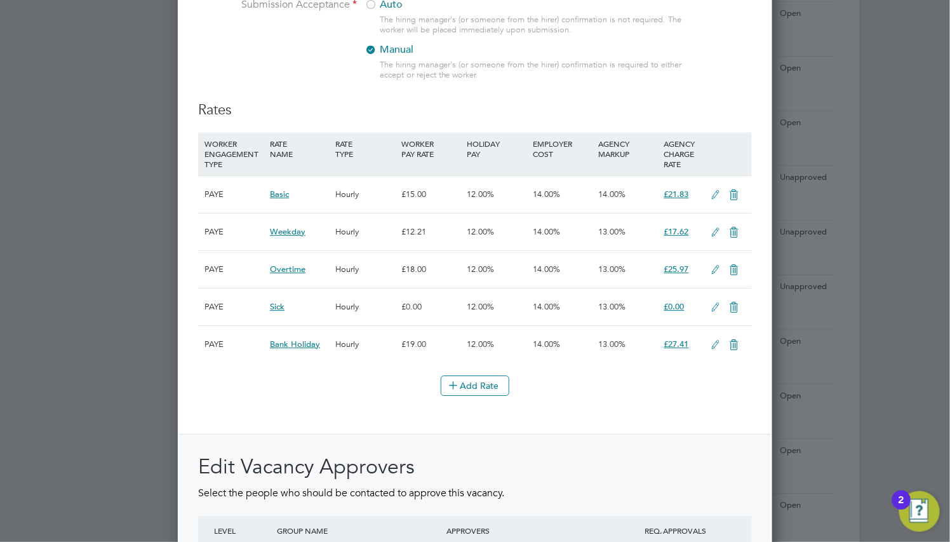
scroll to position [1334, 0]
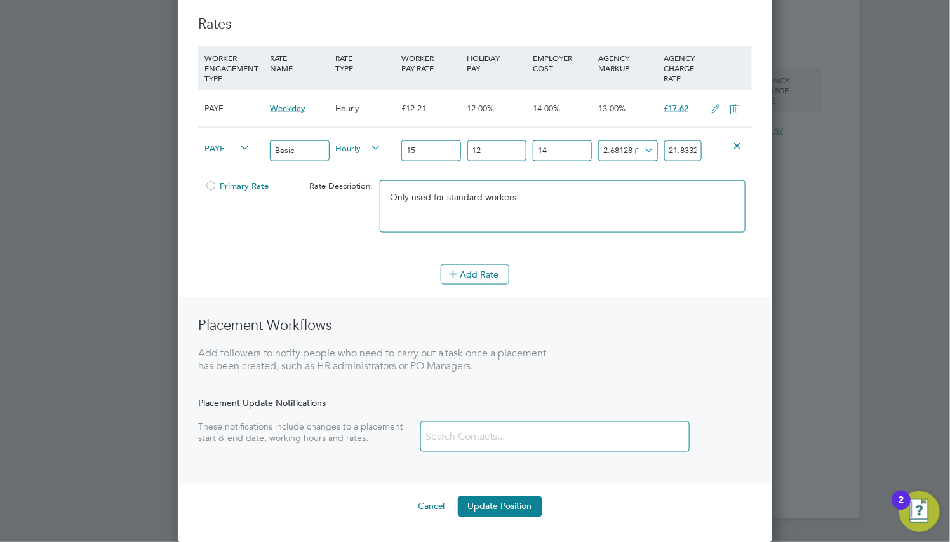
scroll to position [516, 0]
click at [459, 268] on icon at bounding box center [454, 273] width 10 height 10
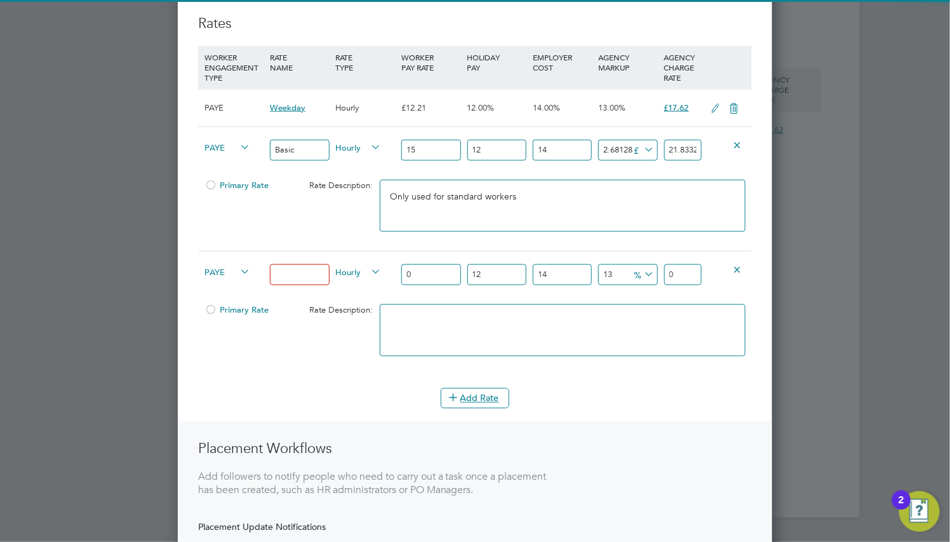
click at [289, 279] on input at bounding box center [299, 274] width 59 height 21
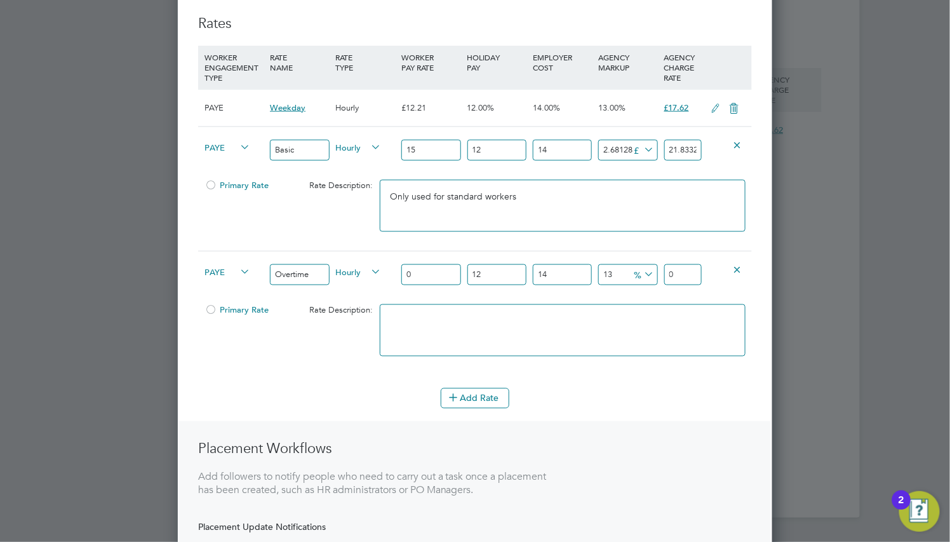
type input "Overtime"
click at [417, 272] on input "0" at bounding box center [430, 274] width 59 height 21
type input "1"
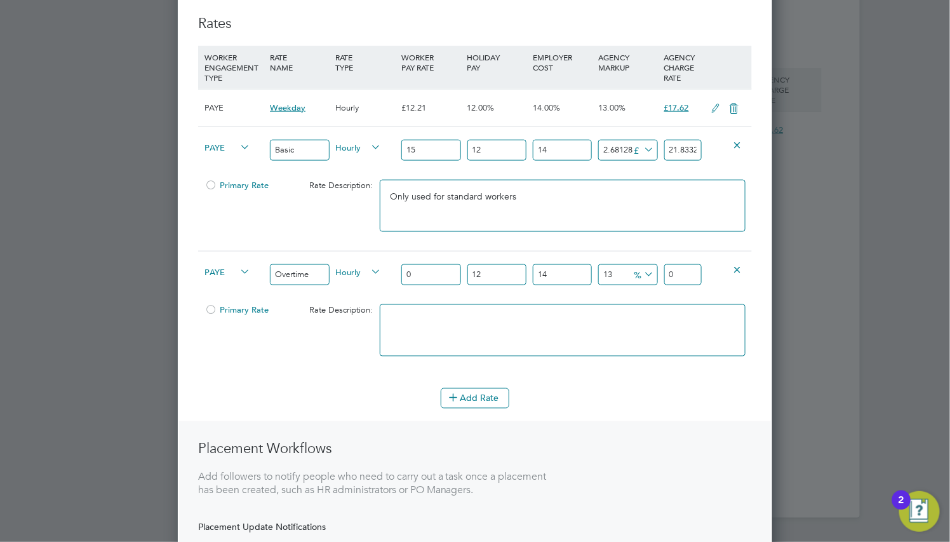
type input "1.442784"
type input "18"
type input "25.970112"
type input "18"
click at [463, 397] on button "Add Rate" at bounding box center [475, 398] width 69 height 20
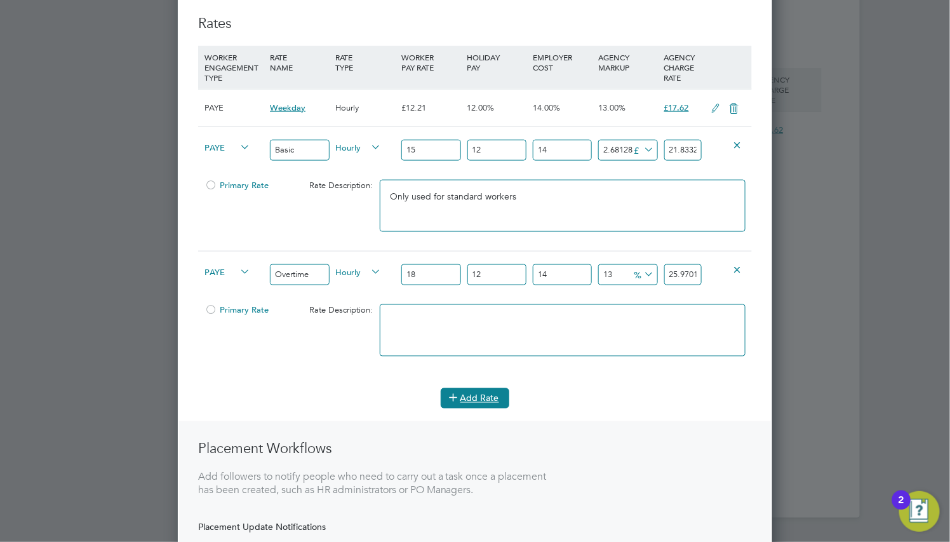
scroll to position [1260, 595]
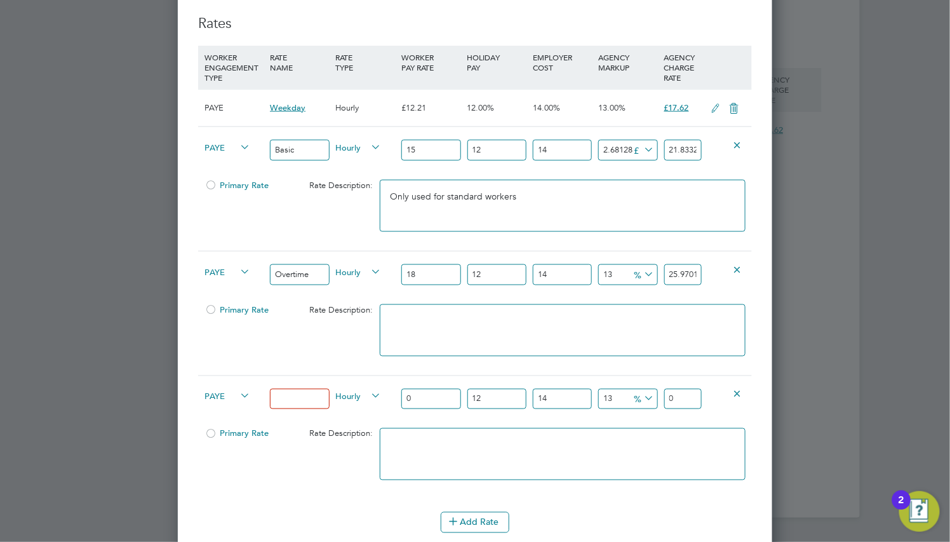
click at [284, 400] on input at bounding box center [299, 399] width 59 height 21
type input "Bank Holiday"
click at [427, 407] on input "0" at bounding box center [430, 399] width 59 height 21
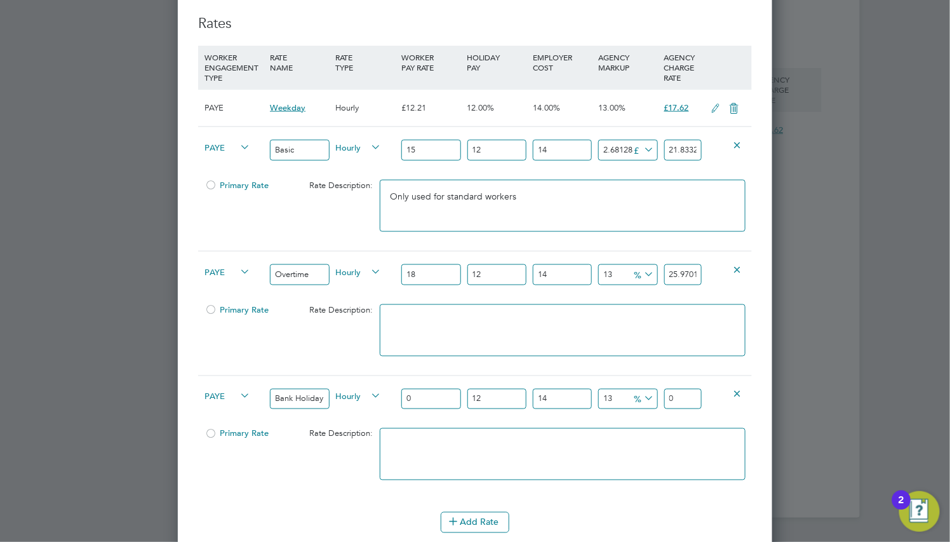
type input "1"
type input "1.442784"
type input "19"
type input "27.412896"
type input "19"
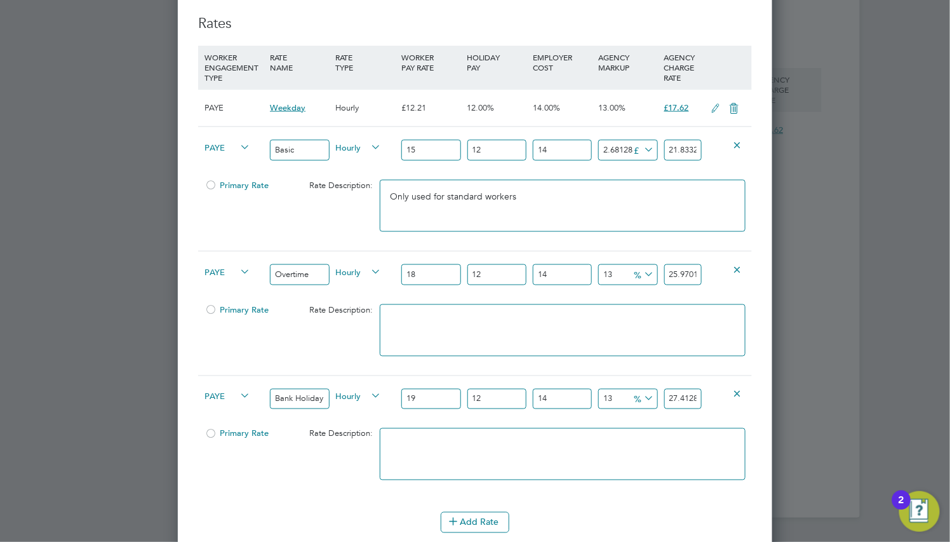
click at [130, 342] on div at bounding box center [475, 271] width 950 height 542
click at [407, 332] on textarea at bounding box center [563, 330] width 366 height 52
type textarea "Only used when more than 40 hours a week has been worked"
click at [429, 451] on textarea at bounding box center [563, 454] width 366 height 52
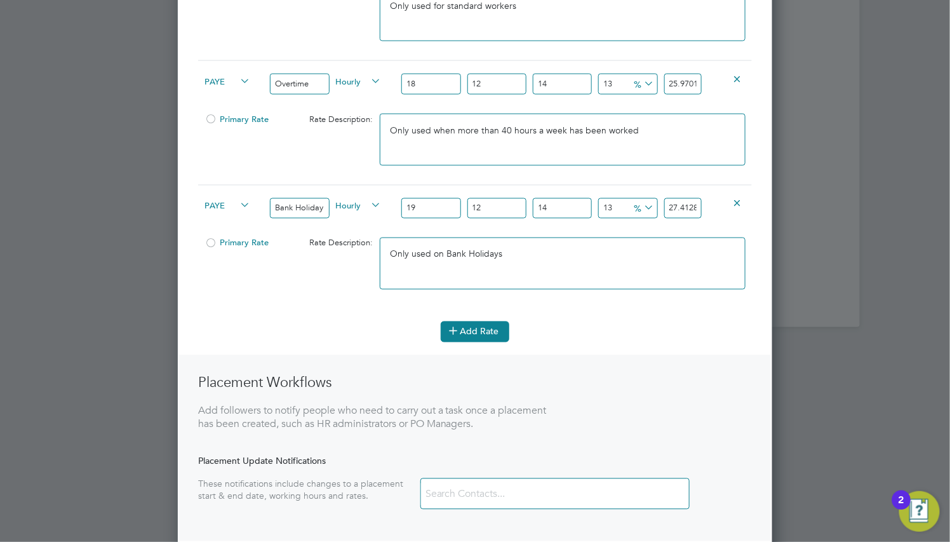
type textarea "Only used on Bank Holidays"
click at [478, 335] on button "Add Rate" at bounding box center [475, 331] width 69 height 20
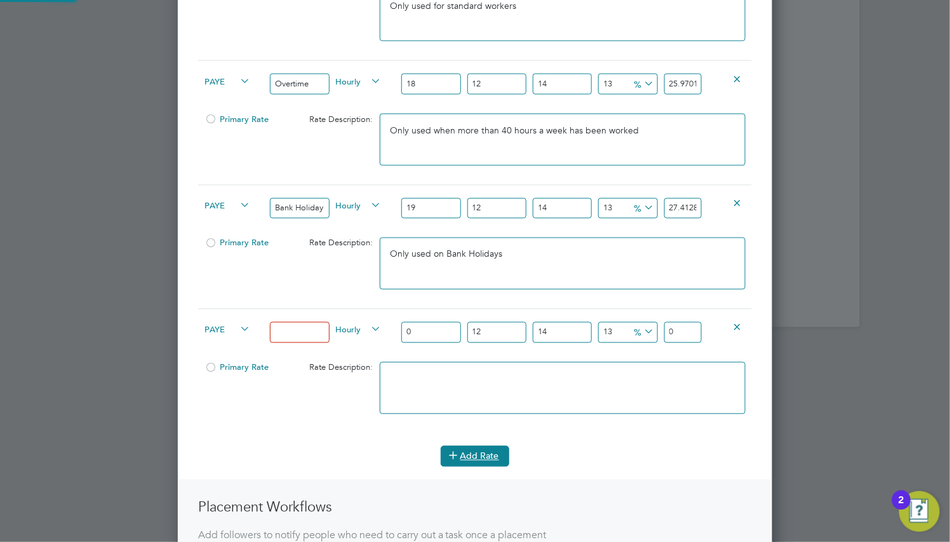
scroll to position [1385, 595]
click at [736, 326] on icon at bounding box center [738, 327] width 10 height 10
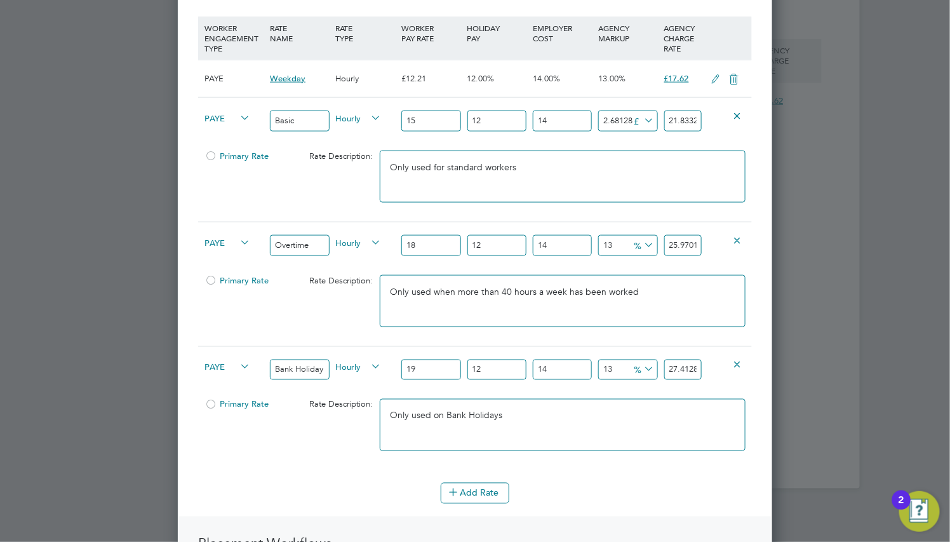
scroll to position [516, 0]
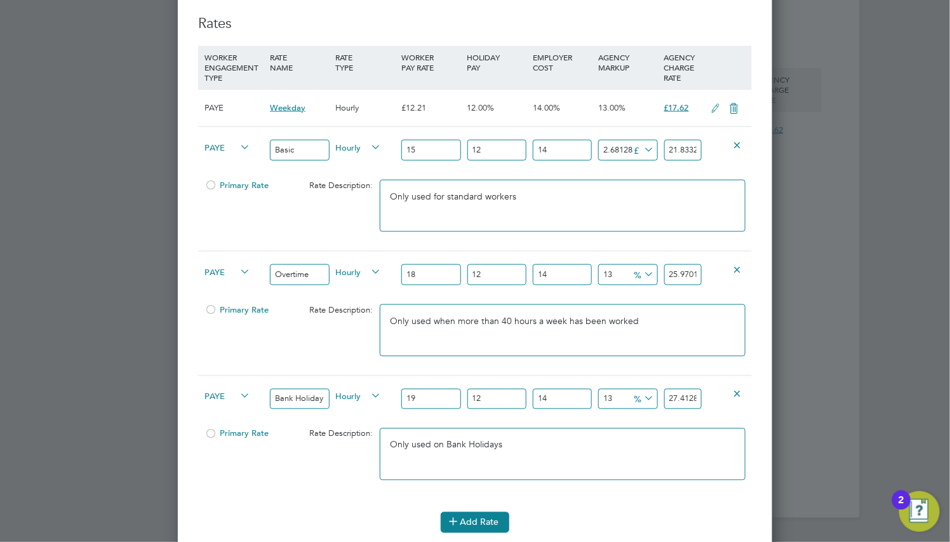
click at [468, 519] on button "Add Rate" at bounding box center [475, 522] width 69 height 20
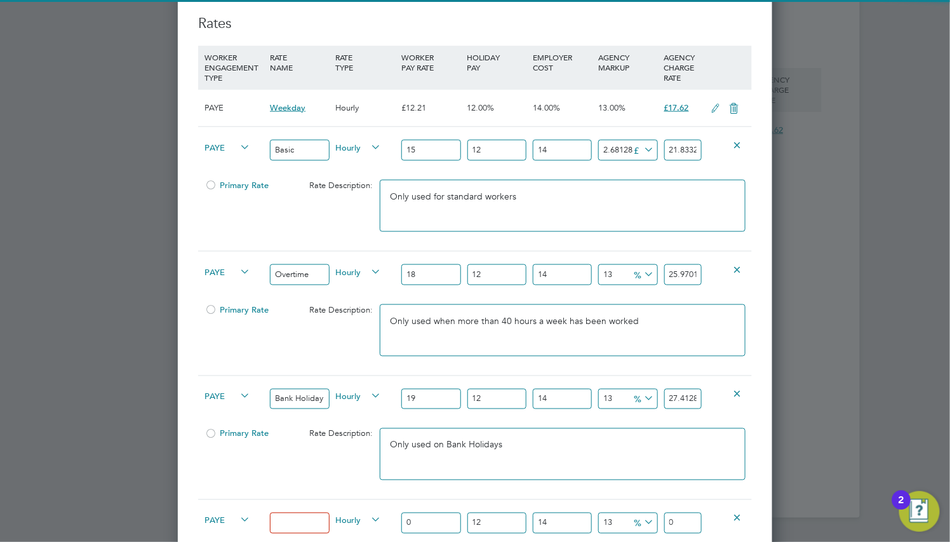
scroll to position [706, 0]
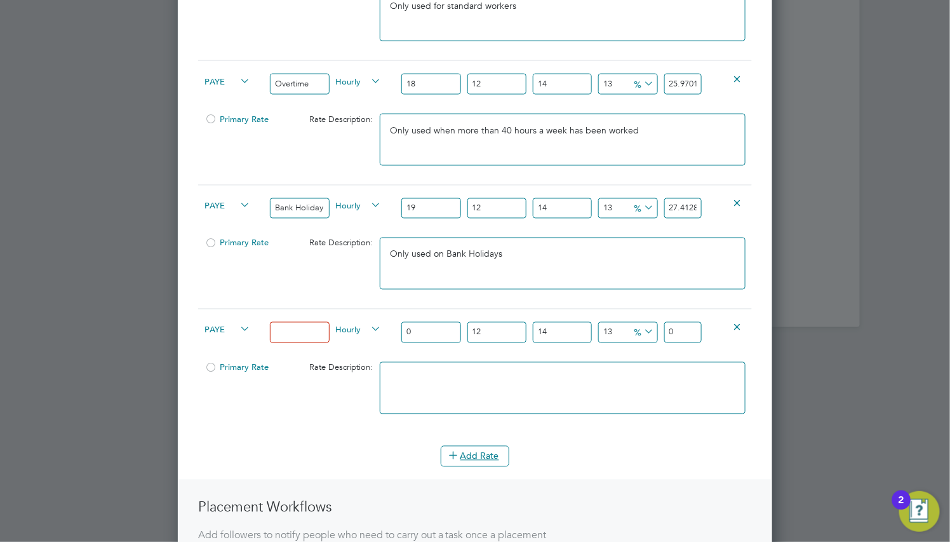
click at [307, 337] on input at bounding box center [299, 332] width 59 height 21
type input "Sick"
click at [293, 360] on div "Rate Description:" at bounding box center [333, 368] width 88 height 24
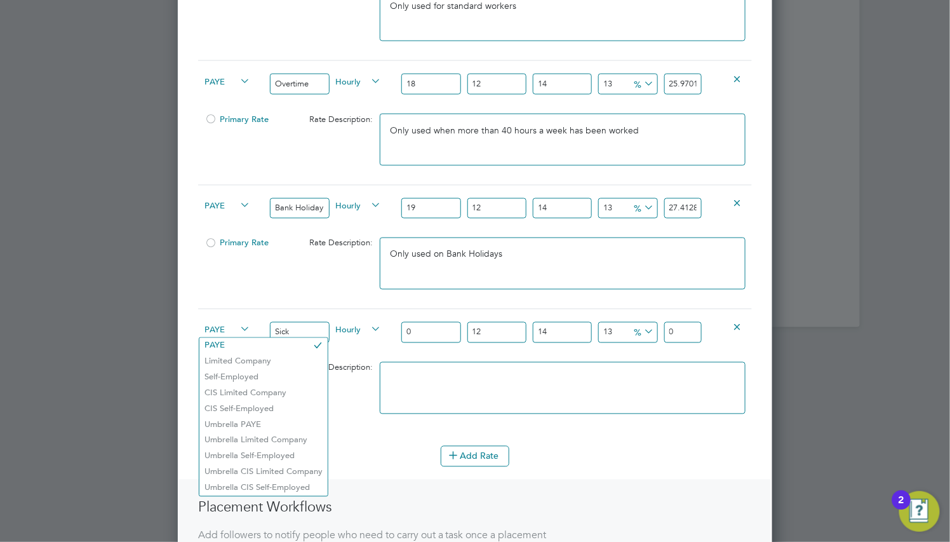
click at [231, 328] on span "PAYE" at bounding box center [228, 329] width 46 height 14
click at [237, 342] on li "PAYE" at bounding box center [263, 346] width 128 height 16
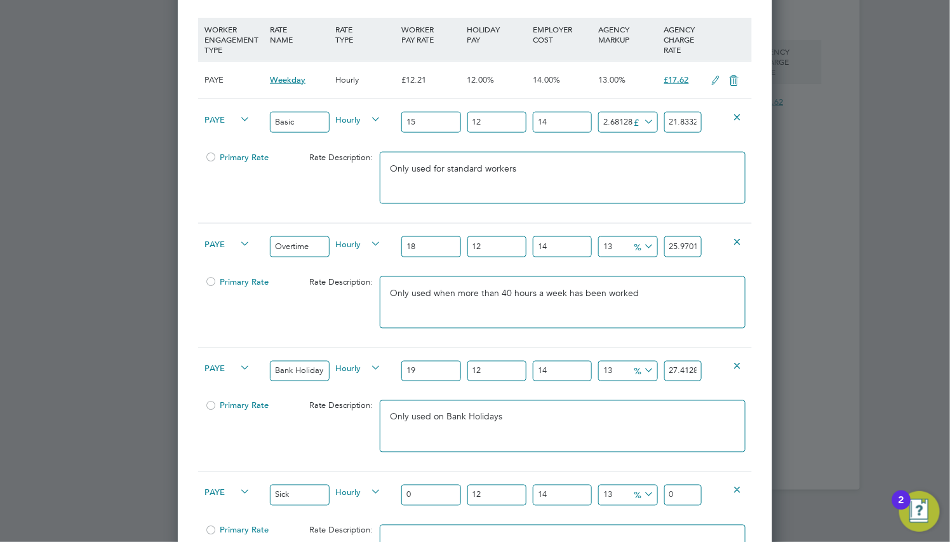
scroll to position [516, 0]
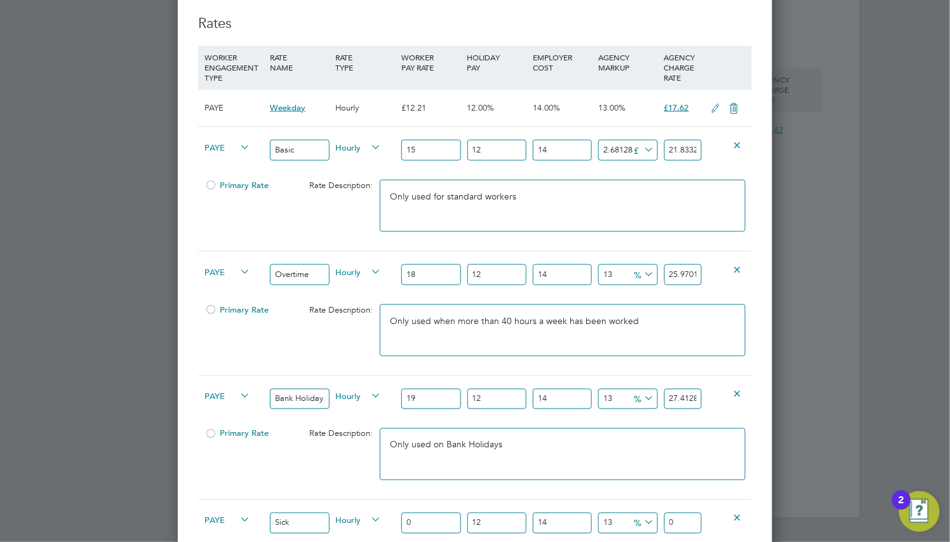
click at [208, 185] on div at bounding box center [211, 189] width 13 height 10
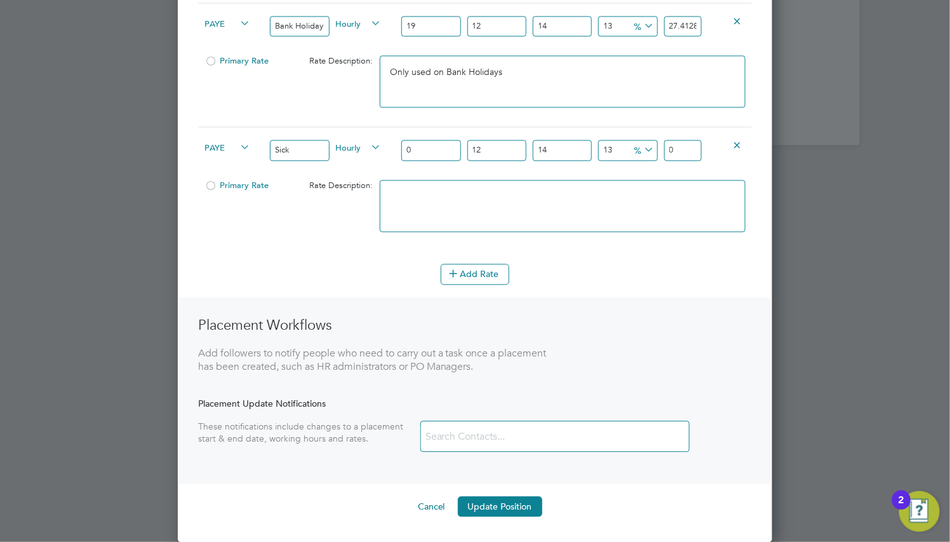
scroll to position [891, 0]
click at [475, 505] on button "Update Position" at bounding box center [500, 506] width 84 height 20
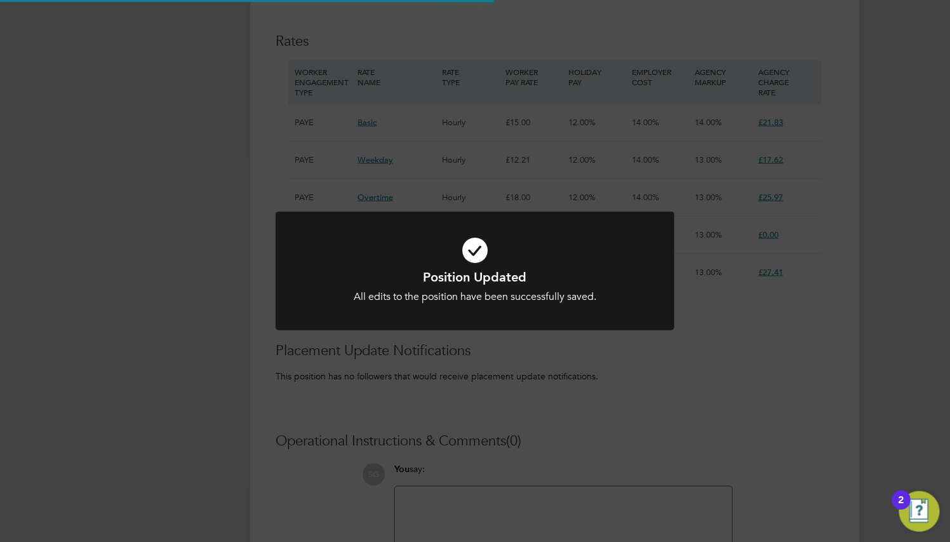
scroll to position [6, 6]
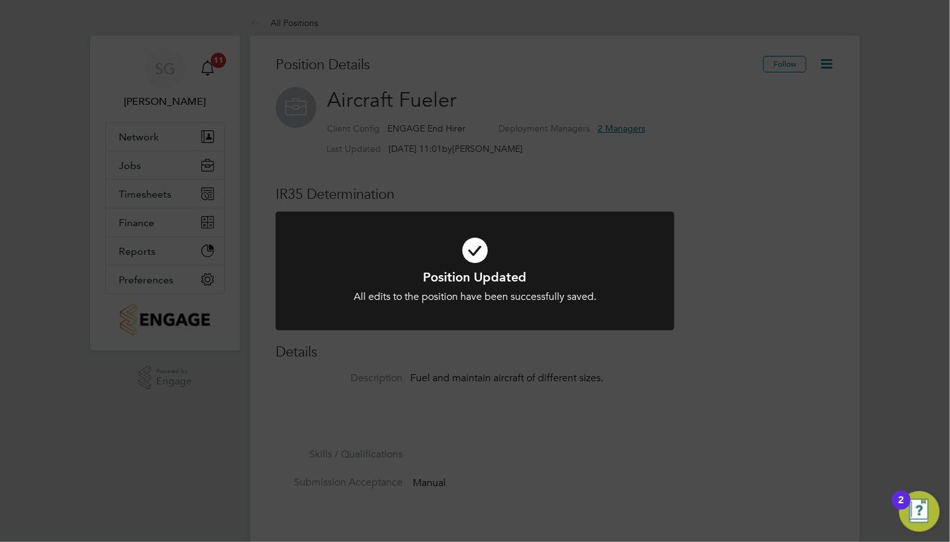
click at [475, 505] on div "Position Updated All edits to the position have been successfully saved. Cancel…" at bounding box center [475, 271] width 950 height 542
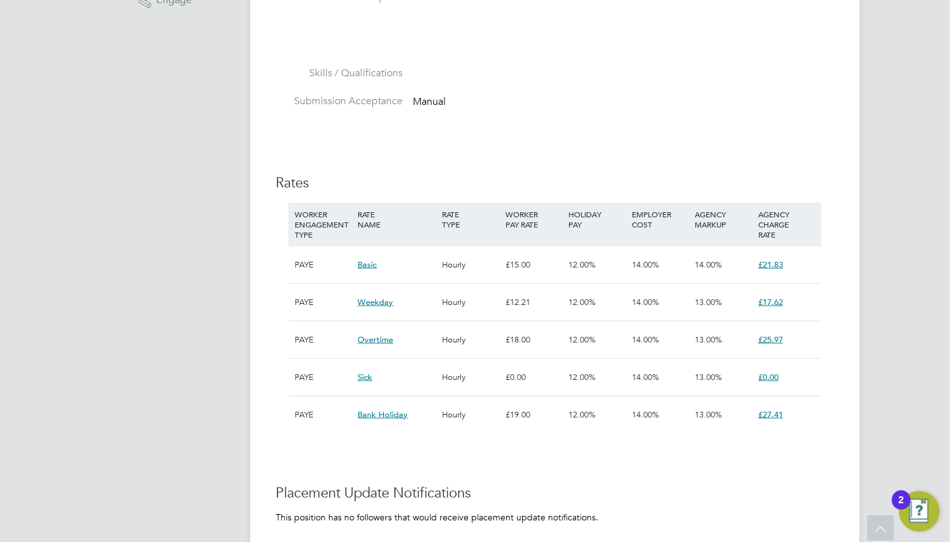
scroll to position [0, 0]
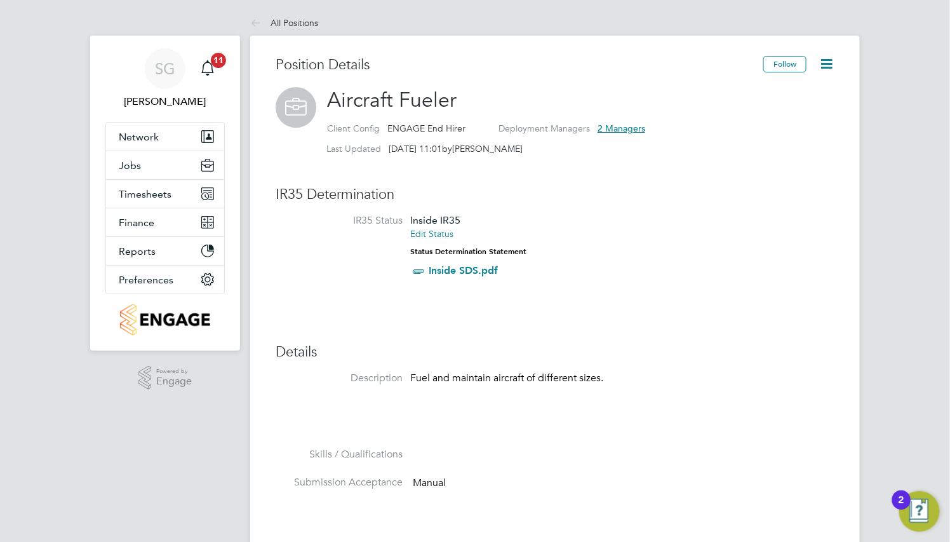
drag, startPoint x: 19, startPoint y: 309, endPoint x: 11, endPoint y: 310, distance: 7.6
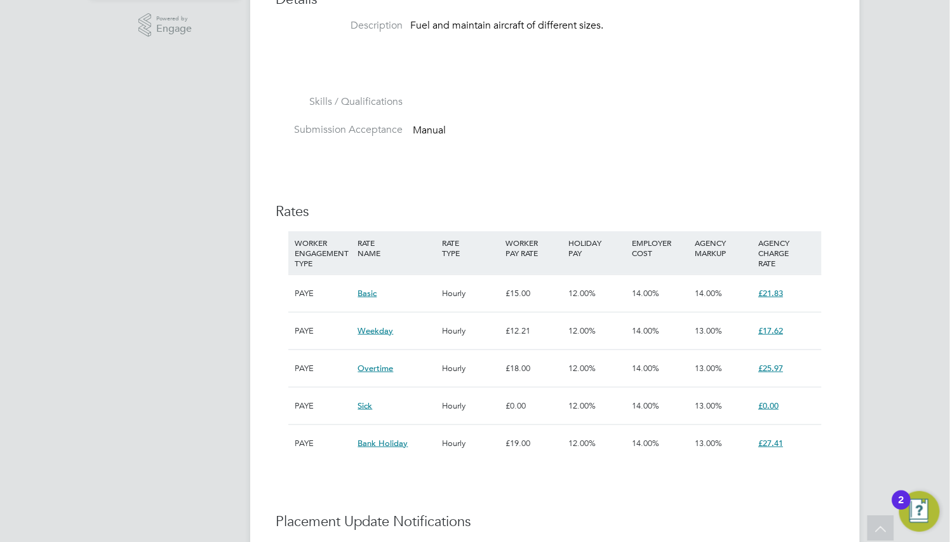
scroll to position [381, 0]
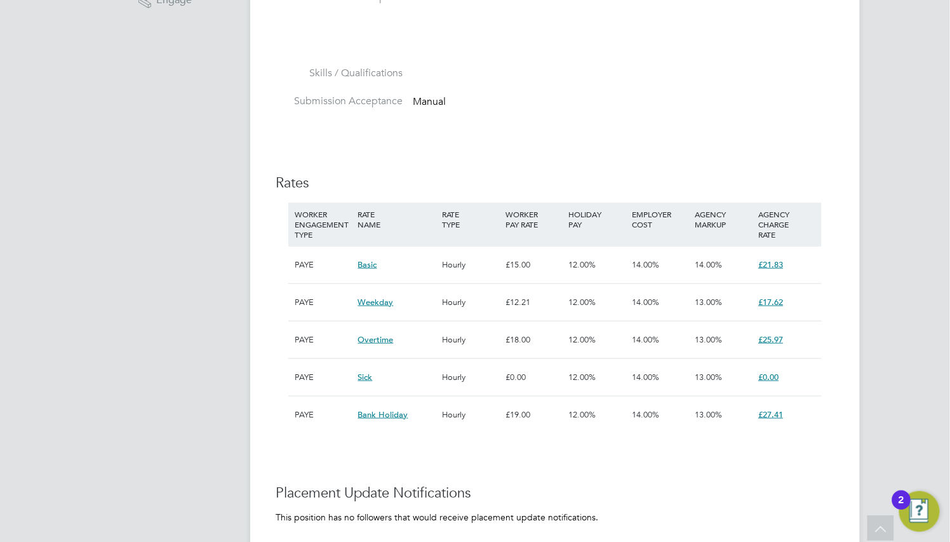
click at [522, 155] on div "Position Details Follow Aircraft Fueler Client Config ENGAGE End Hirer Deployme…" at bounding box center [555, 226] width 559 height 1102
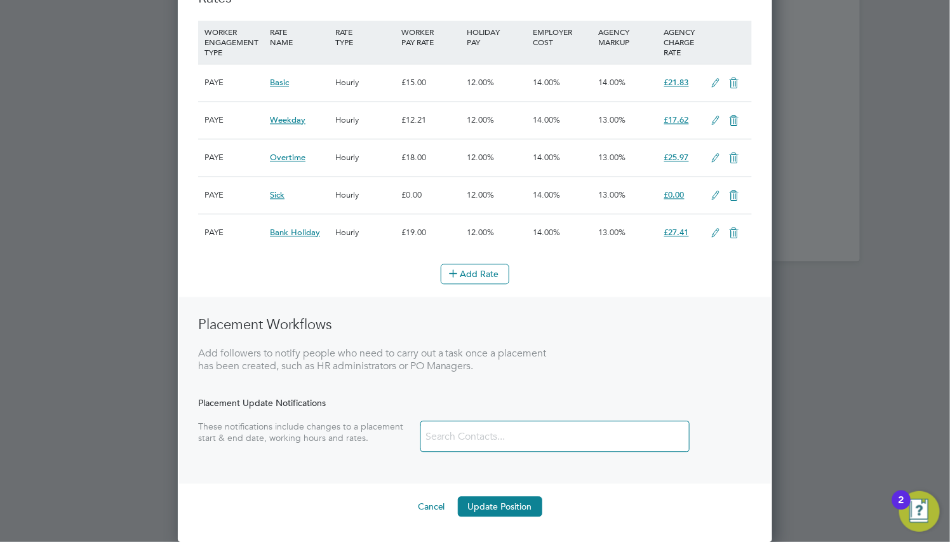
click at [713, 235] on icon at bounding box center [716, 233] width 16 height 10
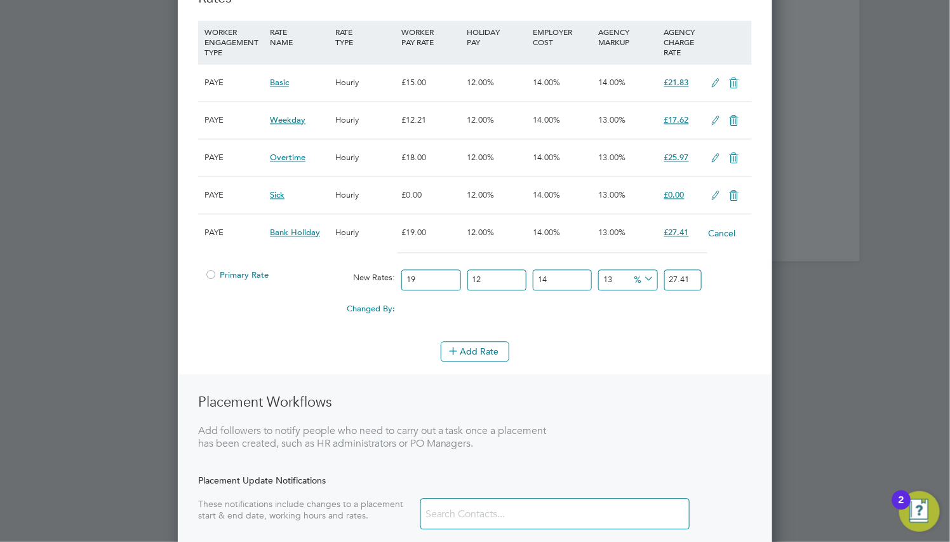
click at [732, 236] on button "Cancel" at bounding box center [722, 233] width 29 height 13
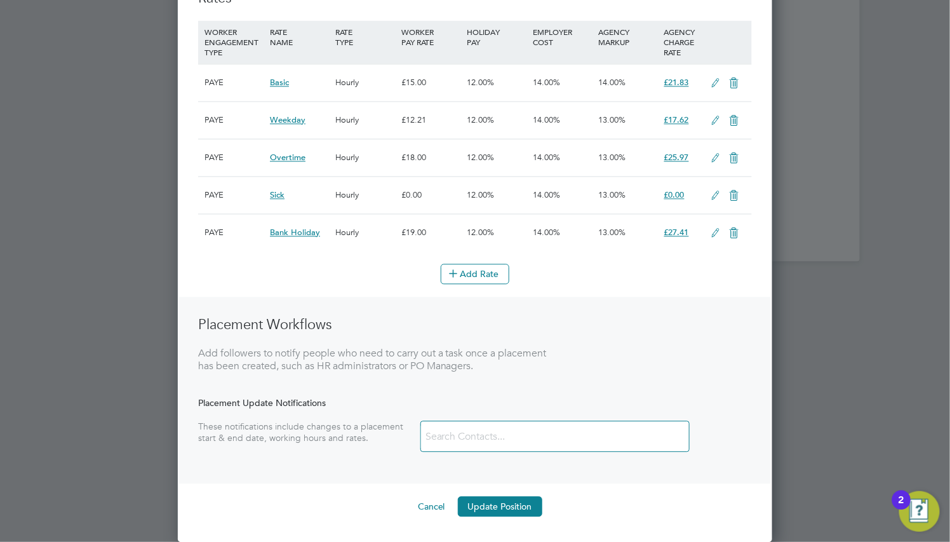
scroll to position [1036, 595]
click at [721, 232] on icon at bounding box center [716, 233] width 16 height 10
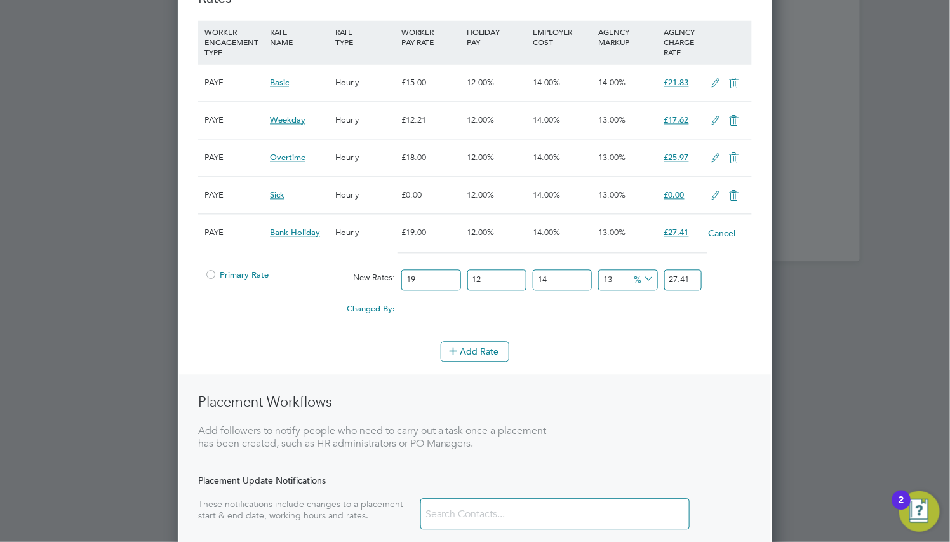
scroll to position [1114, 595]
click at [728, 232] on button "Cancel" at bounding box center [722, 233] width 29 height 13
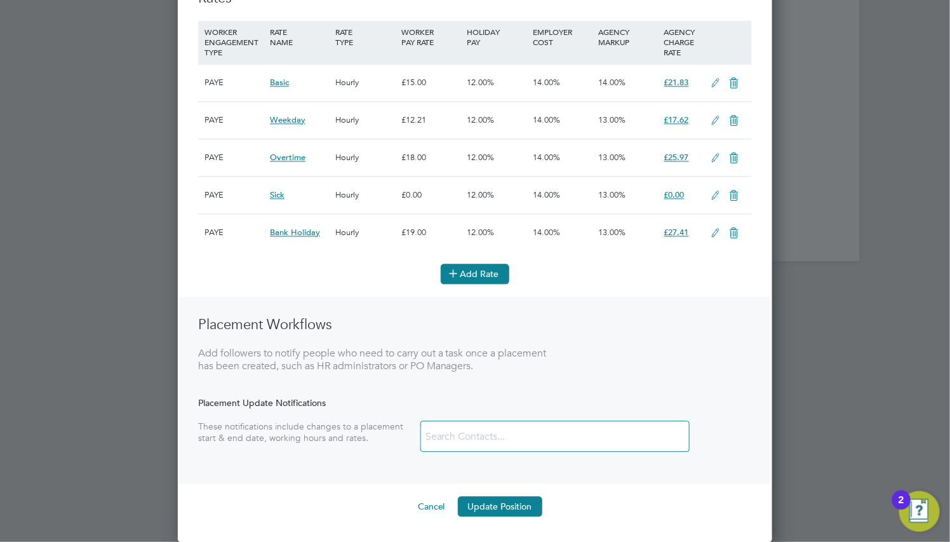
click at [468, 278] on button "Add Rate" at bounding box center [475, 274] width 69 height 20
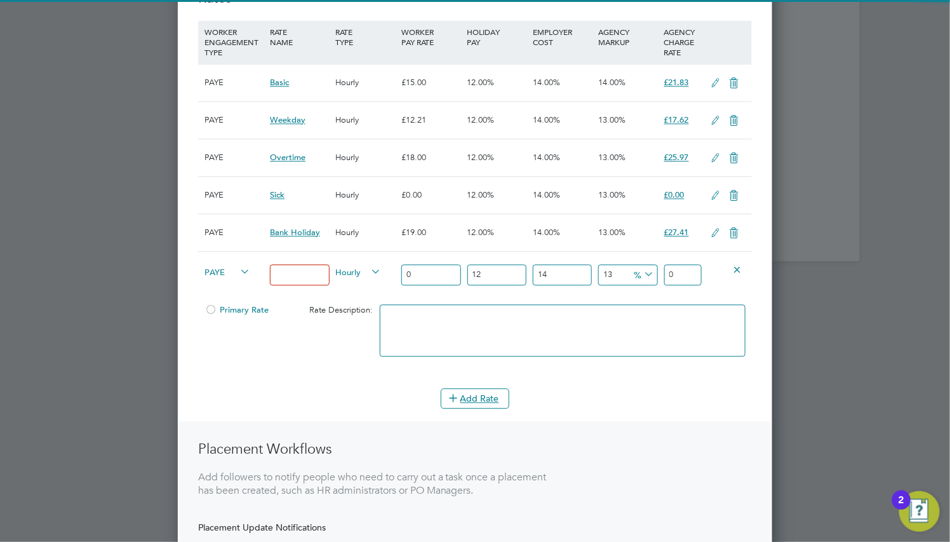
click at [283, 275] on input at bounding box center [299, 274] width 59 height 21
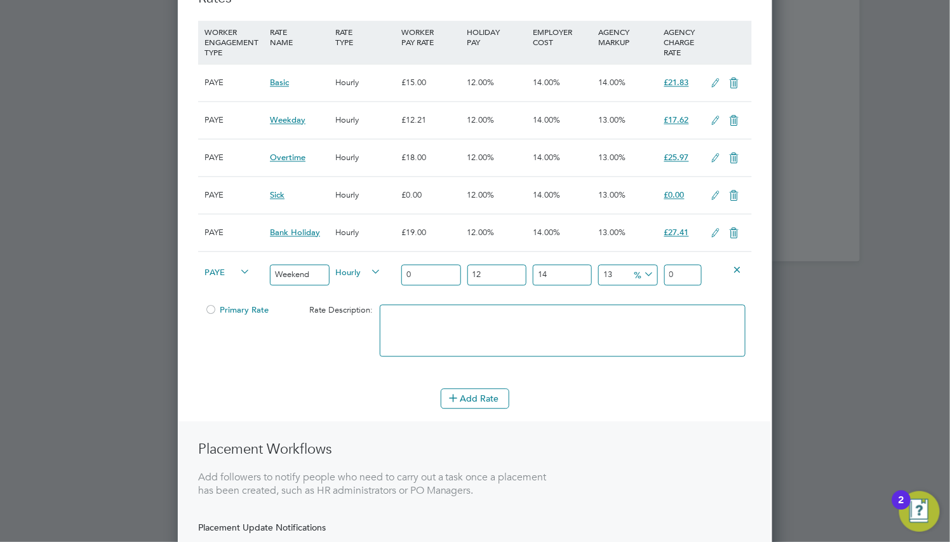
type input "Weekend"
click at [414, 272] on input "0" at bounding box center [430, 274] width 59 height 21
drag, startPoint x: 413, startPoint y: 277, endPoint x: 398, endPoint y: 277, distance: 15.2
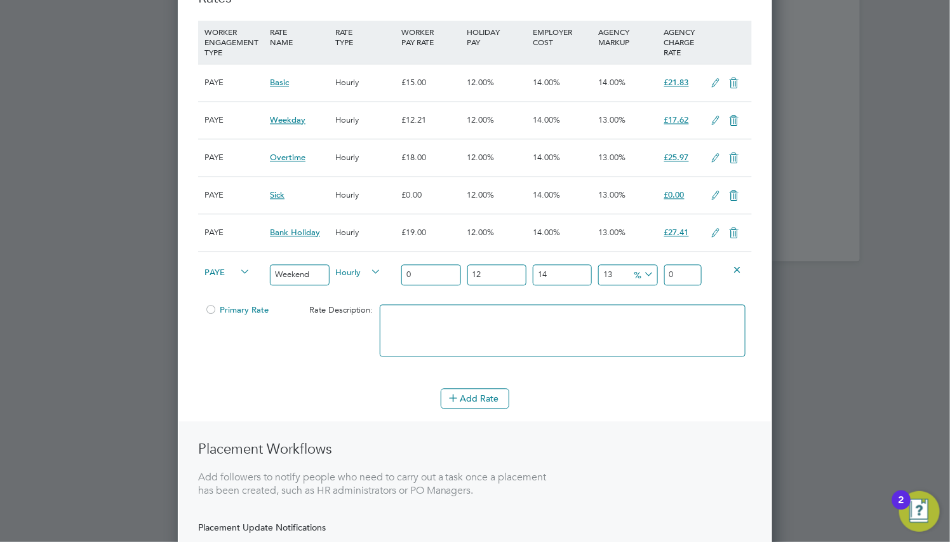
click at [398, 277] on div "0" at bounding box center [430, 275] width 65 height 46
type input "1"
type input "1.442784"
type input "17"
type input "24.527328"
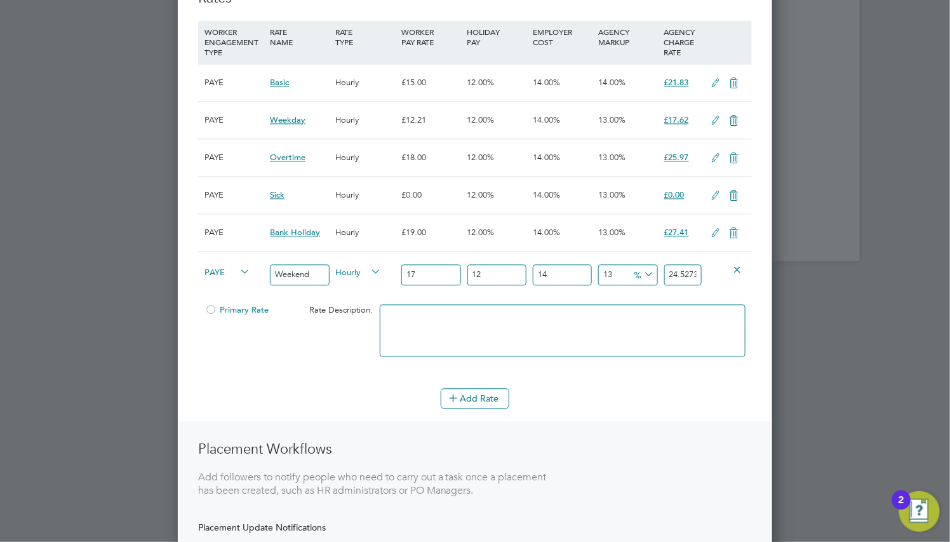
type input "17"
click at [384, 278] on div "Hourly" at bounding box center [365, 273] width 65 height 43
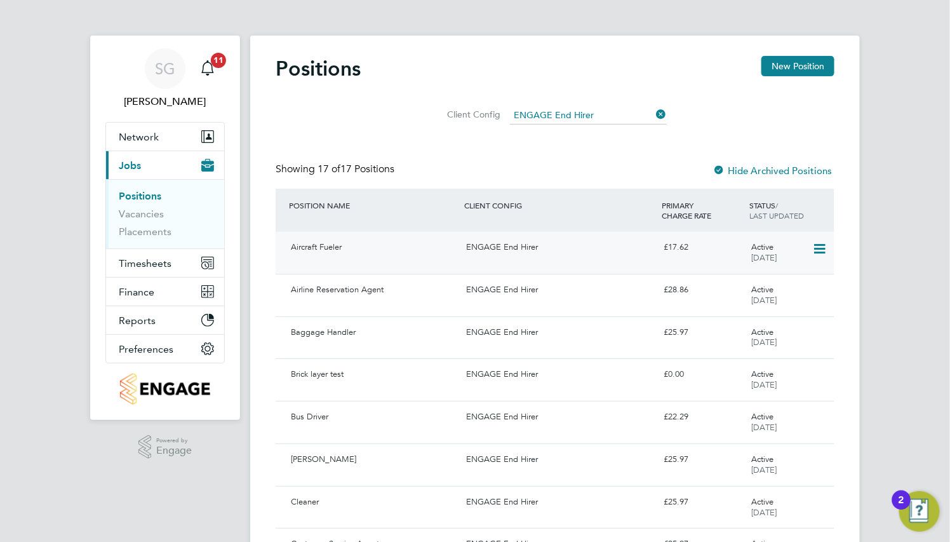
click at [382, 266] on div "Aircraft Fueler ENGAGE End Hirer £17.62 Active [DATE]" at bounding box center [555, 253] width 559 height 42
click at [370, 251] on div "Aircraft Fueler" at bounding box center [373, 247] width 175 height 21
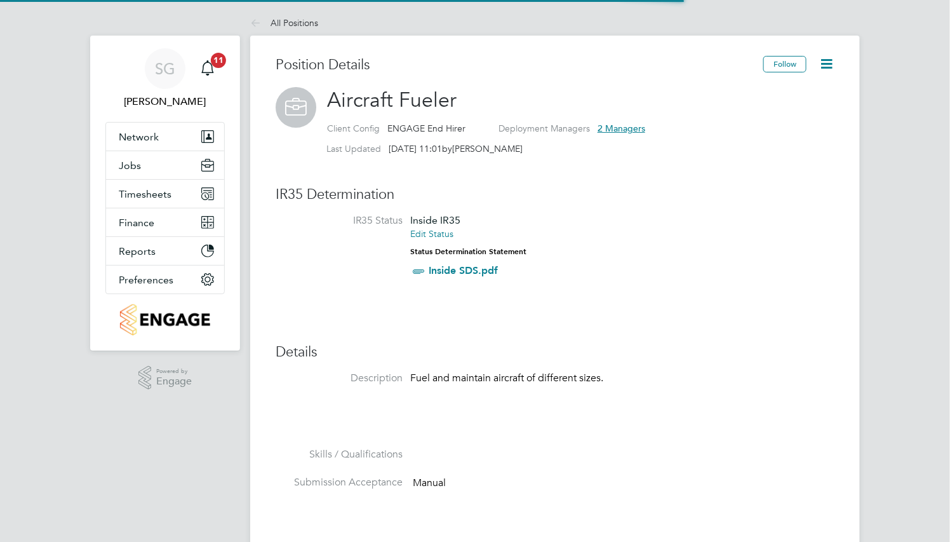
scroll to position [37, 84]
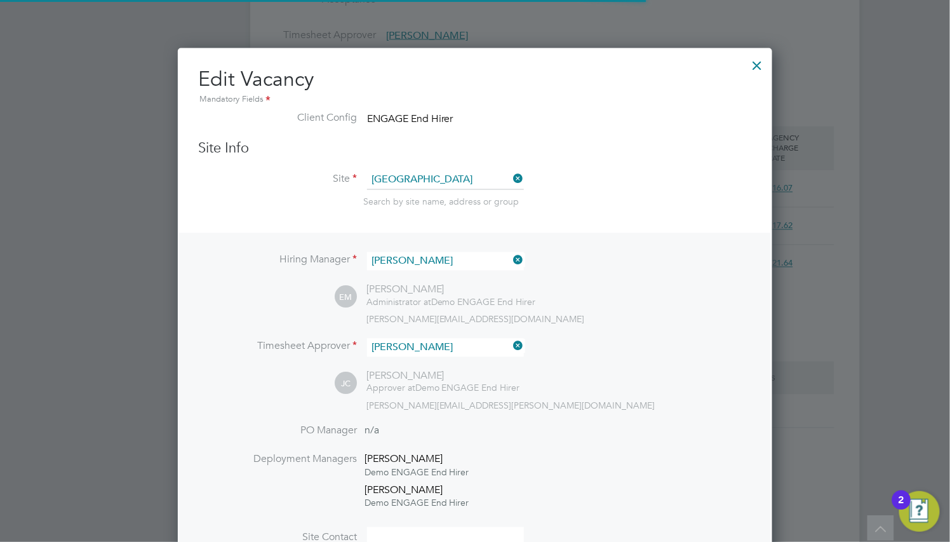
scroll to position [6, 6]
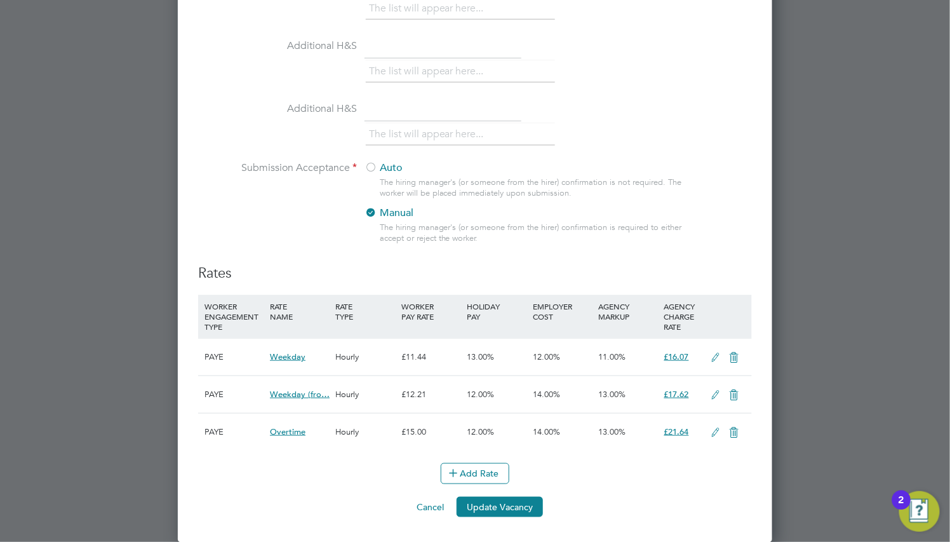
click at [732, 391] on icon at bounding box center [735, 395] width 16 height 10
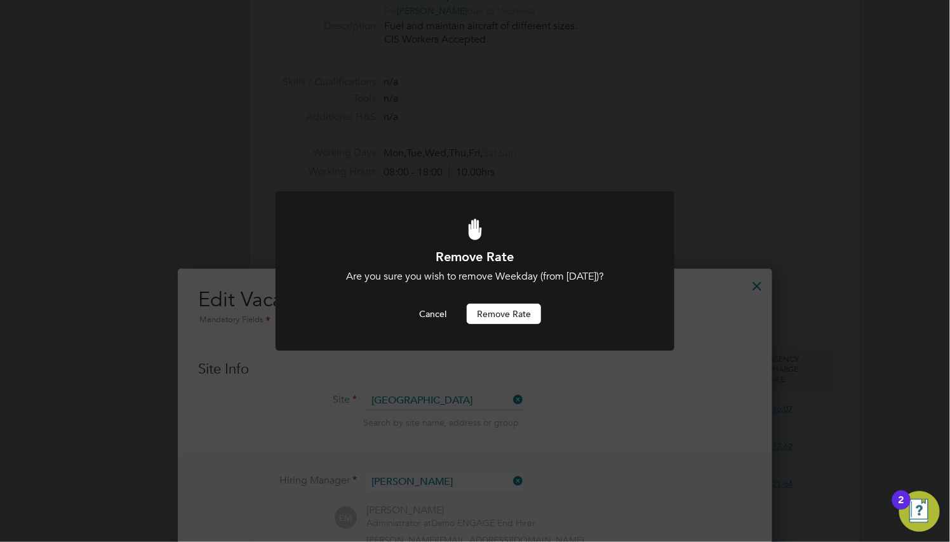
click at [526, 315] on button "Remove rate" at bounding box center [504, 314] width 74 height 20
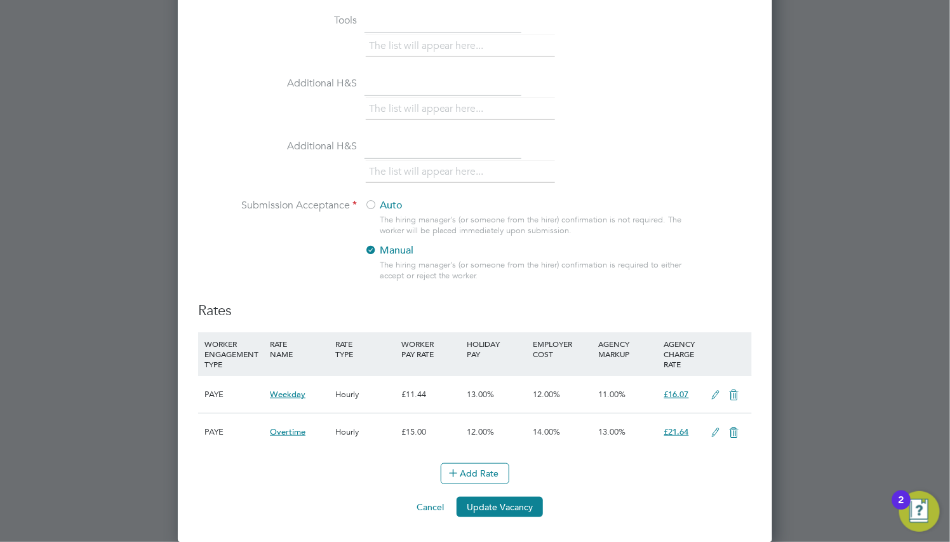
click at [739, 432] on icon at bounding box center [735, 432] width 16 height 10
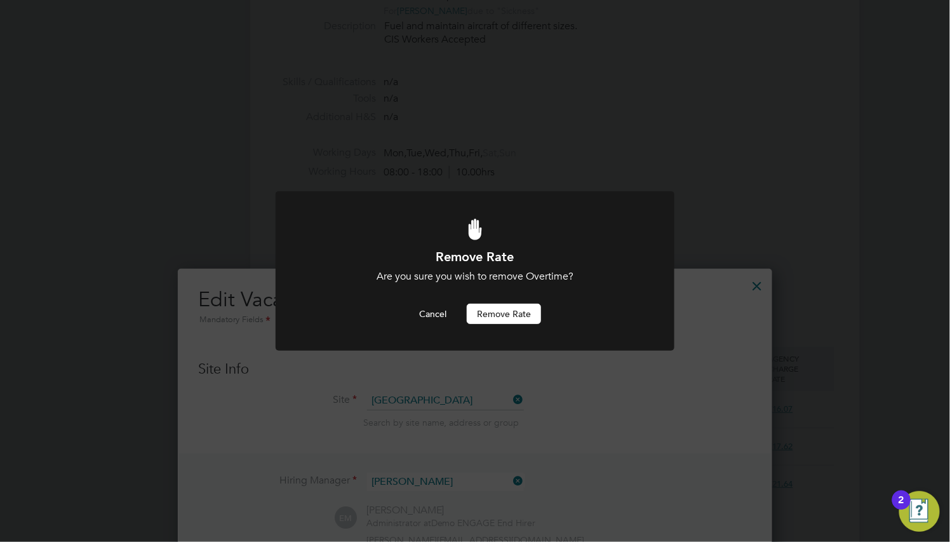
click at [499, 309] on button "Remove rate" at bounding box center [504, 314] width 74 height 20
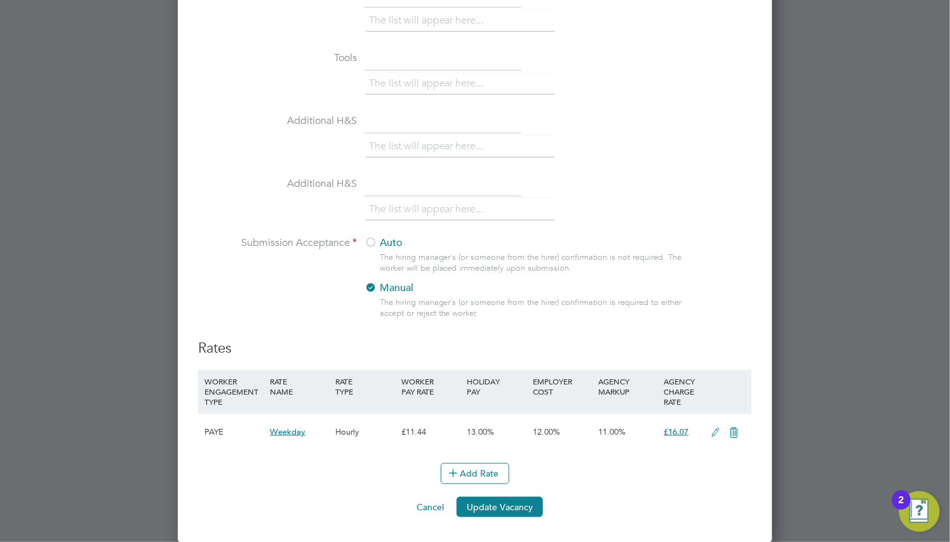
click at [713, 429] on icon at bounding box center [716, 432] width 16 height 10
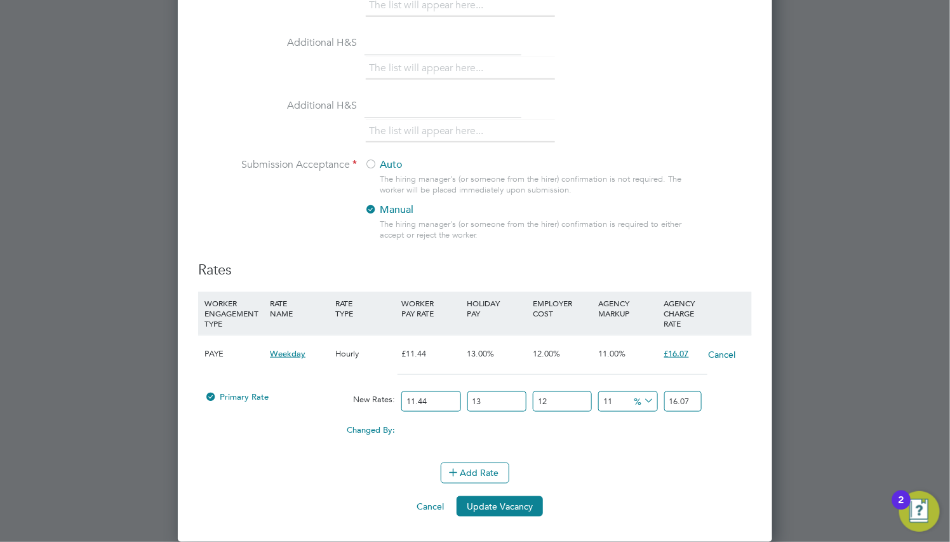
click at [442, 399] on input "11.44" at bounding box center [430, 401] width 59 height 21
type input "1"
type input "1.404816"
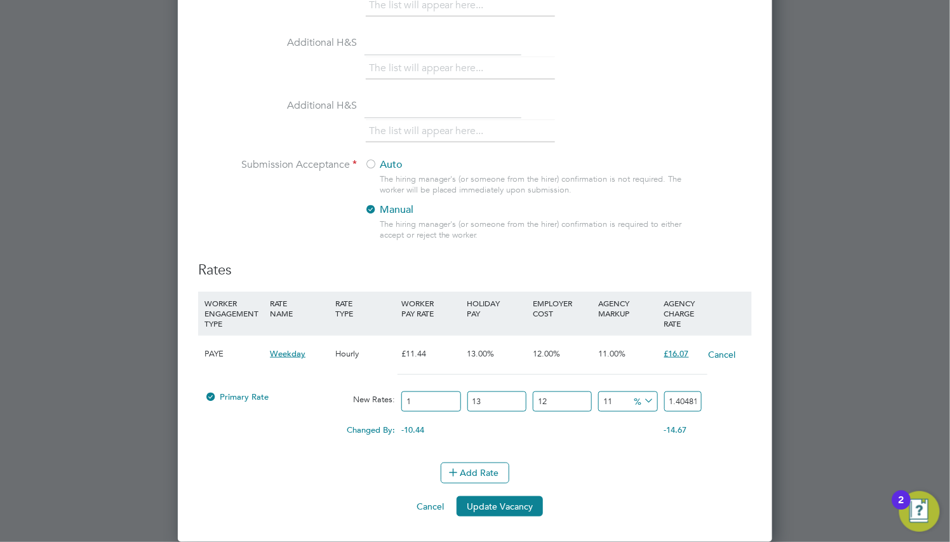
type input "12"
type input "16.857792"
type input "12.2"
type input "17.1387552"
type input "12.21"
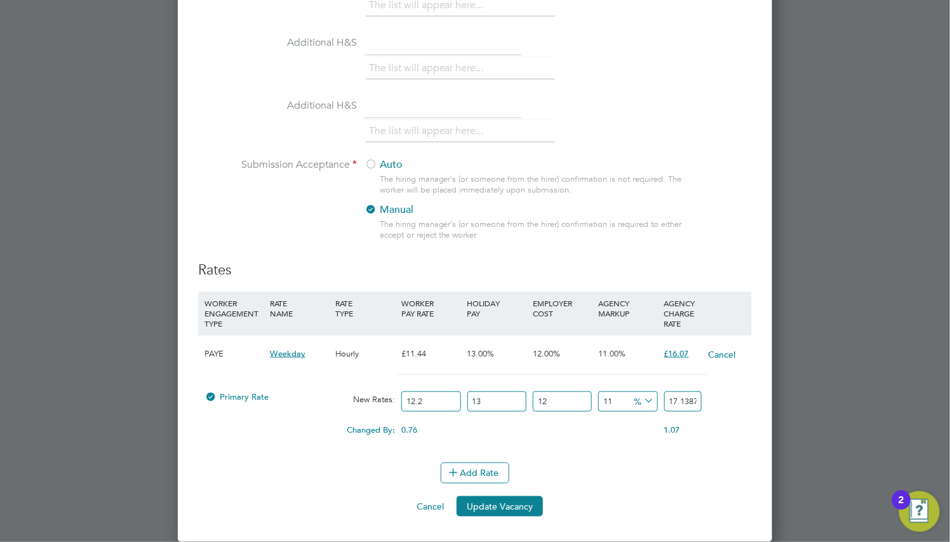
type input "17.15280336"
type input "12.21"
click at [603, 466] on div "Add Rate" at bounding box center [475, 472] width 554 height 20
click at [615, 408] on input "11" at bounding box center [627, 401] width 59 height 21
type input "1"
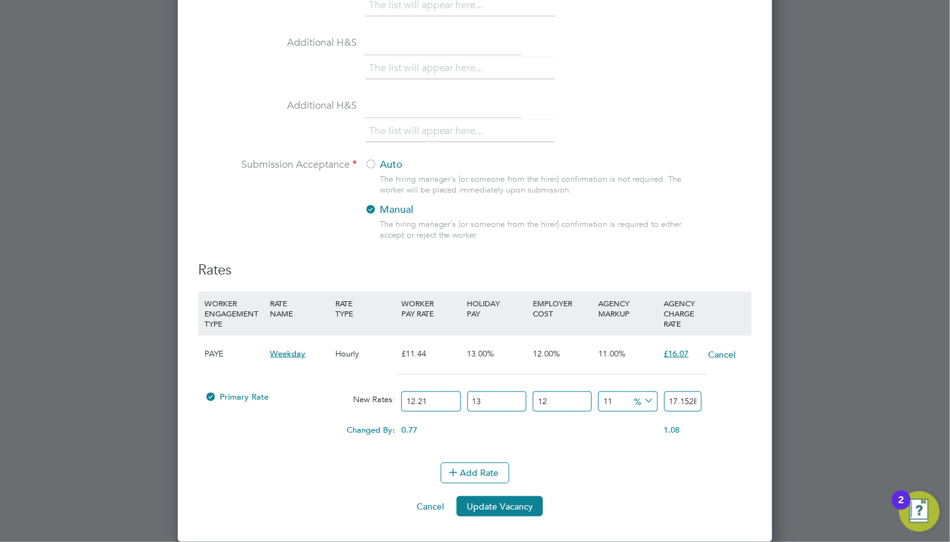
type input "15.60750576"
type input "13"
type input "17.46186288"
type input "13"
click at [610, 489] on li "Add Rate" at bounding box center [475, 478] width 554 height 33
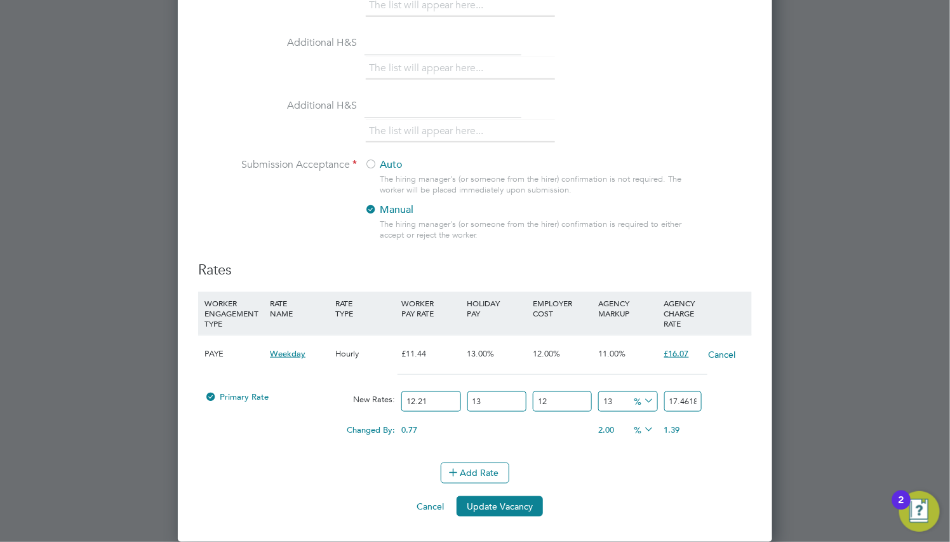
click at [506, 399] on input "13" at bounding box center [497, 401] width 59 height 21
type input "1"
type input "15.60750576"
type input "14"
type input "17.61639264"
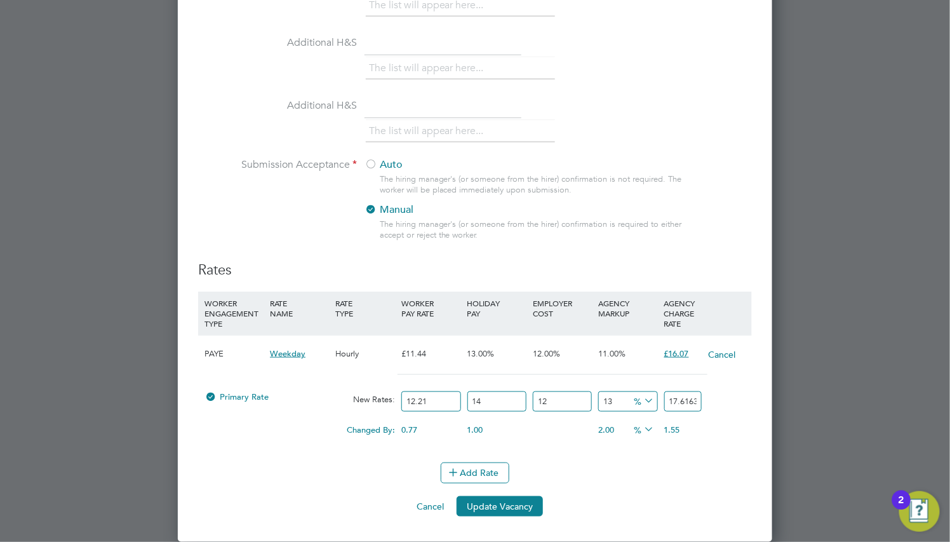
type input "1"
type input "15.60750576"
type input "12"
type input "17.30733312"
type input "12"
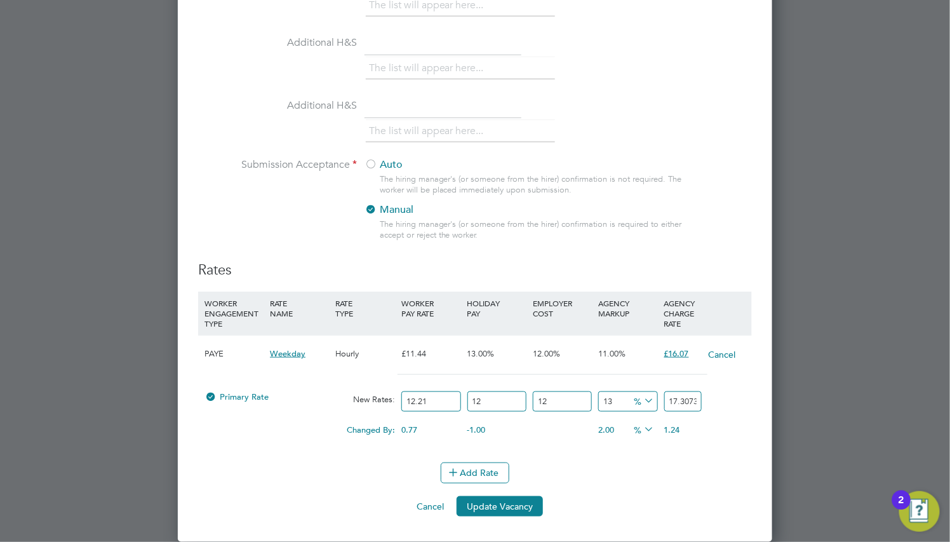
click at [582, 405] on input "12" at bounding box center [562, 401] width 59 height 21
type input "1"
type input "15.60750576"
type input "14"
type input "17.61639264"
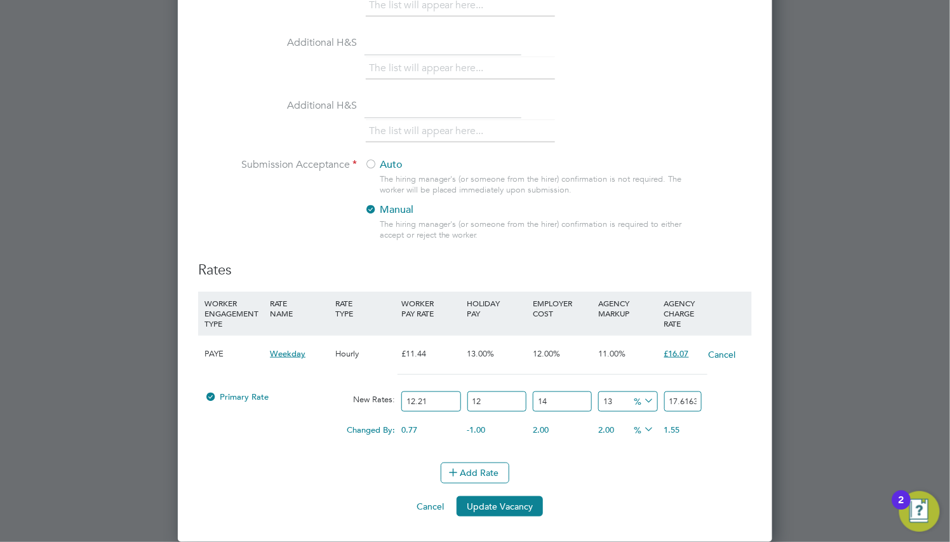
type input "14"
click at [593, 469] on div "Add Rate" at bounding box center [475, 472] width 554 height 20
click at [480, 513] on button "Update Vacancy" at bounding box center [500, 506] width 86 height 20
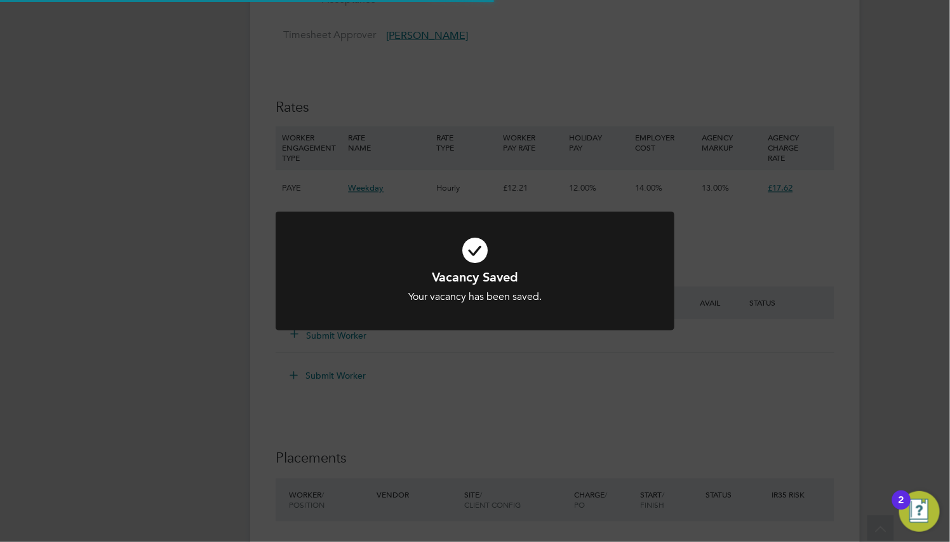
click at [631, 346] on div "Vacancy Saved Your vacancy has been saved. Cancel Okay" at bounding box center [475, 271] width 950 height 542
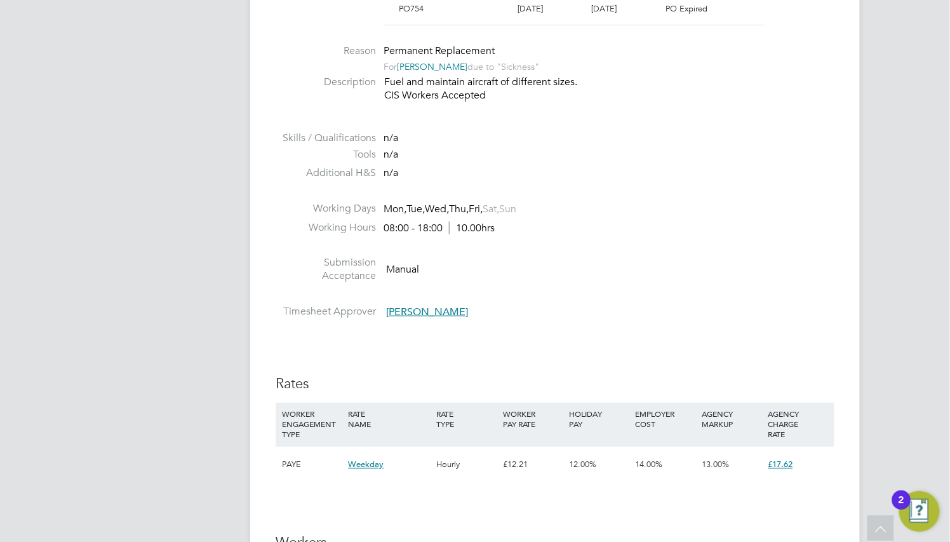
scroll to position [572, 0]
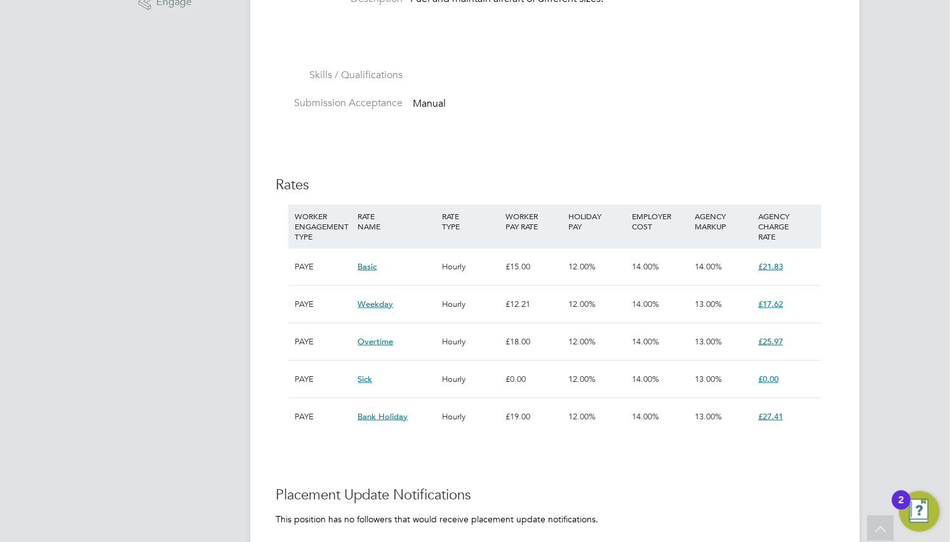
scroll to position [381, 0]
click at [665, 226] on div "EMPLOYER COST" at bounding box center [661, 219] width 64 height 33
click at [651, 217] on div "EMPLOYER COST" at bounding box center [661, 219] width 64 height 33
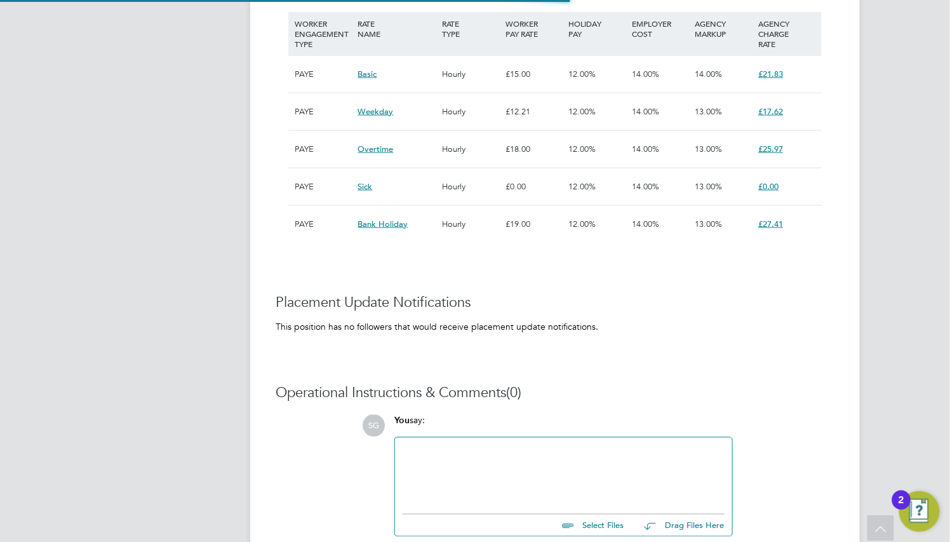
scroll to position [6, 6]
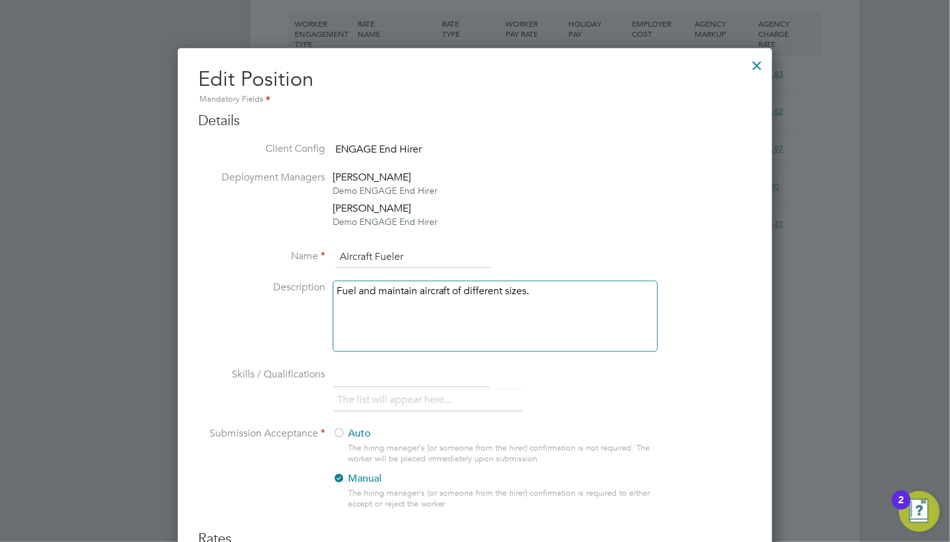
click at [753, 62] on div at bounding box center [757, 62] width 23 height 23
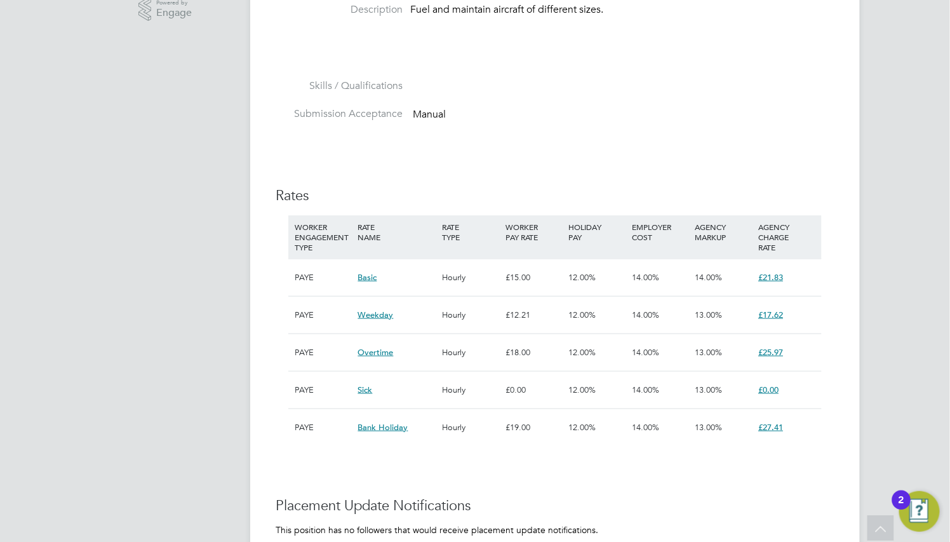
scroll to position [398, 0]
